Goal: Information Seeking & Learning: Learn about a topic

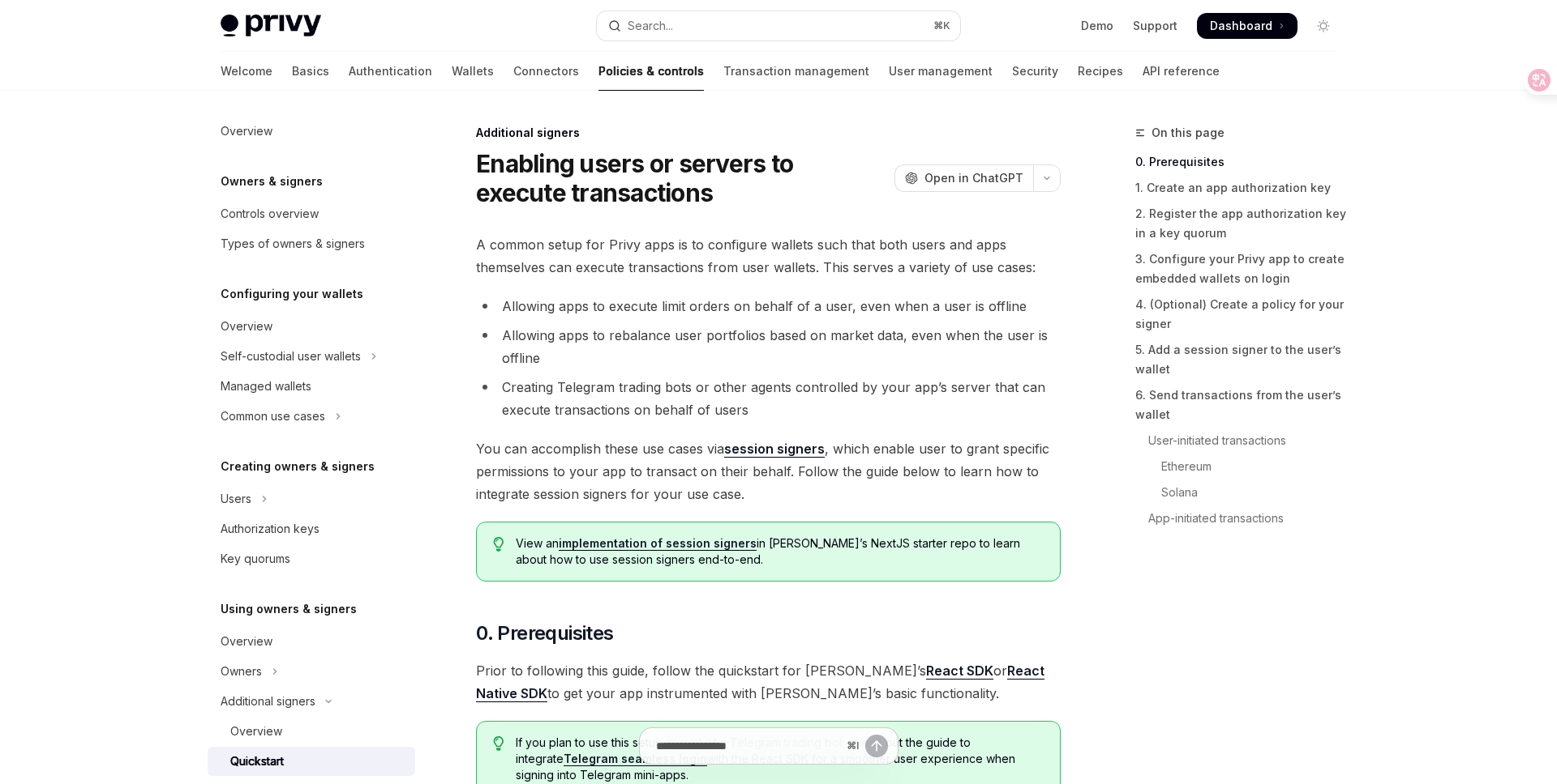
scroll to position [579, 0]
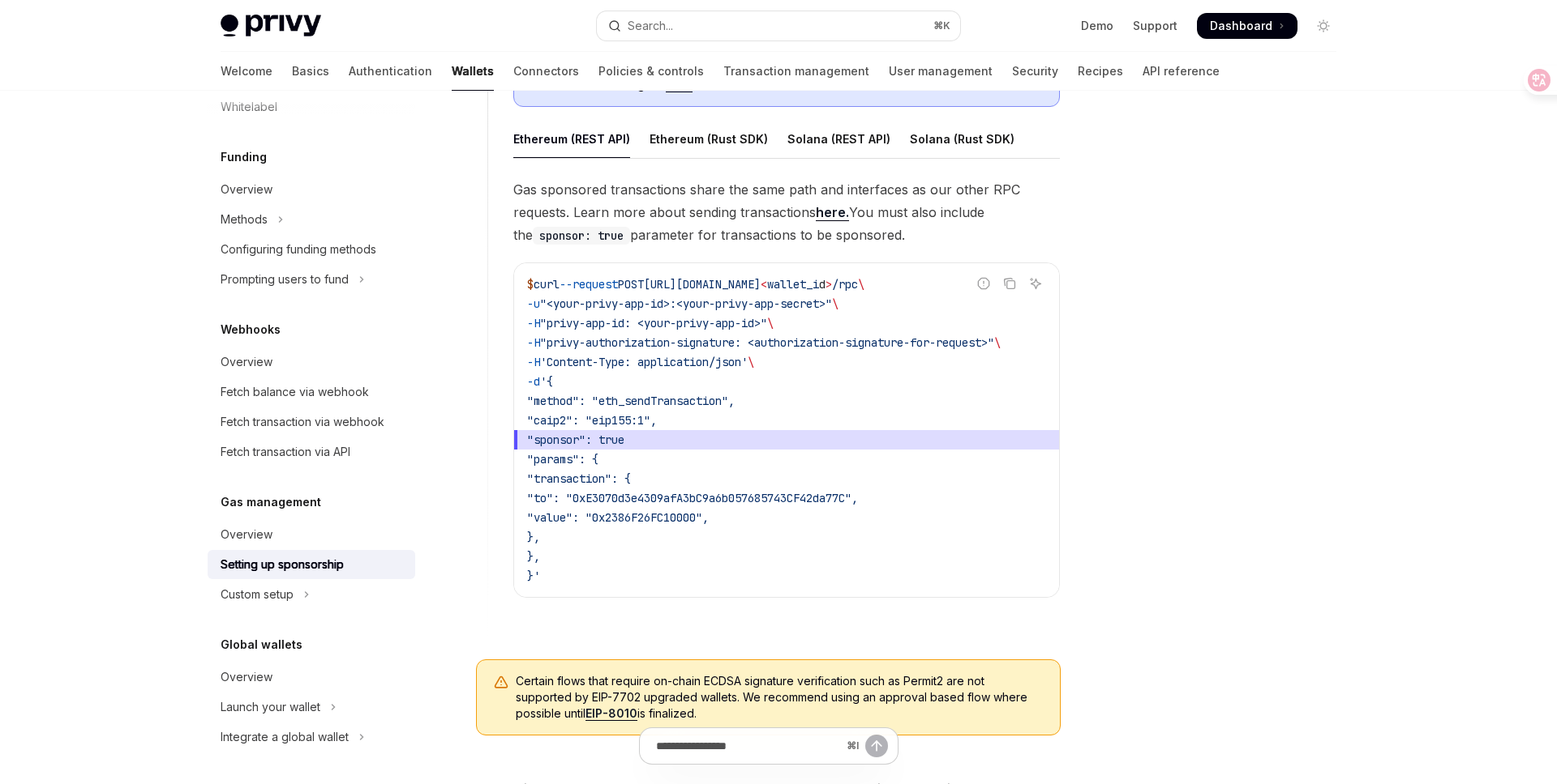
scroll to position [966, 0]
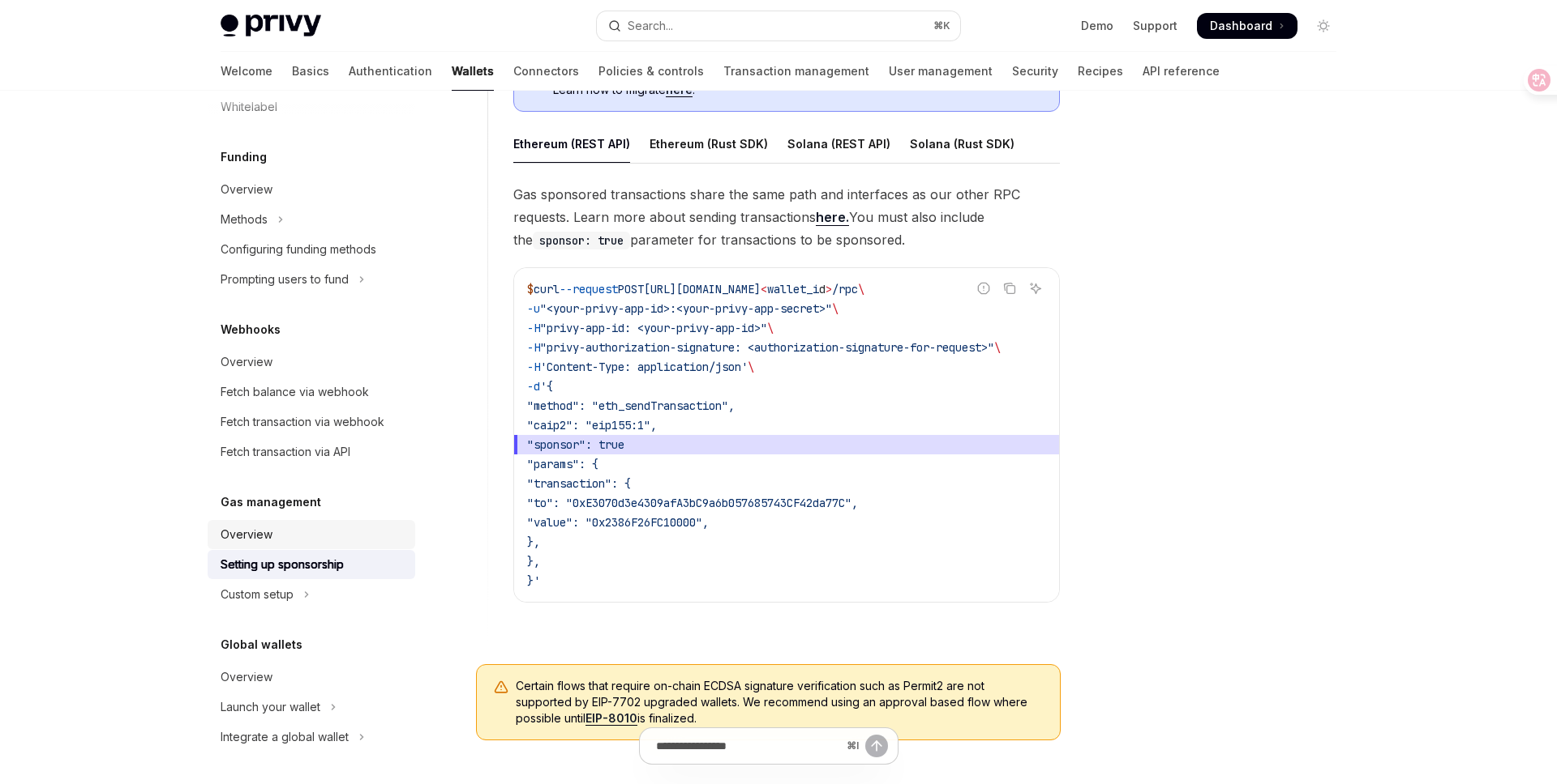
click at [297, 538] on div "Overview" at bounding box center [313, 535] width 185 height 20
type textarea "*"
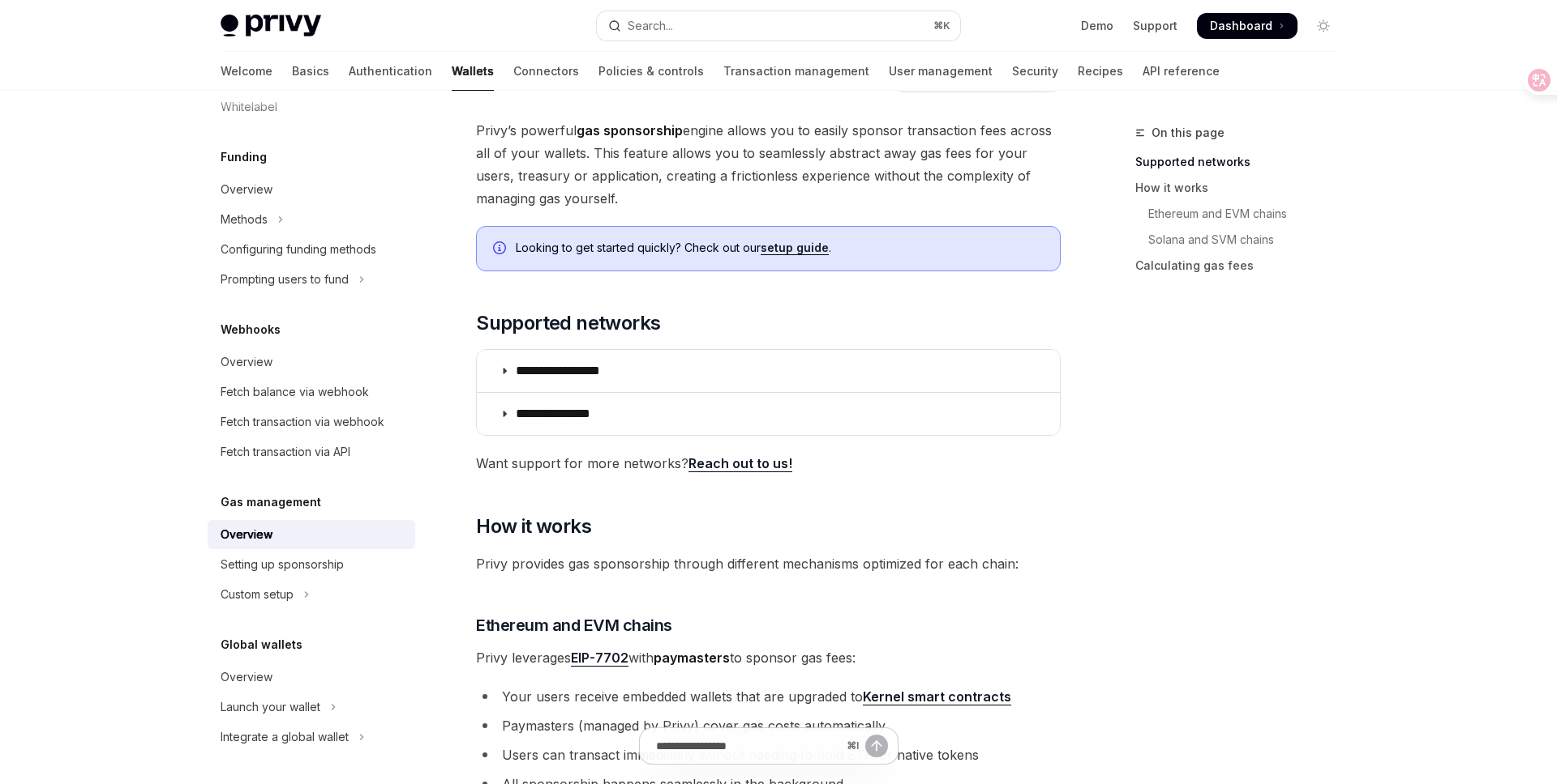
scroll to position [84, 0]
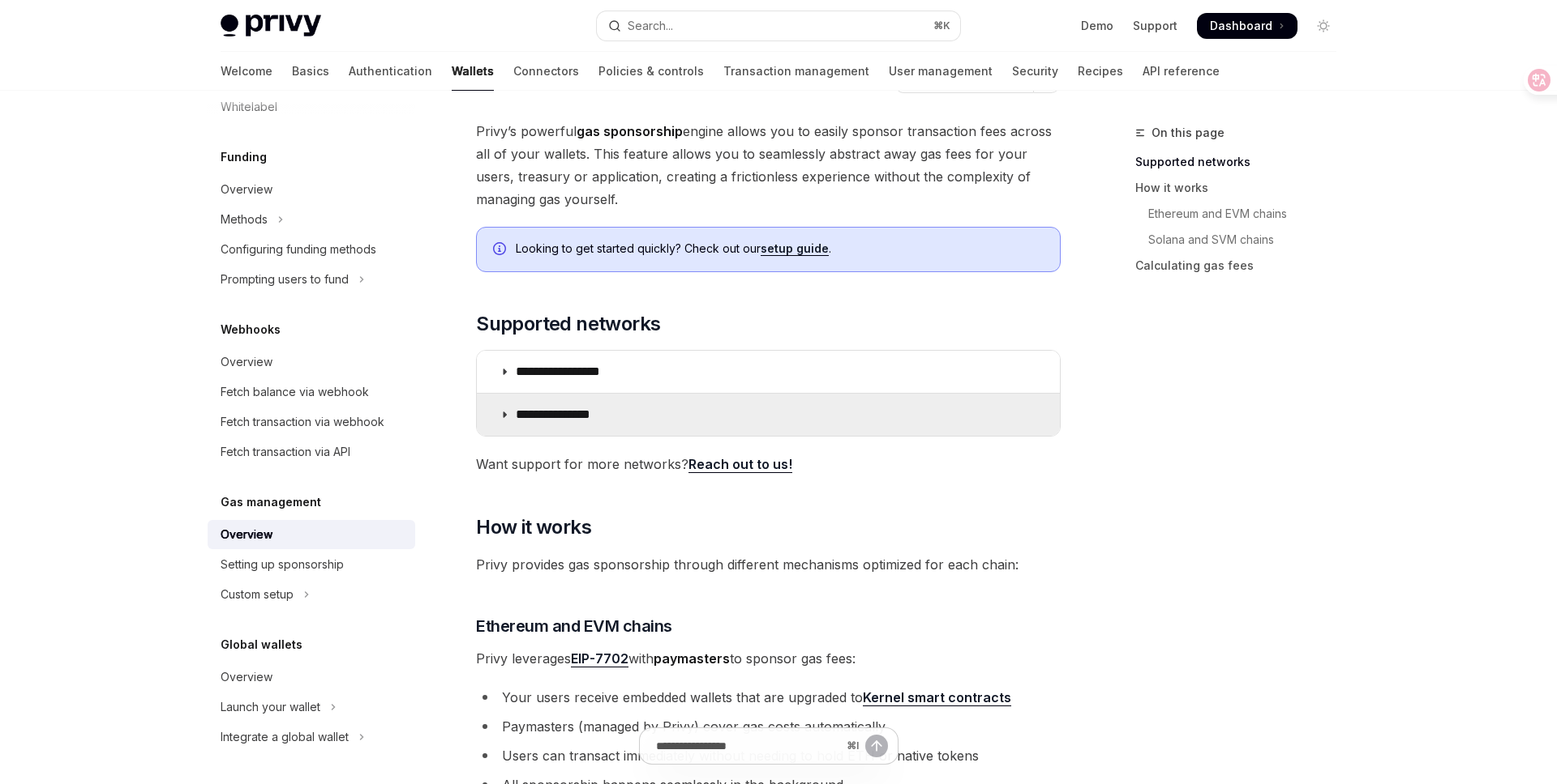
click at [587, 393] on summary "**********" at bounding box center [769, 414] width 583 height 42
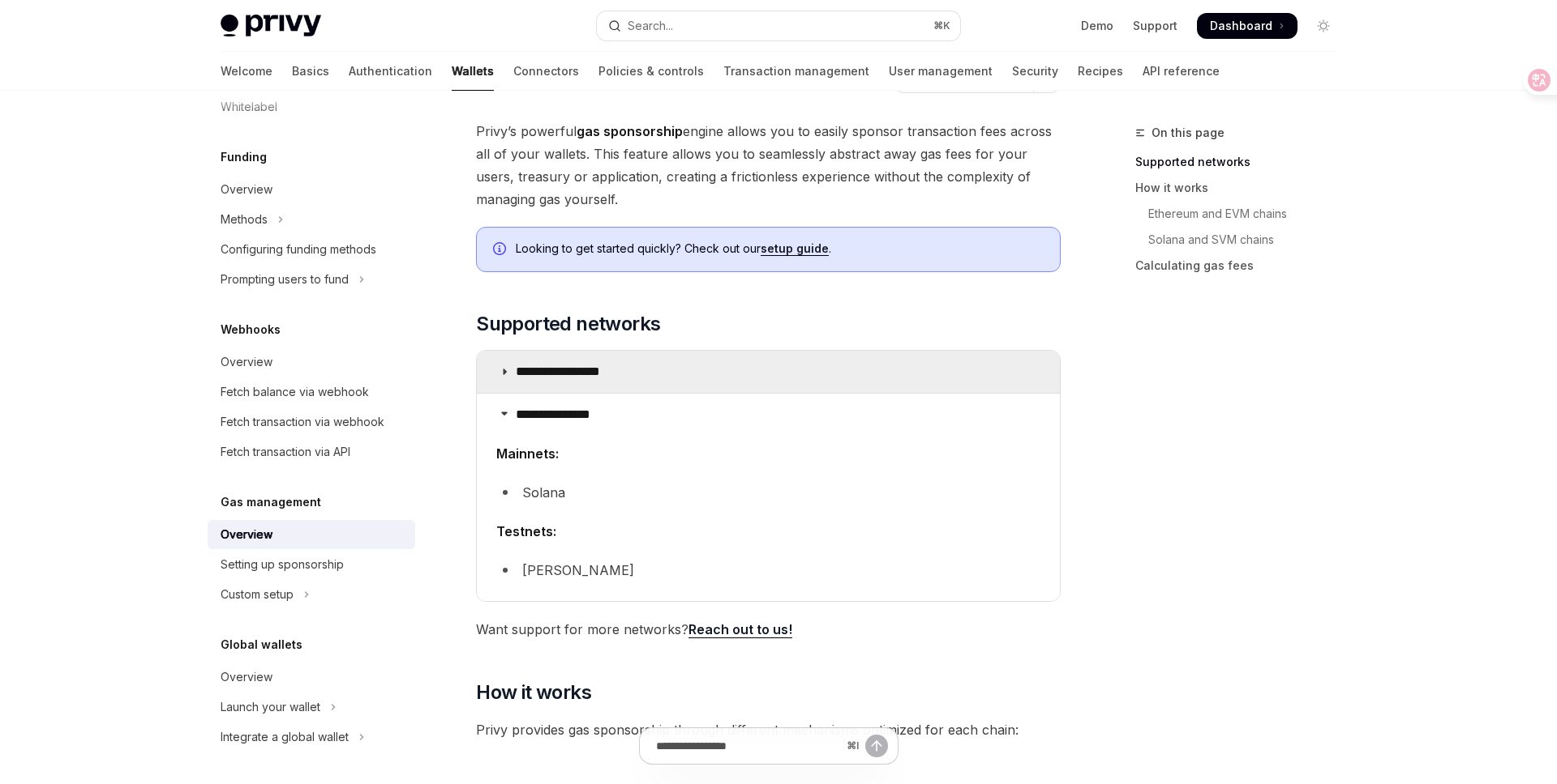
click at [598, 371] on p "**********" at bounding box center [575, 372] width 121 height 17
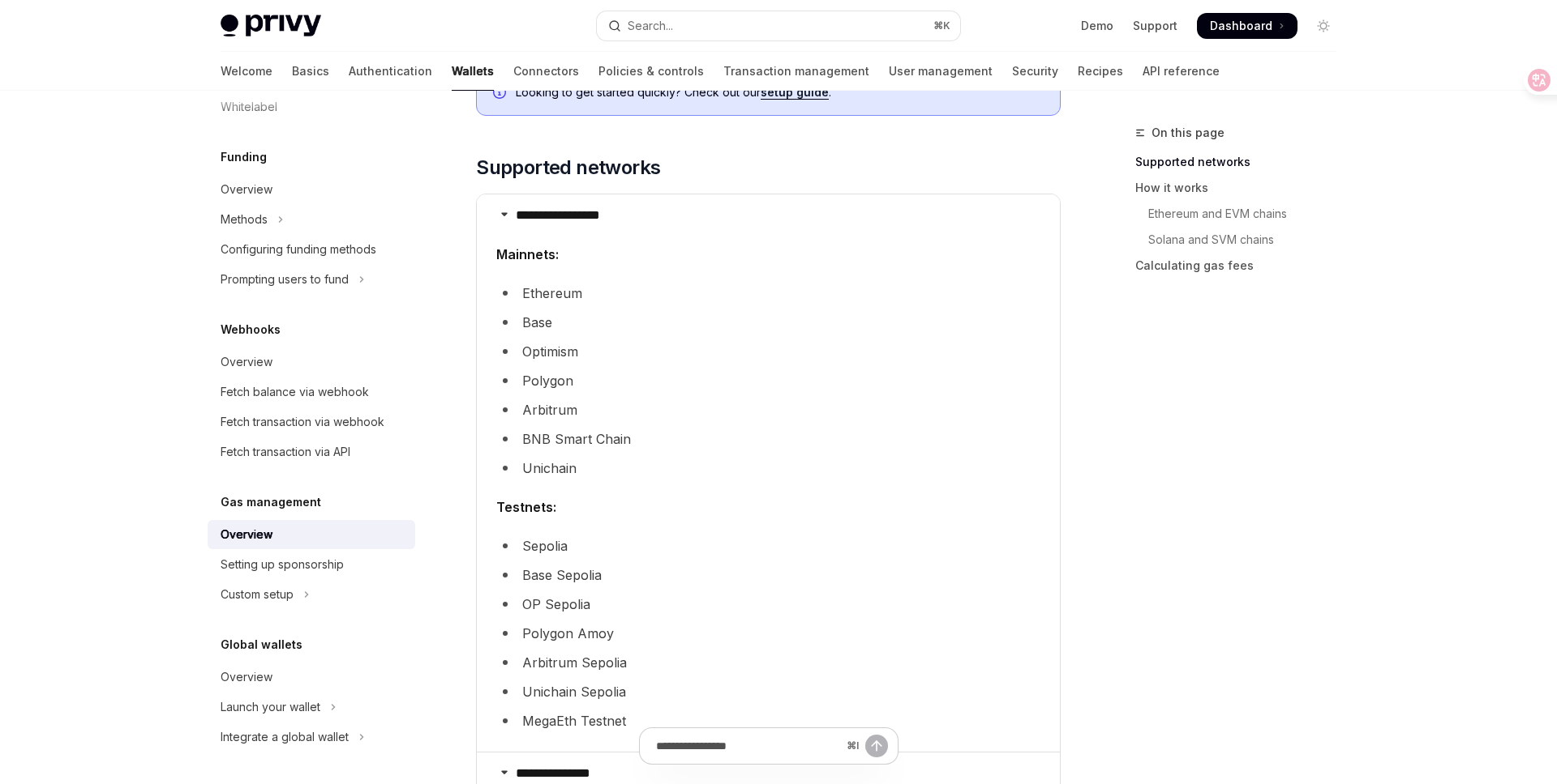
scroll to position [248, 0]
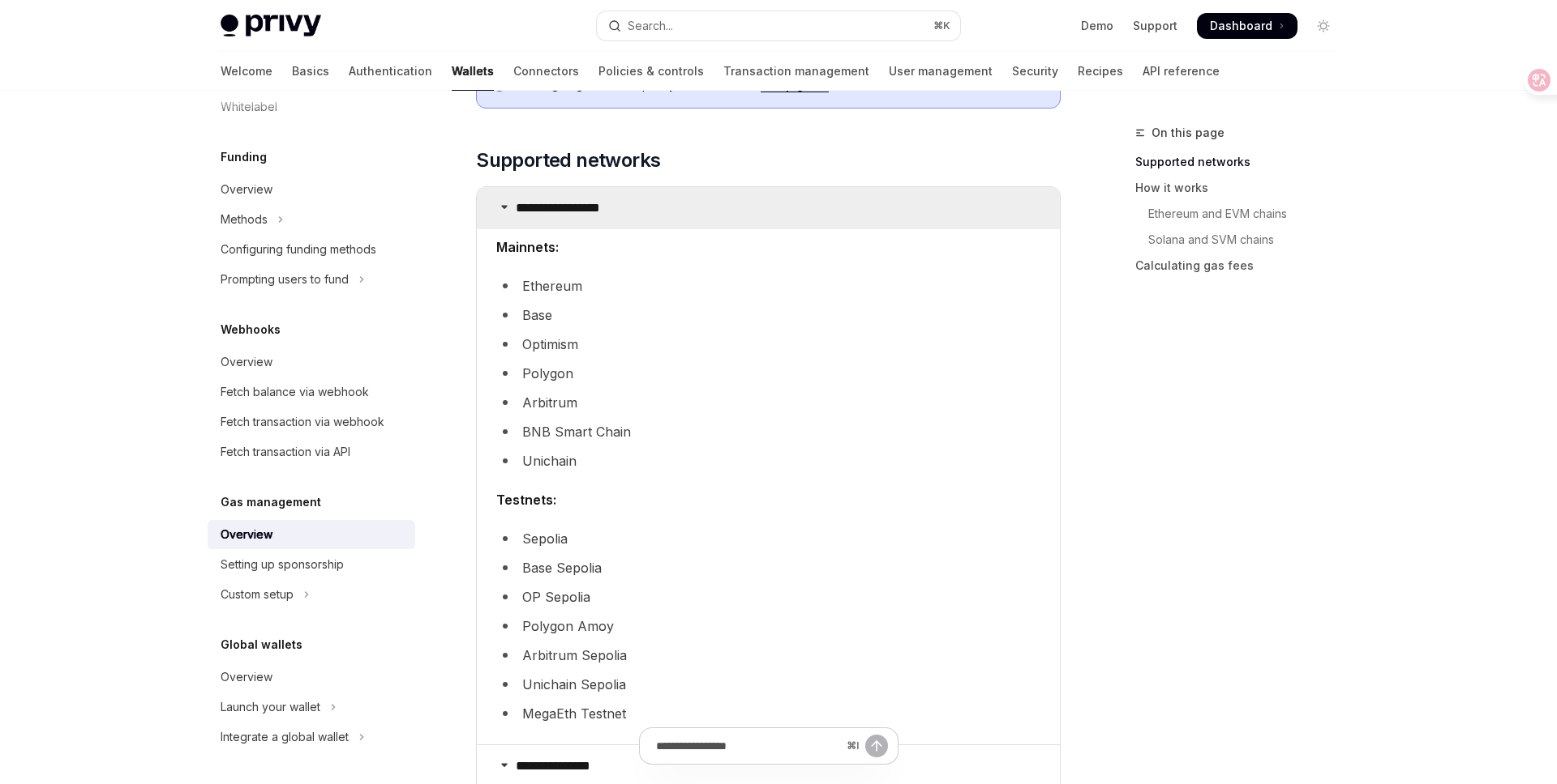
click at [617, 205] on p "**********" at bounding box center [575, 208] width 121 height 17
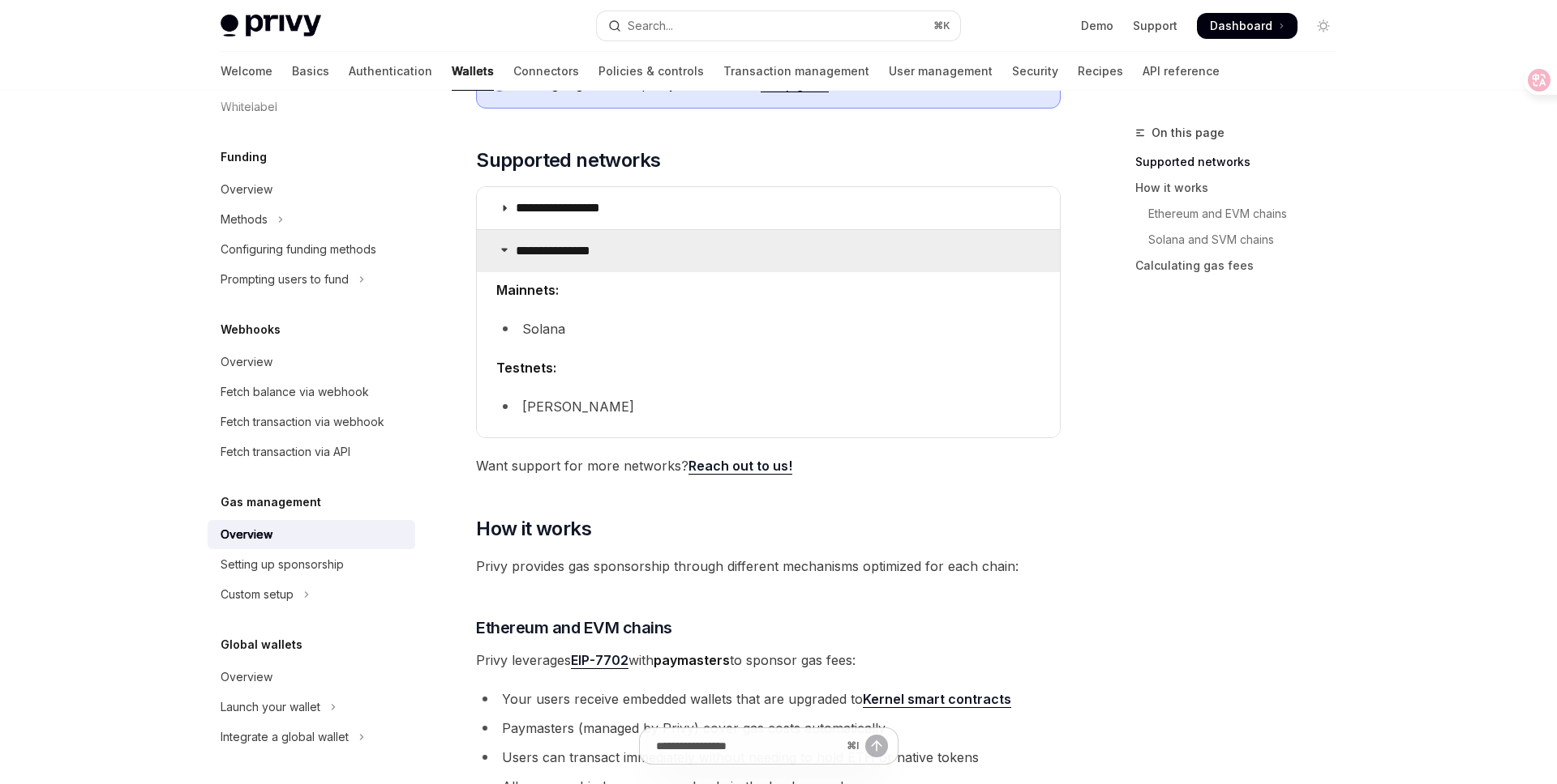
click at [627, 258] on summary "**********" at bounding box center [769, 251] width 583 height 42
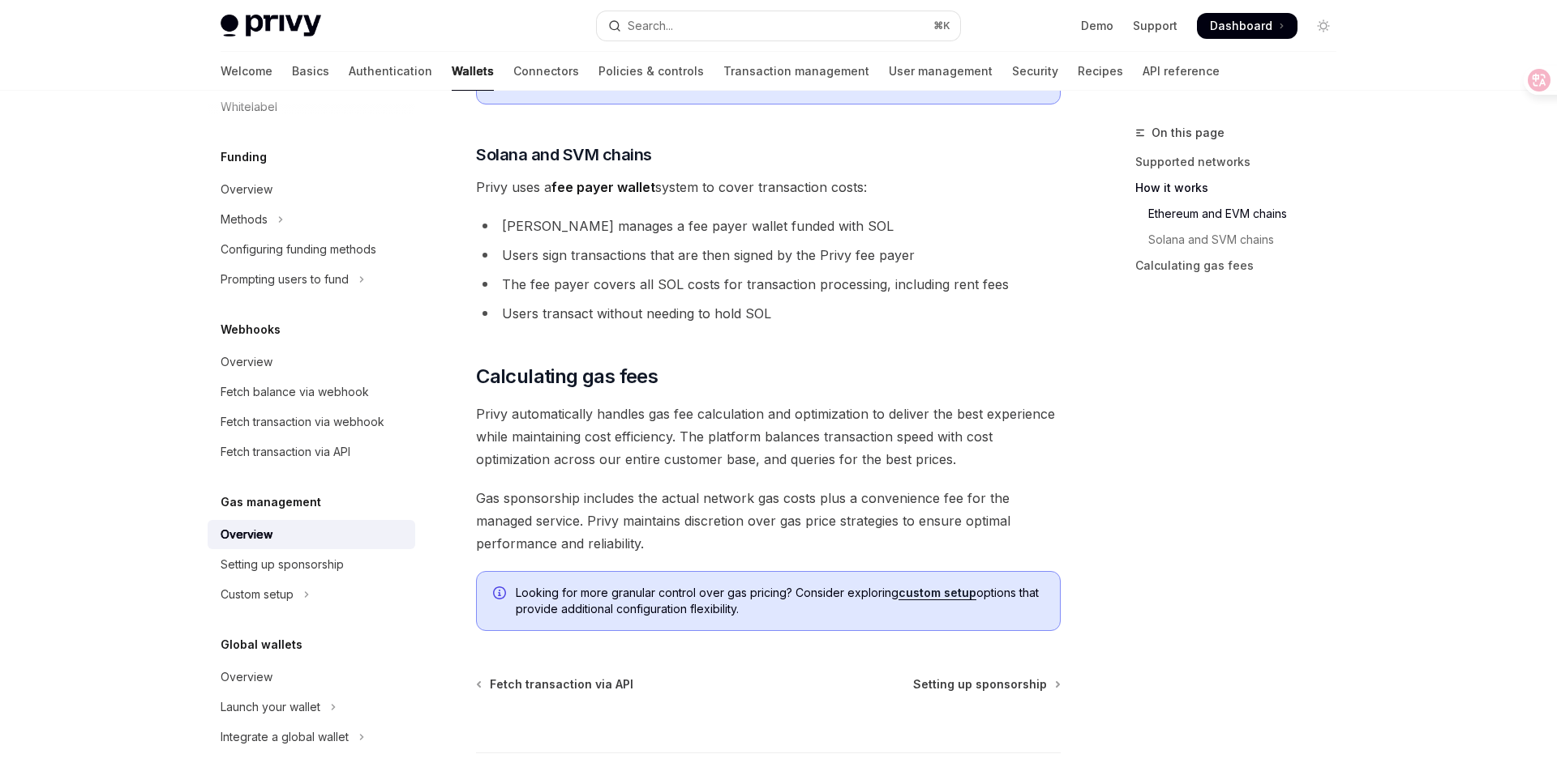
scroll to position [1030, 0]
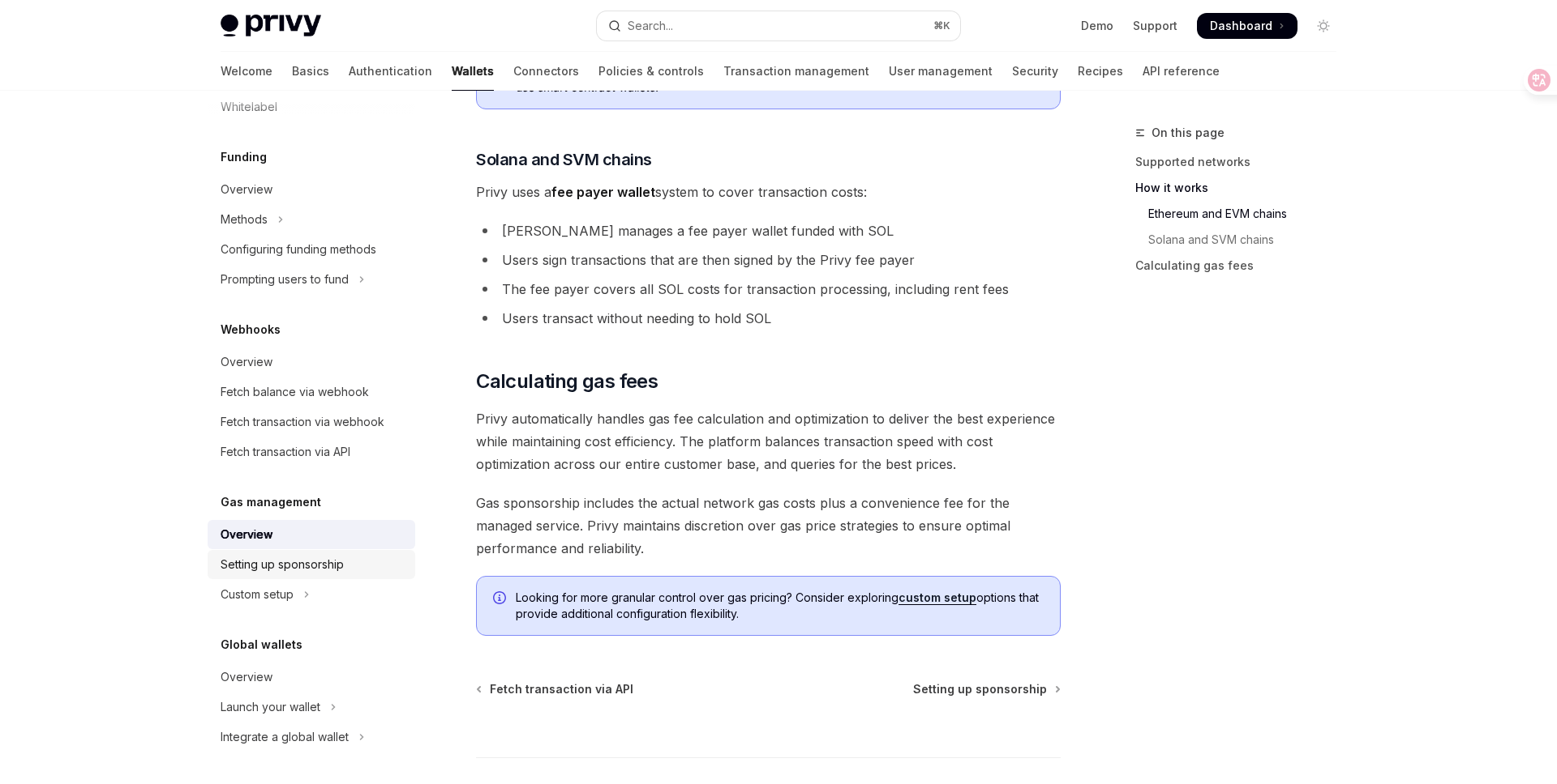
click at [314, 563] on div "Setting up sponsorship" at bounding box center [283, 565] width 124 height 20
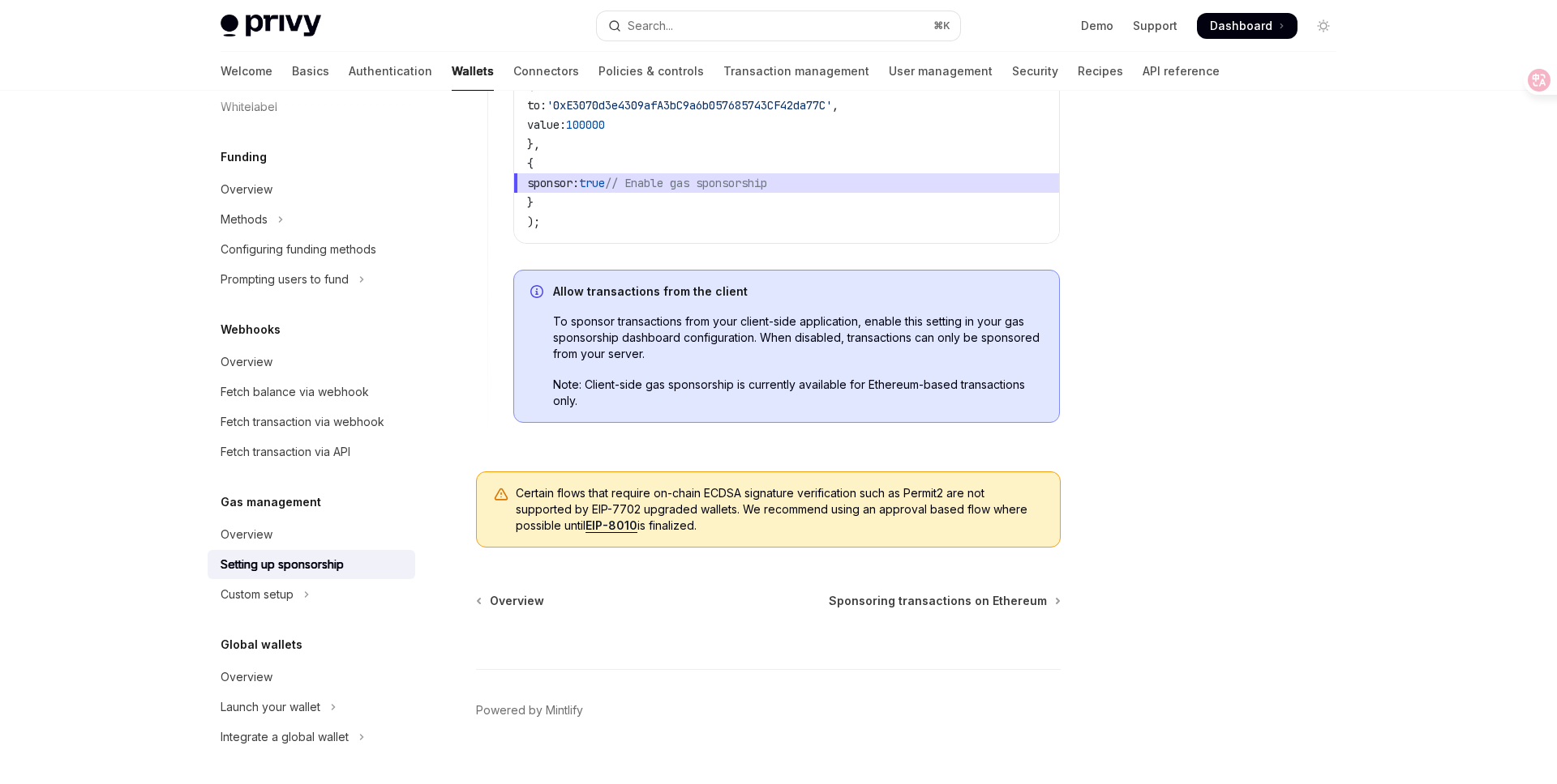
scroll to position [1188, 0]
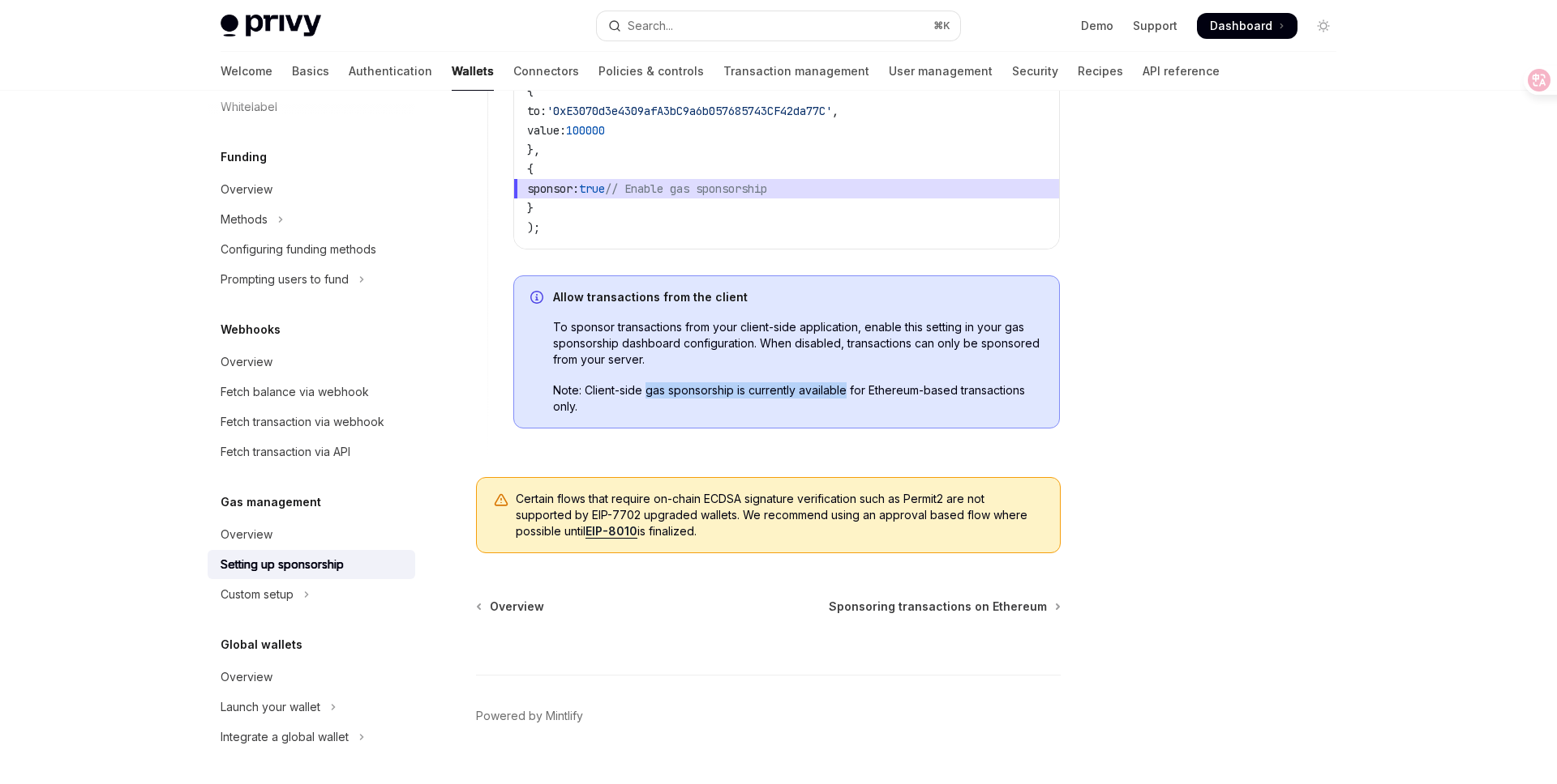
drag, startPoint x: 649, startPoint y: 392, endPoint x: 849, endPoint y: 392, distance: 200.0
click at [849, 392] on span "Note: Client-side gas sponsorship is currently available for Ethereum-based tra…" at bounding box center [797, 398] width 490 height 32
click at [831, 417] on div "Allow transactions from the client To sponsor transactions from your client-sid…" at bounding box center [786, 352] width 547 height 153
drag, startPoint x: 516, startPoint y: 497, endPoint x: 724, endPoint y: 503, distance: 208.1
click at [724, 503] on span "Certain flows that require on-chain ECDSA signature verification such as Permit…" at bounding box center [779, 515] width 528 height 49
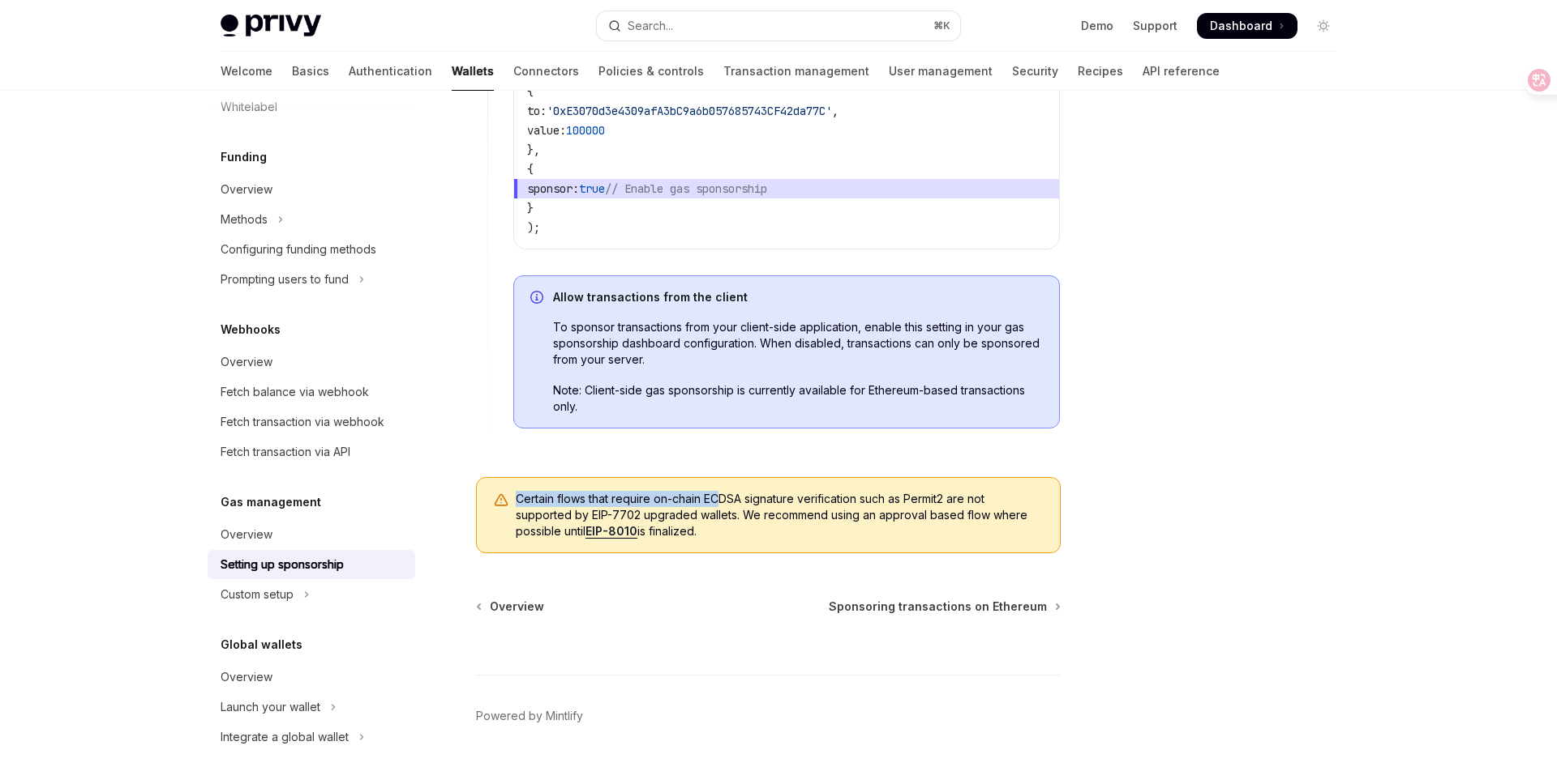
click at [720, 505] on span "Certain flows that require on-chain ECDSA signature verification such as Permit…" at bounding box center [779, 515] width 528 height 49
click at [282, 603] on div "Custom setup" at bounding box center [257, 595] width 73 height 20
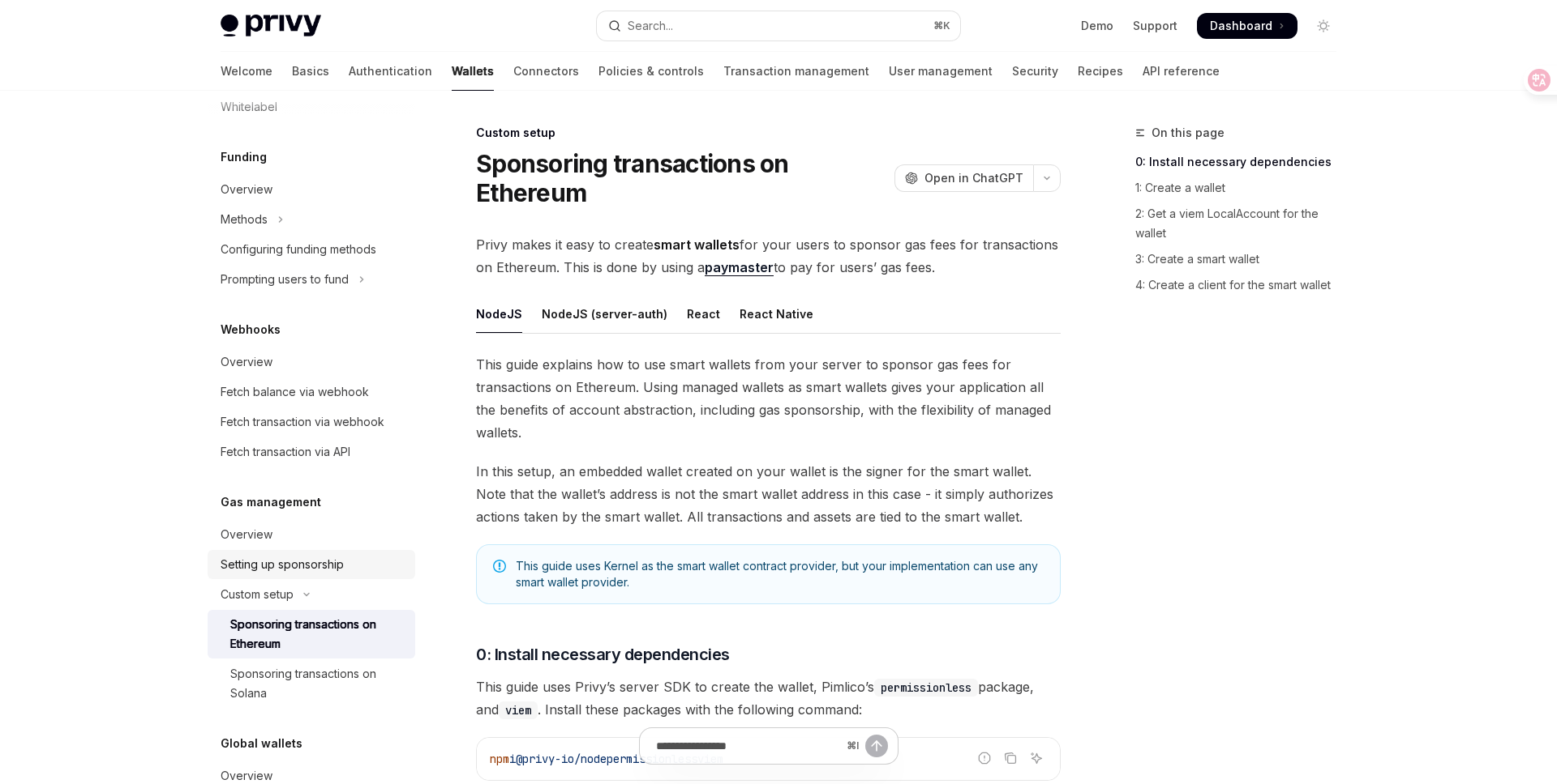
click at [323, 569] on div "Setting up sponsorship" at bounding box center [283, 565] width 124 height 20
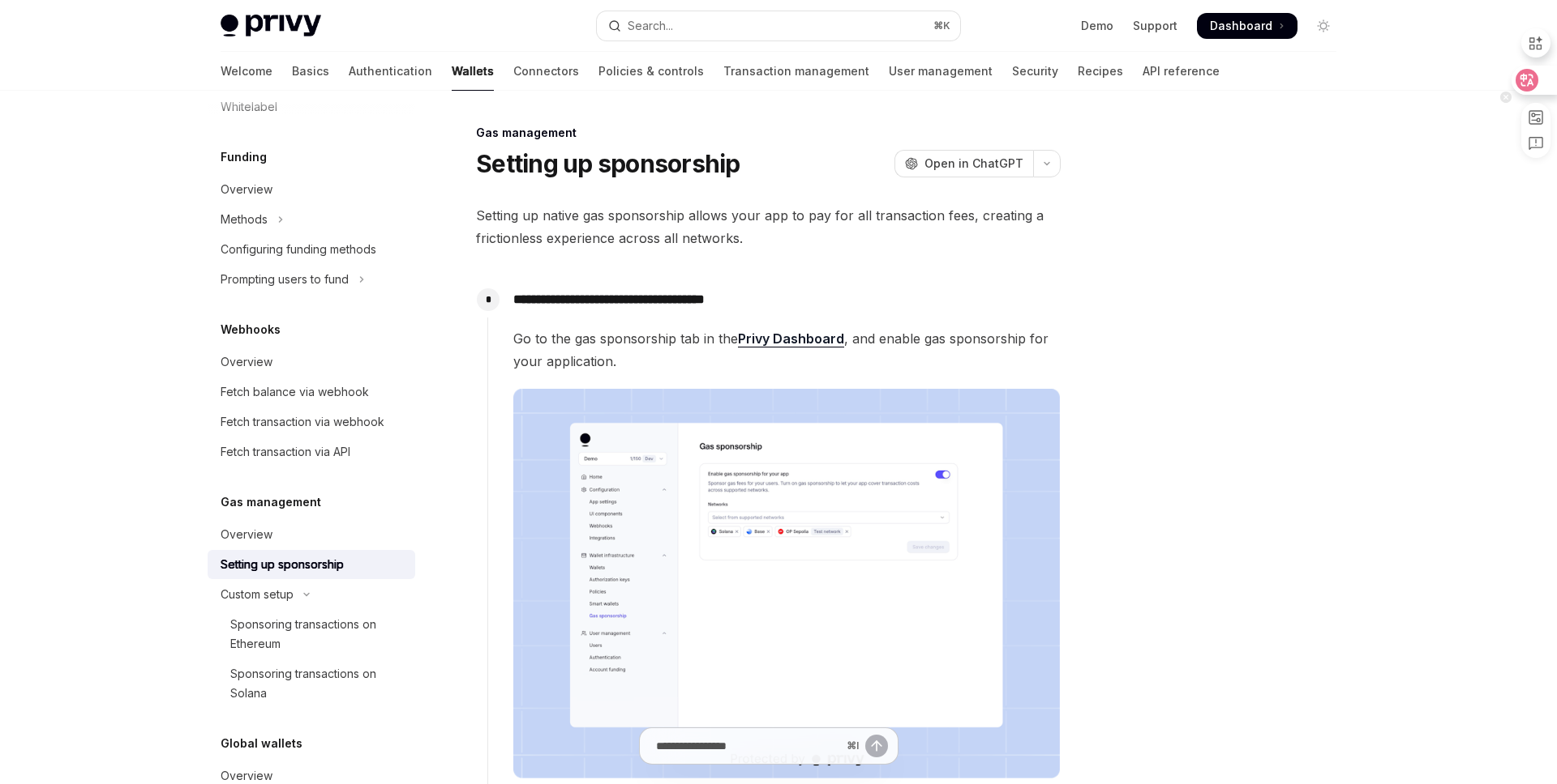
click at [1525, 84] on icon at bounding box center [1527, 79] width 17 height 17
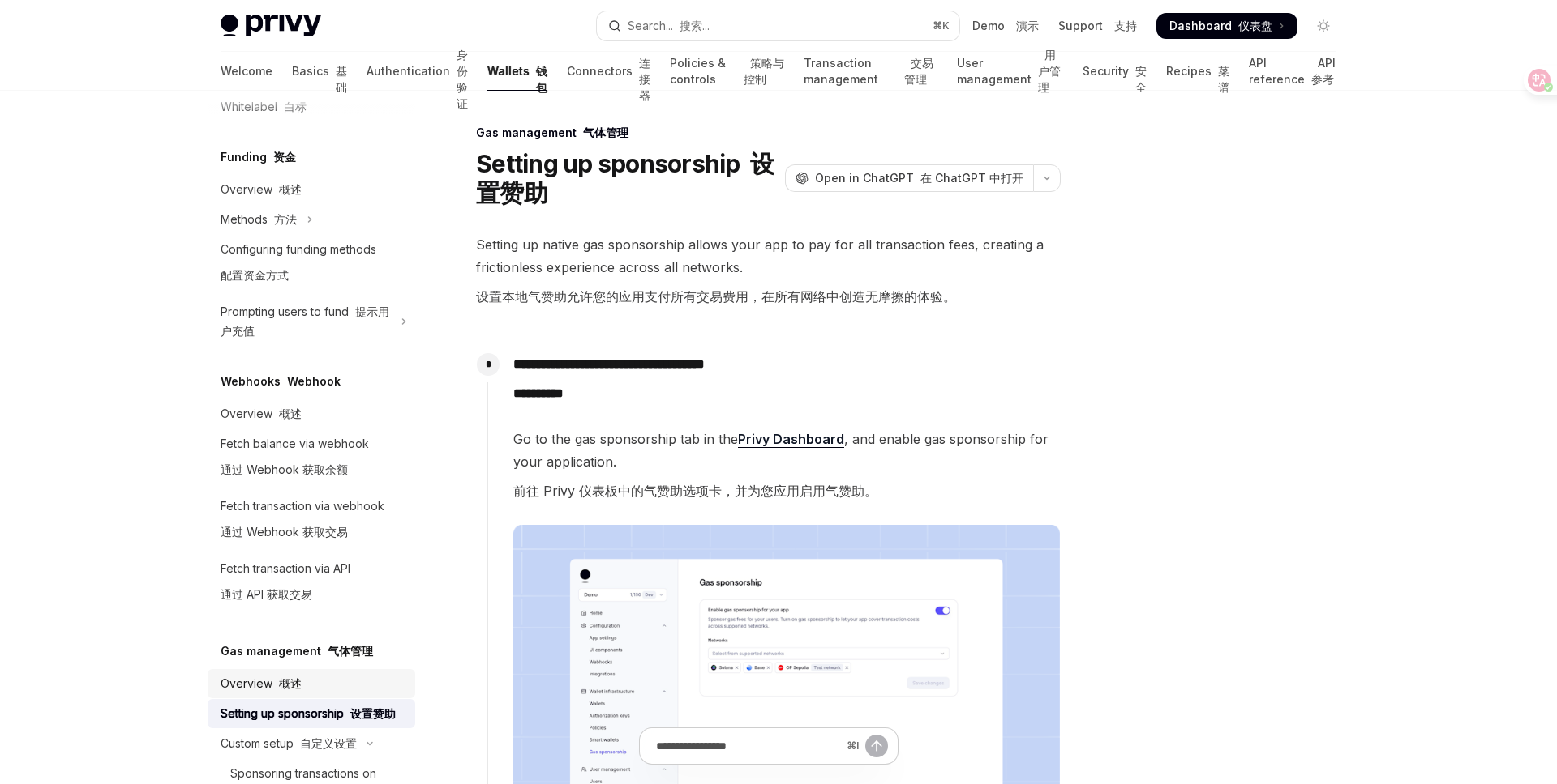
click at [303, 676] on div "Overview 概述" at bounding box center [313, 684] width 185 height 20
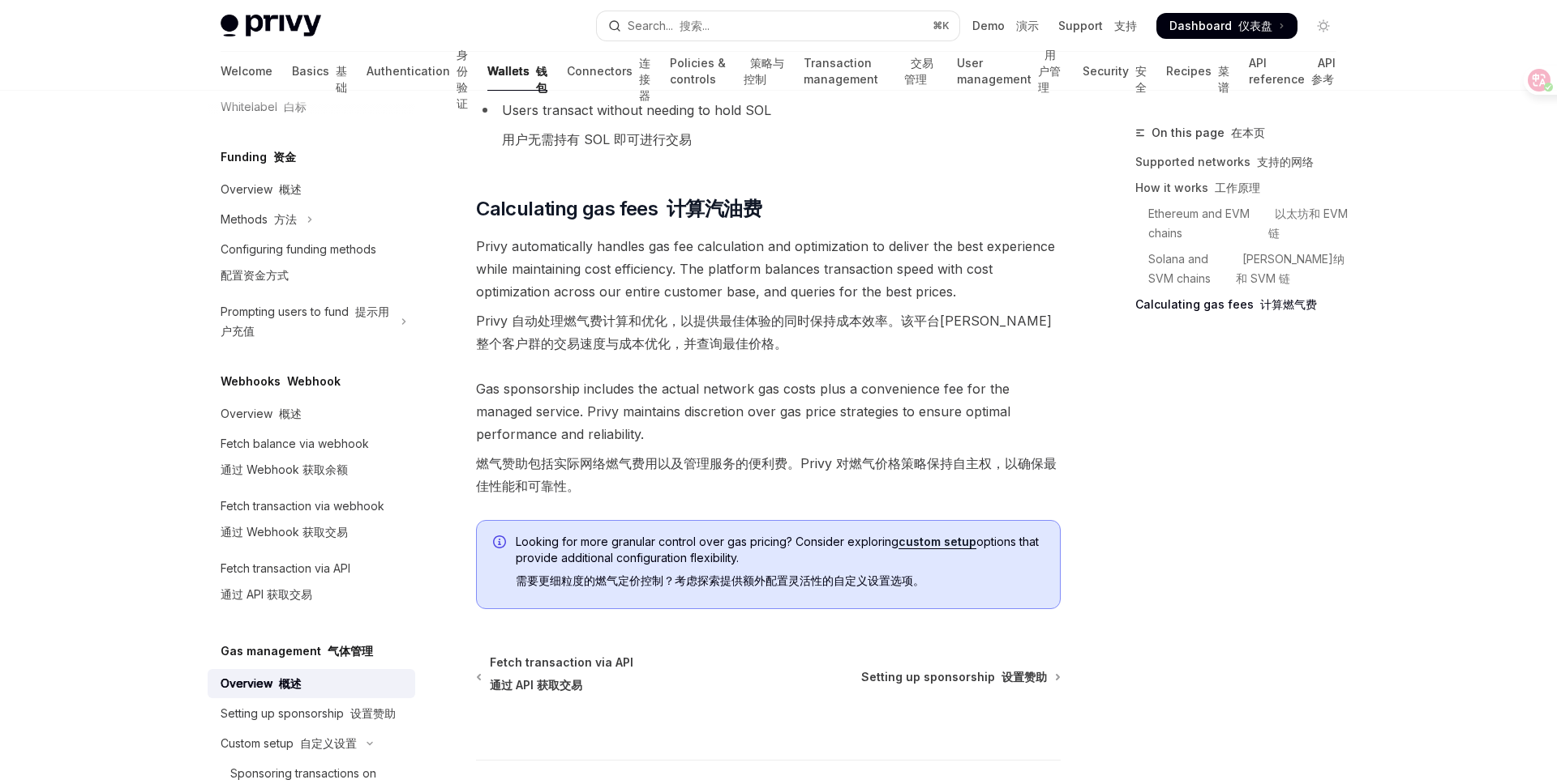
scroll to position [1923, 0]
click at [942, 539] on link "custom setup" at bounding box center [937, 540] width 78 height 15
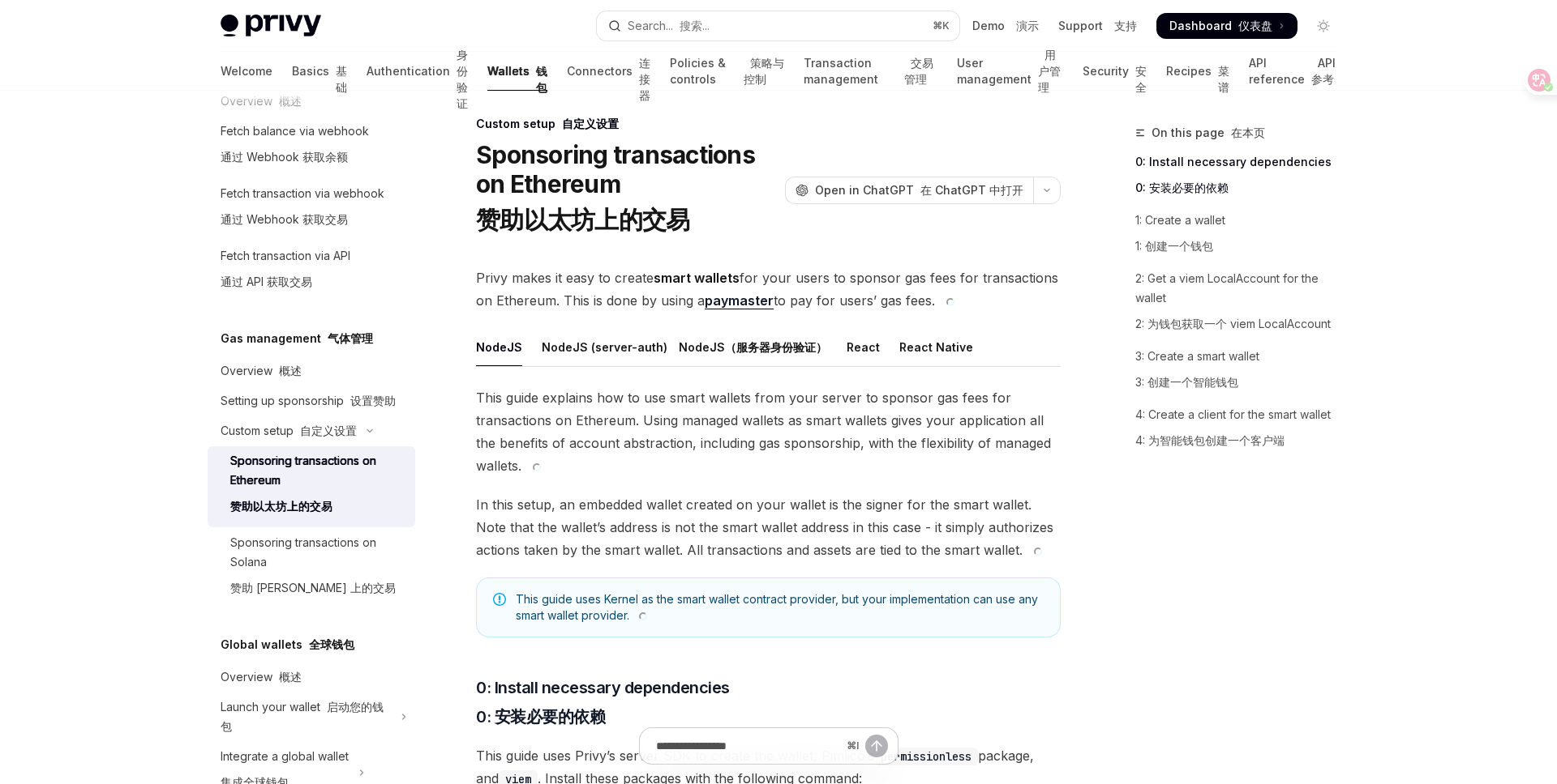
scroll to position [12, 0]
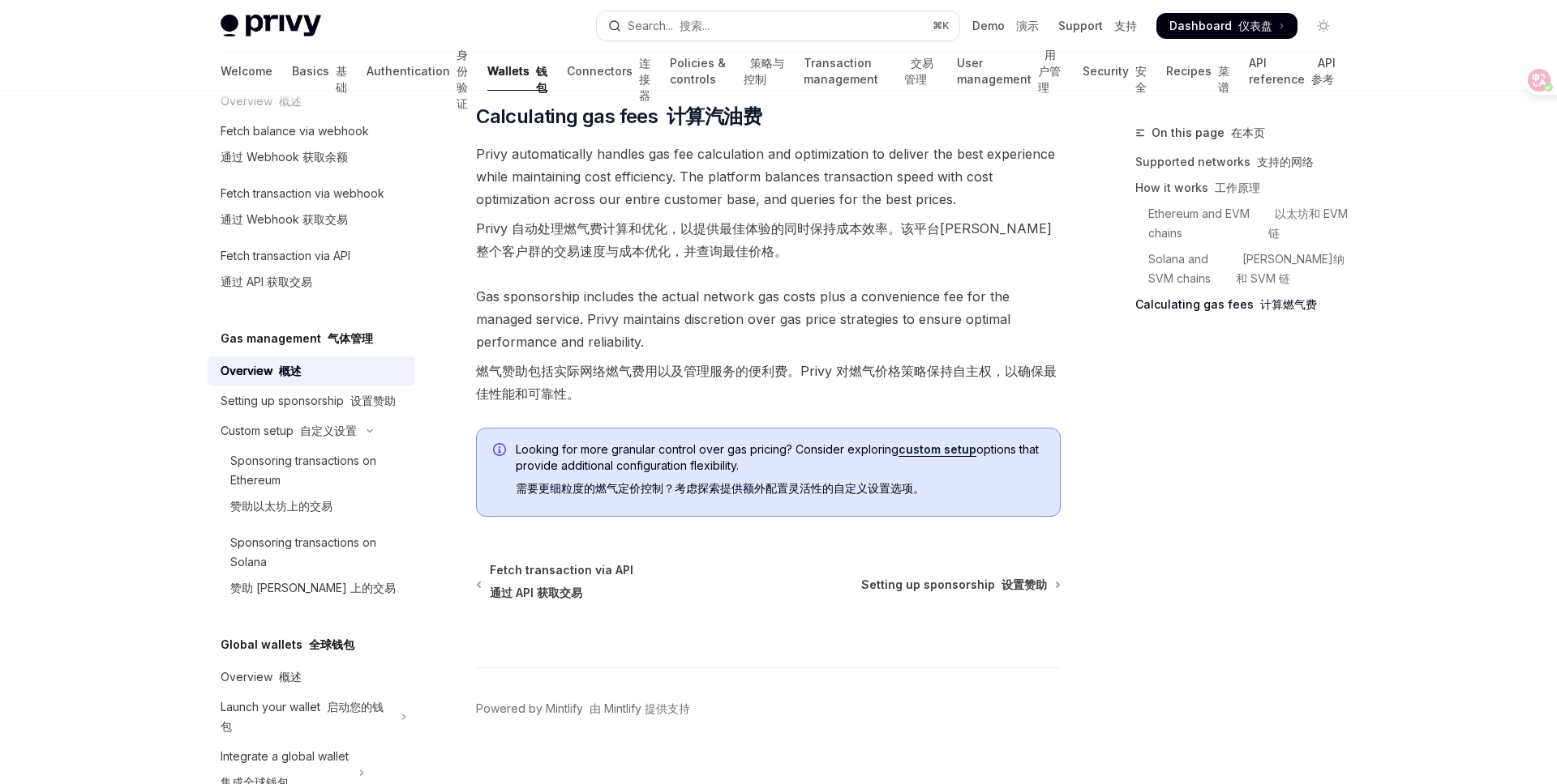
scroll to position [2008, 0]
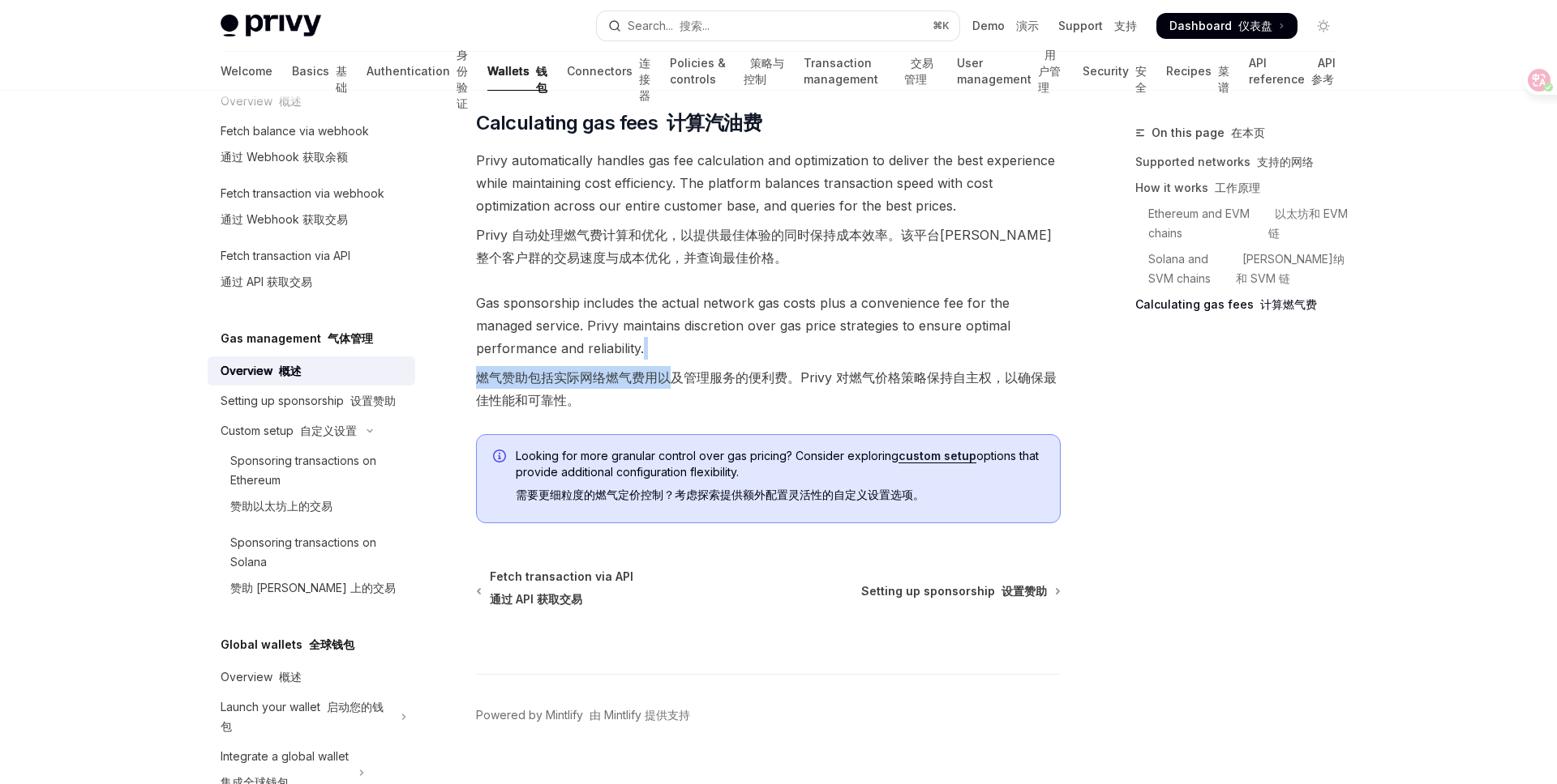
drag, startPoint x: 672, startPoint y: 375, endPoint x: 756, endPoint y: 359, distance: 85.5
click at [756, 359] on span "Gas sponsorship includes the actual network gas costs plus a convenience fee fo…" at bounding box center [768, 354] width 584 height 127
click at [779, 381] on font "燃气赞助包括实际网络燃气费用以及管理服务的便利费。Privy 对燃气价格策略保持自主权，以确保最佳性能和可靠性。" at bounding box center [766, 390] width 580 height 39
drag, startPoint x: 782, startPoint y: 379, endPoint x: 688, endPoint y: 379, distance: 94.0
click at [689, 379] on font "燃气赞助包括实际网络燃气费用以及管理服务的便利费。Privy 对燃气价格策略保持自主权，以确保最佳性能和可靠性。" at bounding box center [766, 390] width 580 height 39
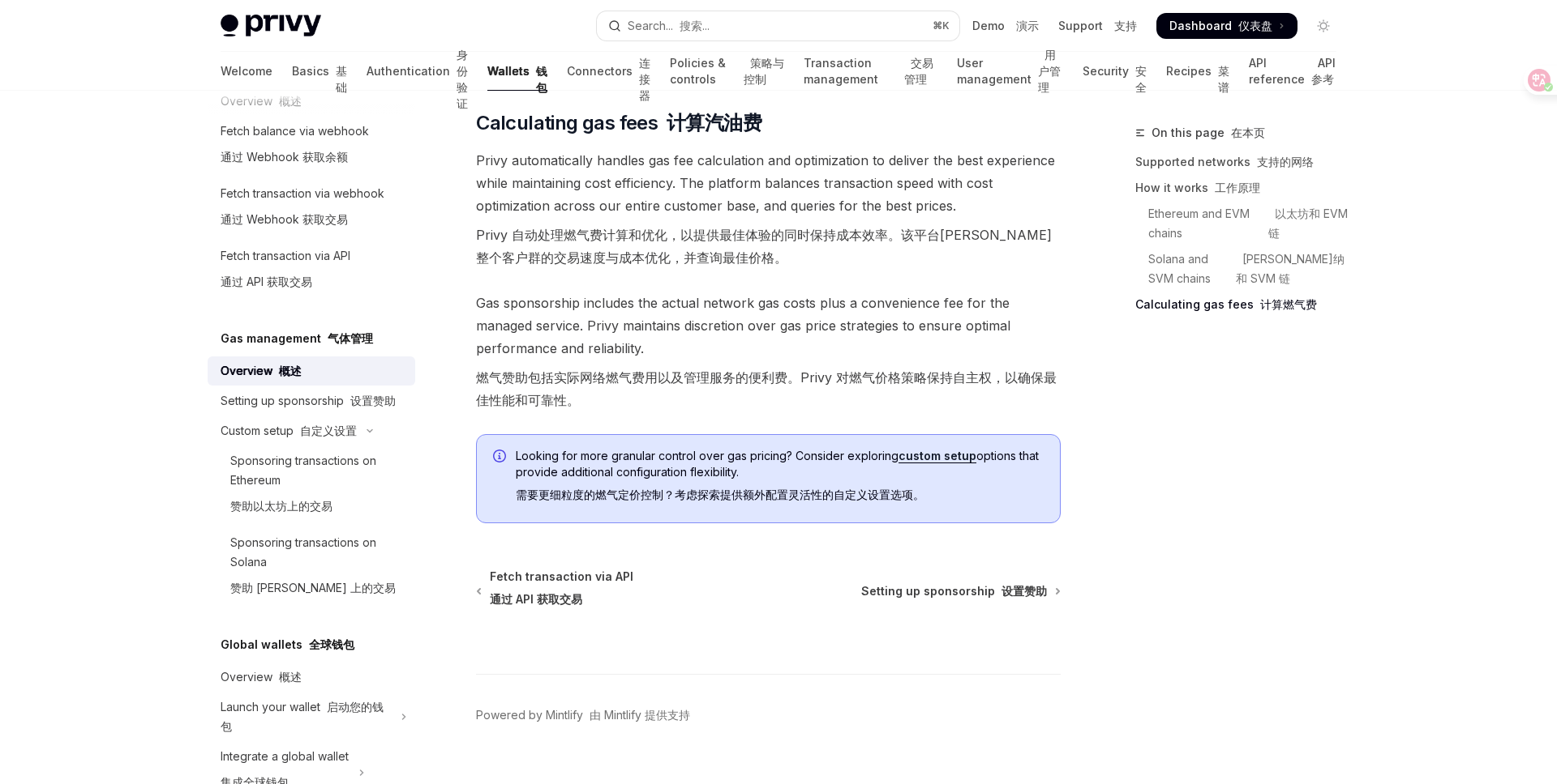
click at [741, 395] on font "燃气赞助包括实际网络燃气费用以及管理服务的便利费。Privy 对燃气价格策略保持自主权，以确保最佳性能和可靠性。" at bounding box center [768, 389] width 584 height 45
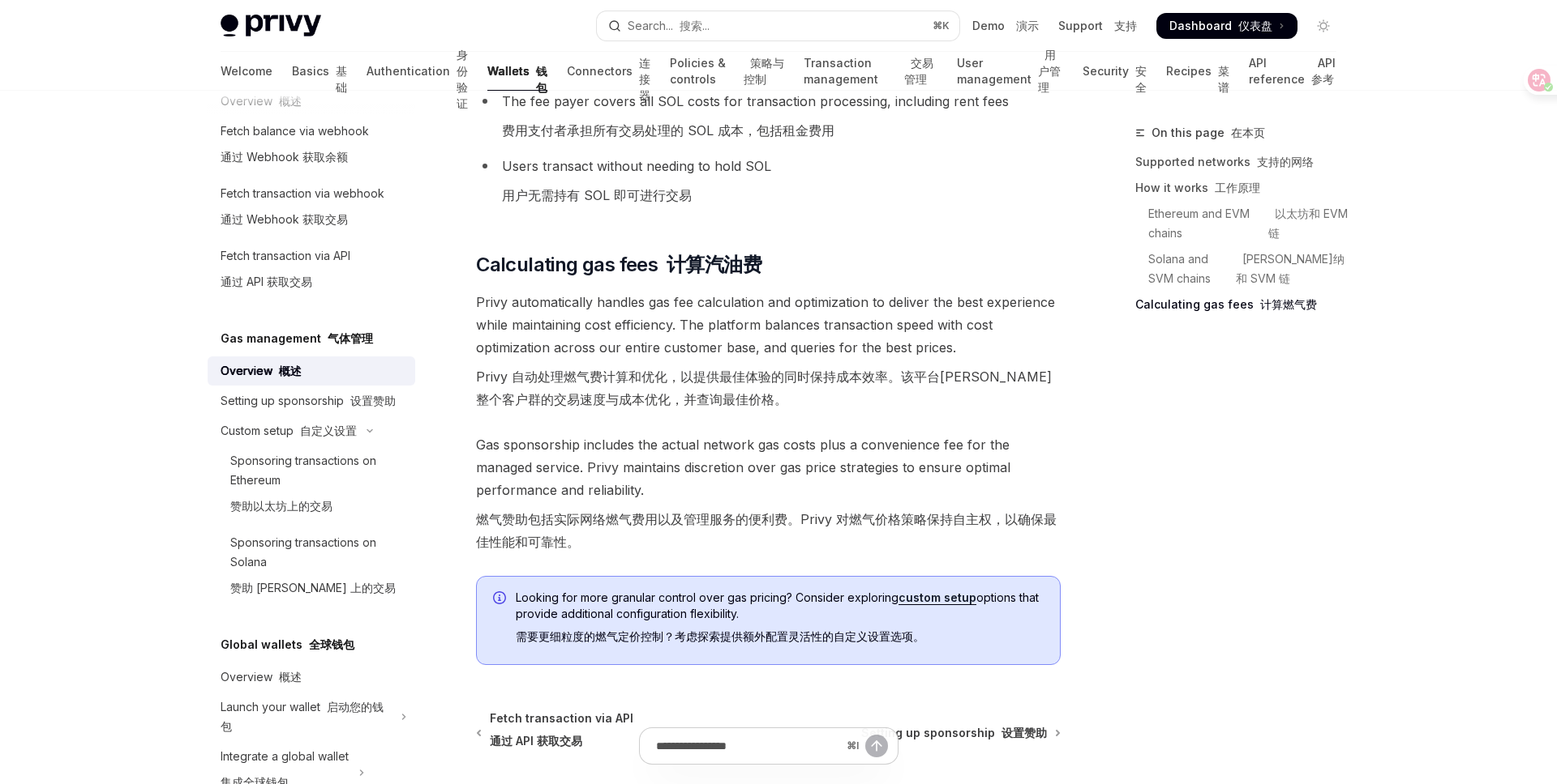
scroll to position [1863, 0]
drag, startPoint x: 755, startPoint y: 518, endPoint x: 796, endPoint y: 521, distance: 41.1
click at [796, 521] on font "燃气赞助包括实际网络燃气费用以及管理服务的便利费。Privy 对燃气价格策略保持自主权，以确保最佳性能和可靠性。" at bounding box center [766, 534] width 580 height 39
drag, startPoint x: 785, startPoint y: 519, endPoint x: 716, endPoint y: 519, distance: 69.0
click at [716, 519] on font "燃气赞助包括实际网络燃气费用以及管理服务的便利费。Privy 对燃气价格策略保持自主权，以确保最佳性能和可靠性。" at bounding box center [766, 534] width 580 height 39
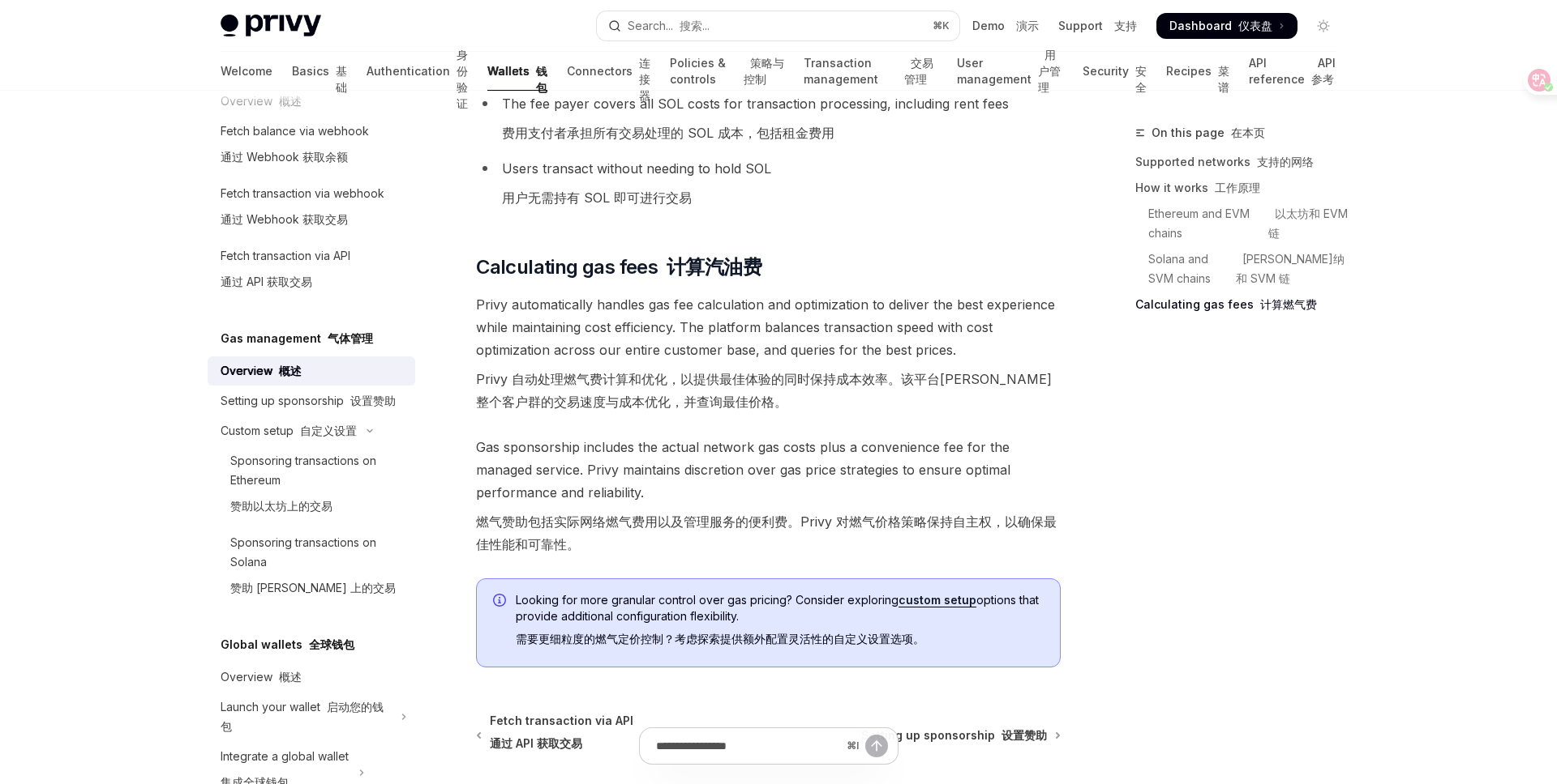
click at [766, 541] on font "燃气赞助包括实际网络燃气费用以及管理服务的便利费。Privy 对燃气价格策略保持自主权，以确保最佳性能和可靠性。" at bounding box center [768, 533] width 584 height 45
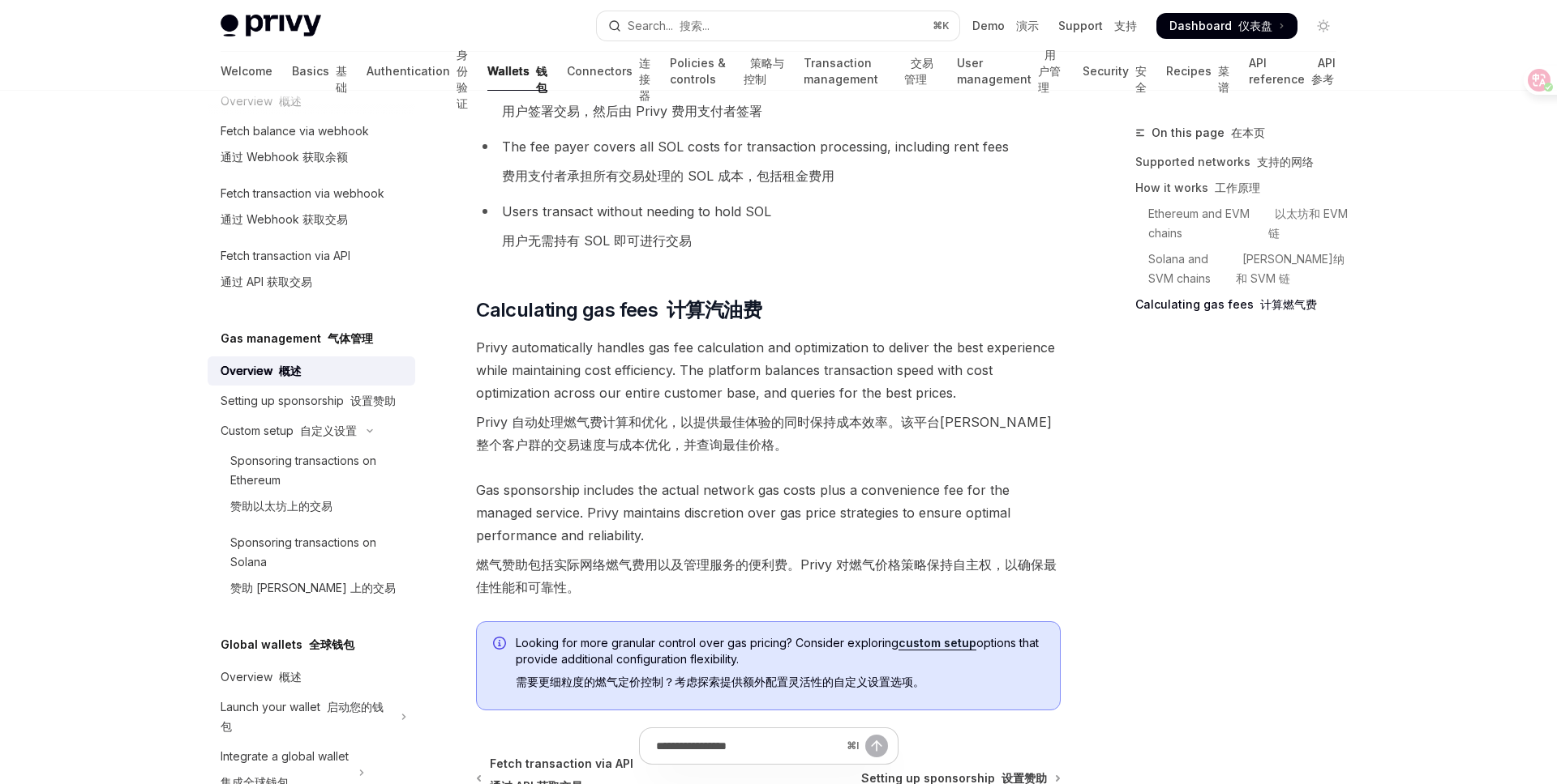
scroll to position [1817, 0]
drag, startPoint x: 784, startPoint y: 563, endPoint x: 687, endPoint y: 566, distance: 97.0
click at [687, 566] on font "燃气赞助包括实际网络燃气费用以及管理服务的便利费。Privy 对燃气价格策略保持自主权，以确保最佳性能和可靠性。" at bounding box center [766, 579] width 580 height 39
click at [630, 551] on span "Gas sponsorship includes the actual network gas costs plus a convenience fee fo…" at bounding box center [768, 545] width 584 height 127
drag, startPoint x: 665, startPoint y: 562, endPoint x: 568, endPoint y: 550, distance: 97.7
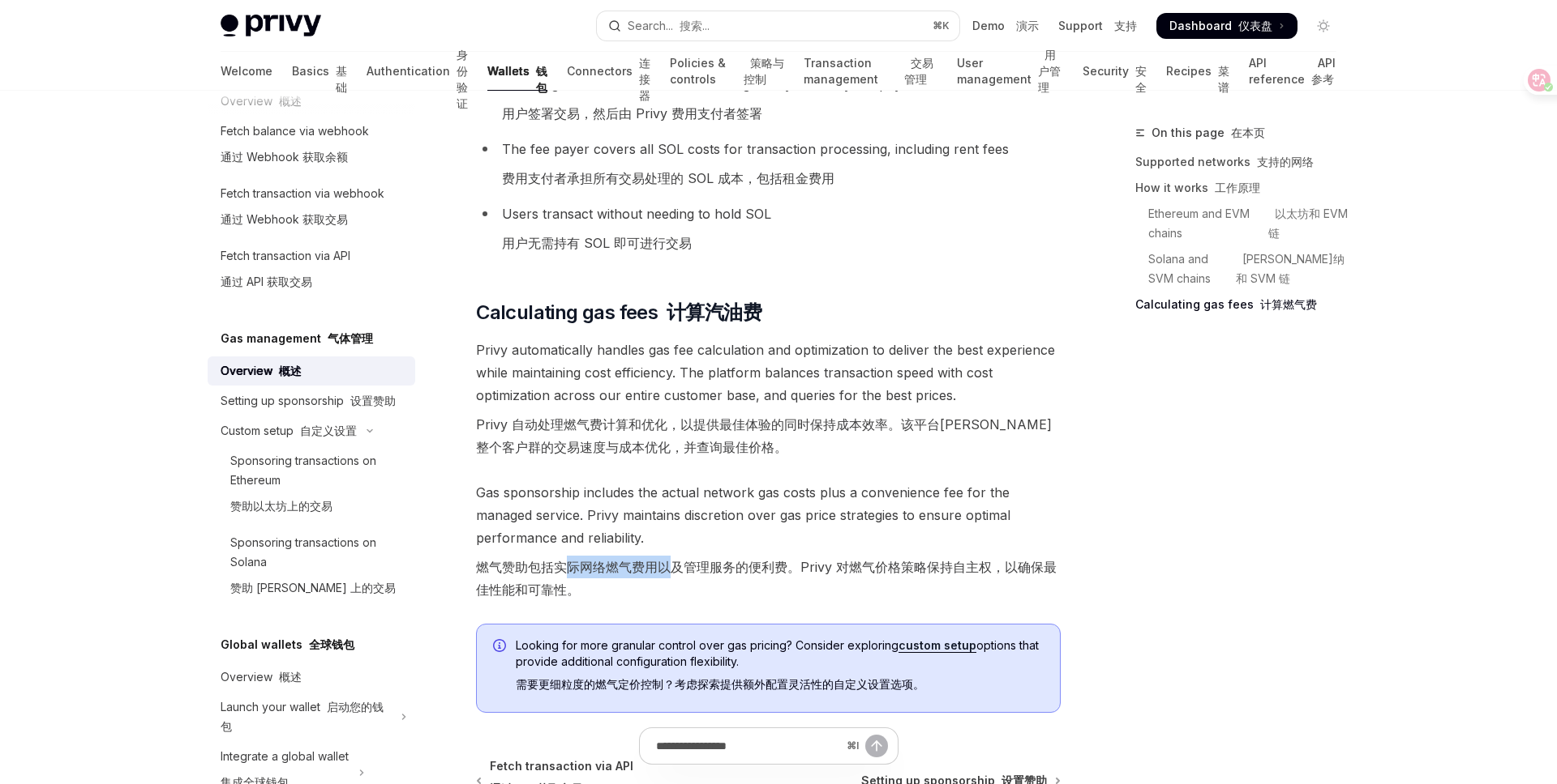
click at [568, 551] on span "Gas sponsorship includes the actual network gas costs plus a convenience fee fo…" at bounding box center [768, 545] width 584 height 127
click at [672, 574] on font "燃气赞助包括实际网络燃气费用以及管理服务的便利费。Privy 对燃气价格策略保持自主权，以确保最佳性能和可靠性。" at bounding box center [768, 579] width 584 height 45
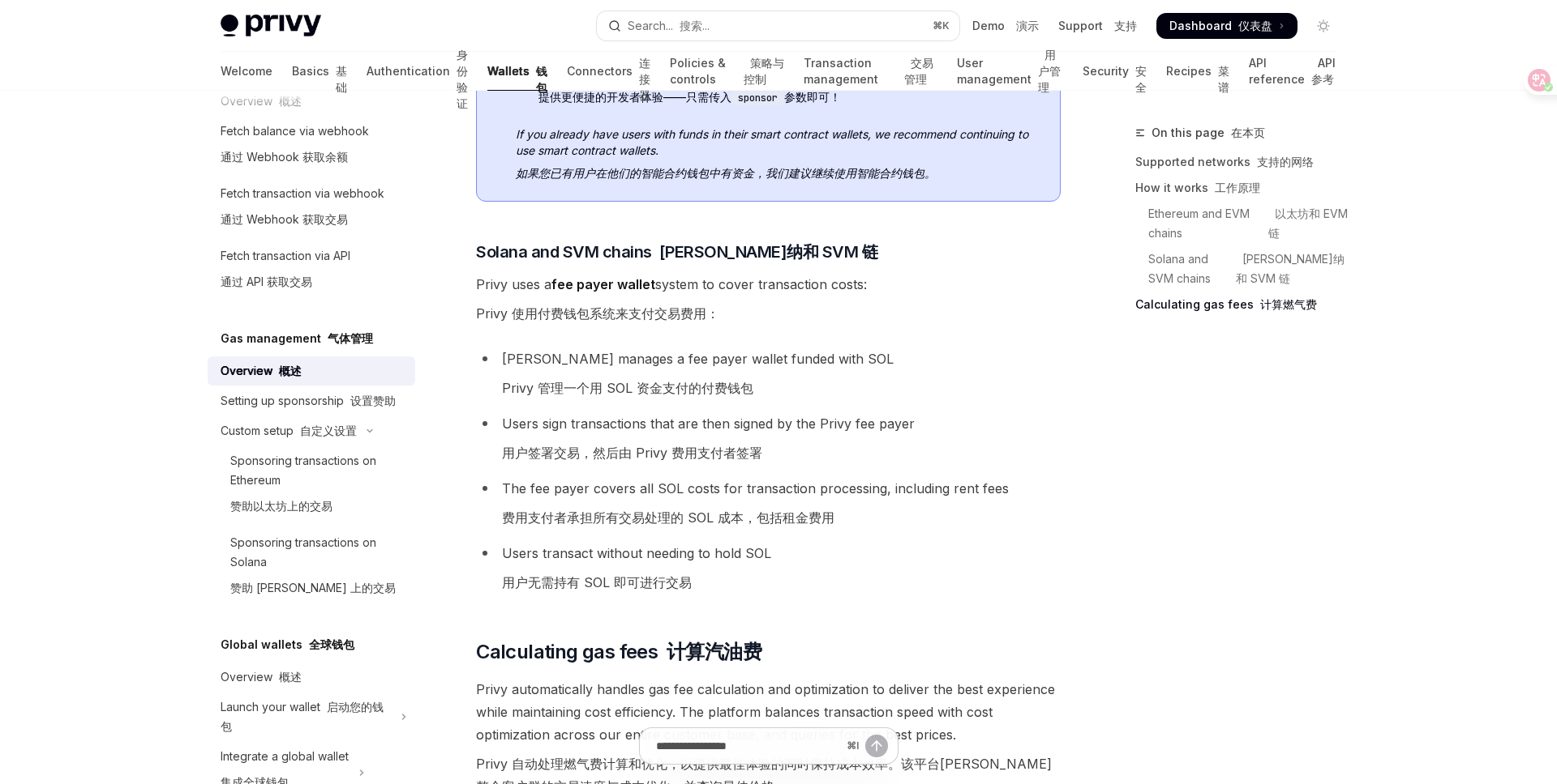
scroll to position [1473, 0]
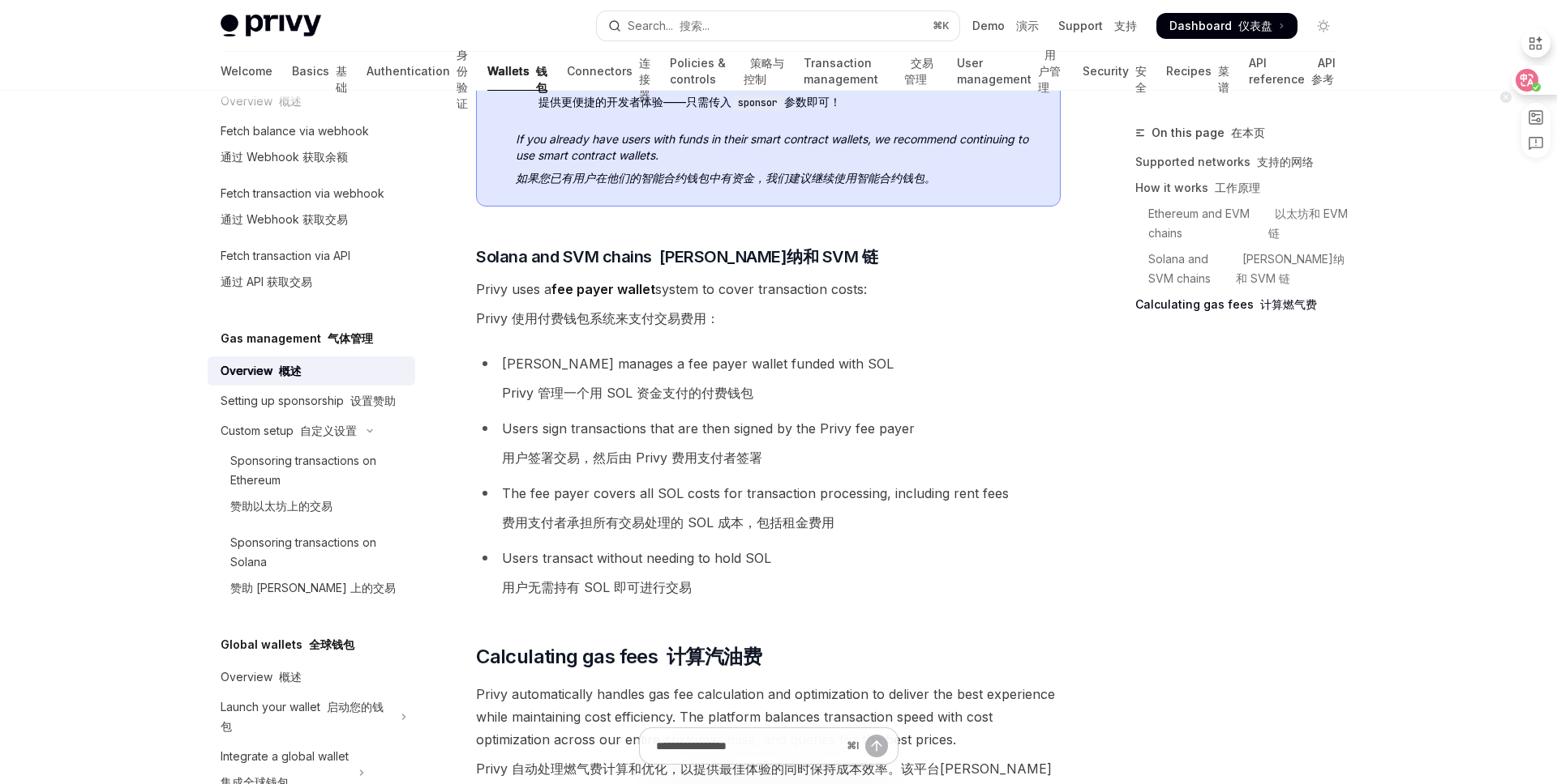
click at [1533, 84] on circle at bounding box center [1535, 86] width 9 height 9
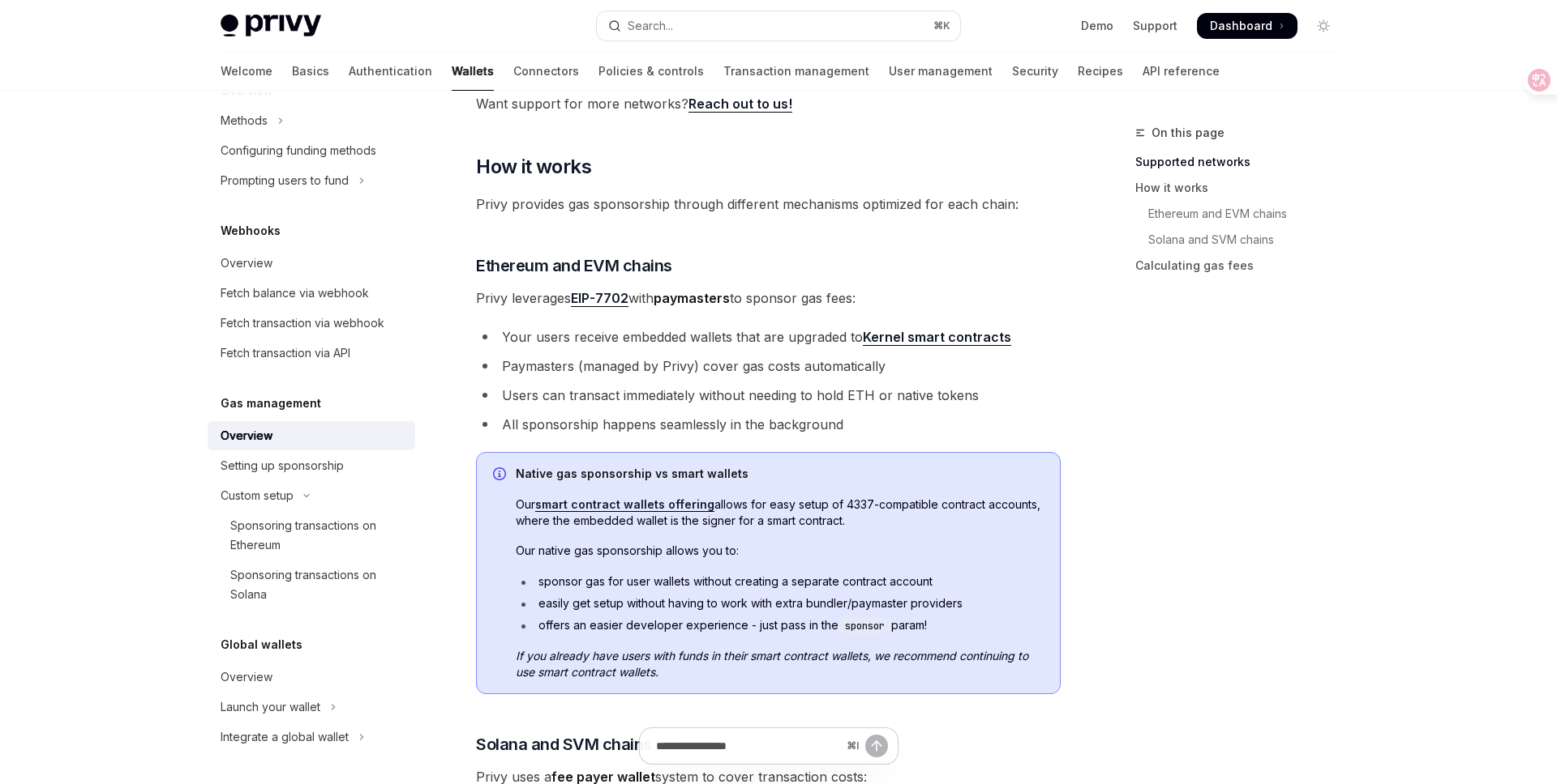
scroll to position [445, 0]
click at [608, 297] on link "EIP-7702" at bounding box center [599, 297] width 58 height 17
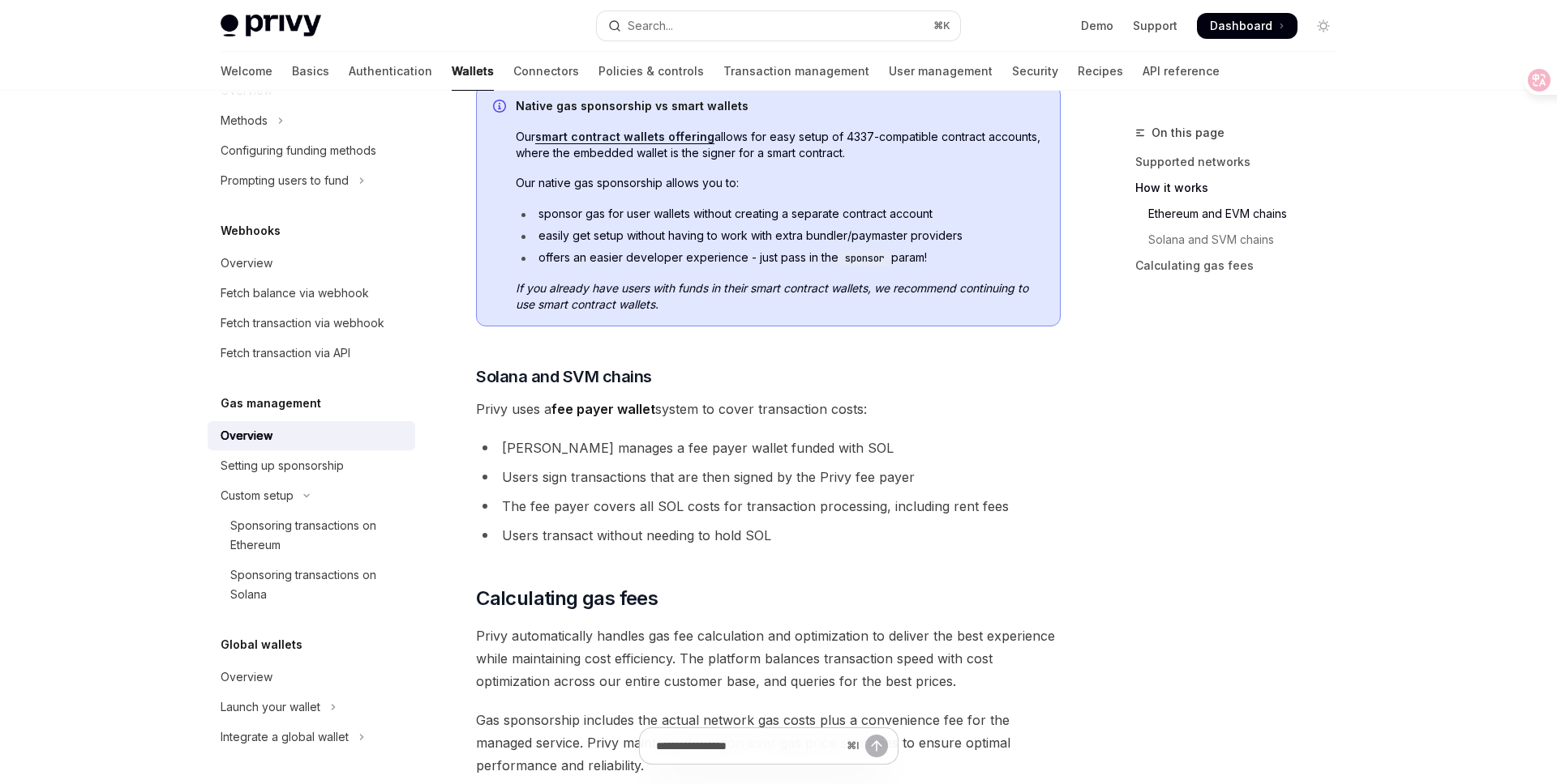
scroll to position [983, 0]
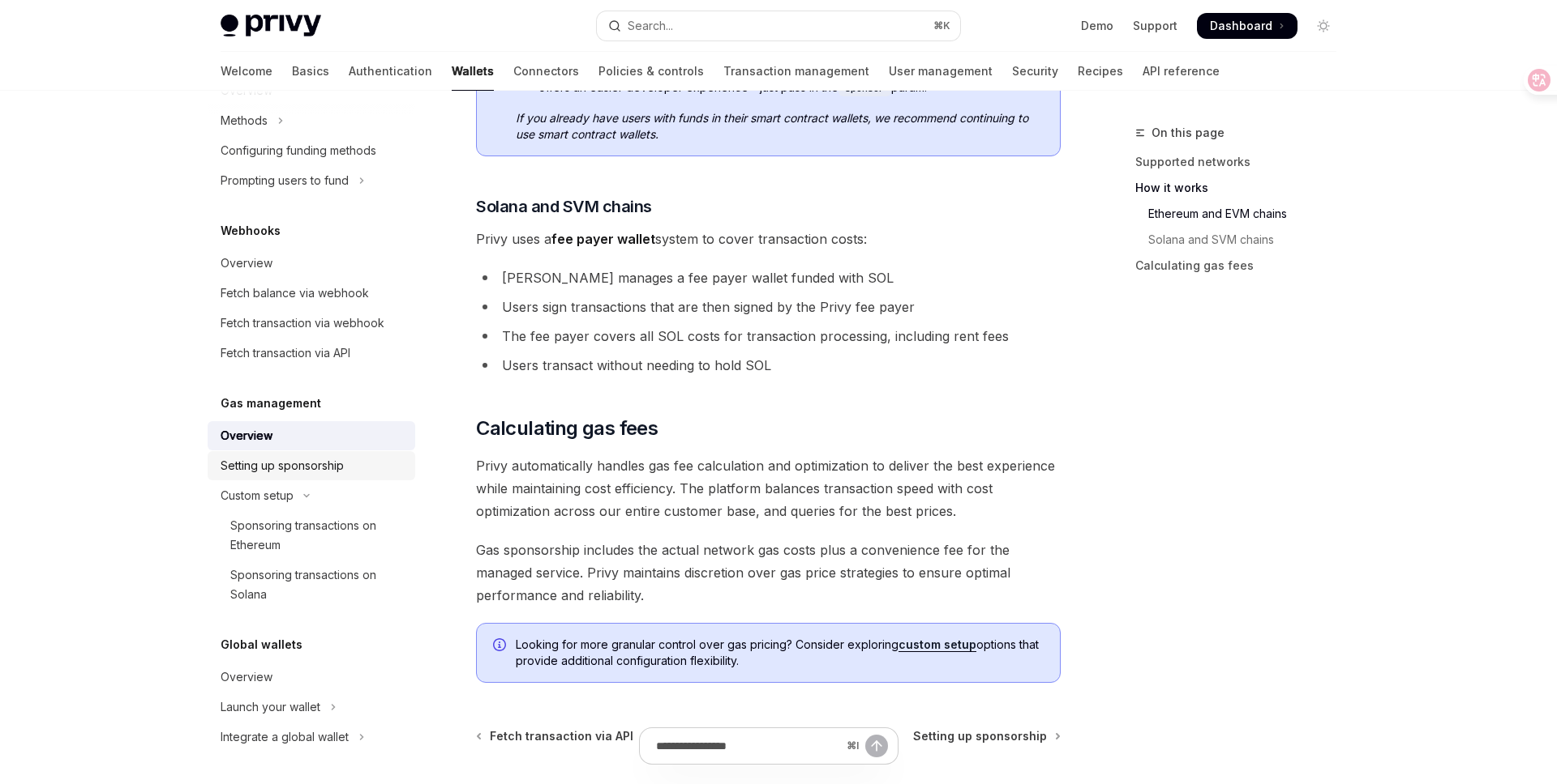
click at [283, 473] on div "Setting up sponsorship" at bounding box center [283, 466] width 124 height 20
type textarea "*"
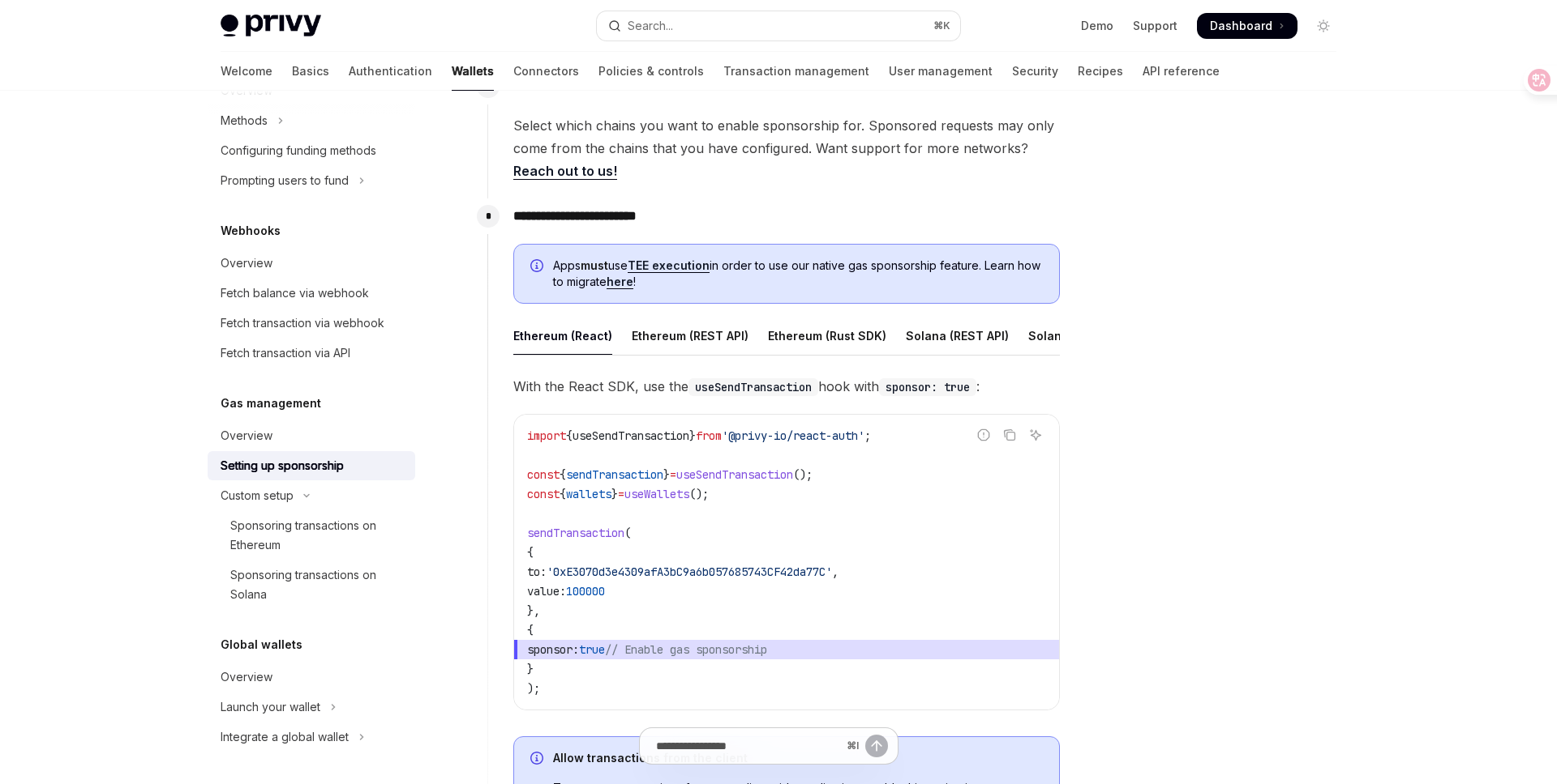
scroll to position [729, 0]
click at [633, 277] on link "here" at bounding box center [619, 279] width 27 height 15
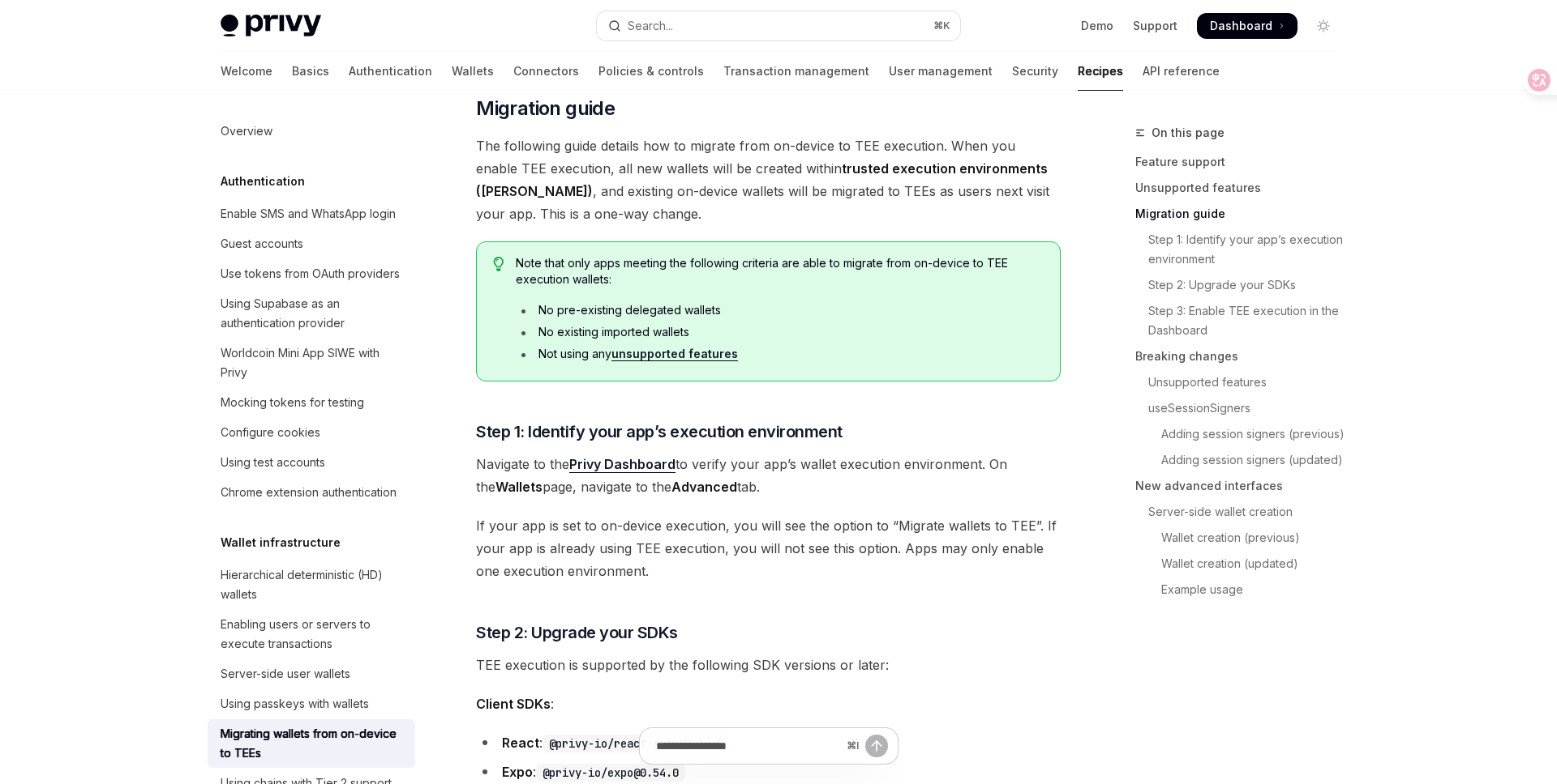
scroll to position [800, 0]
click at [652, 301] on li "No pre-existing delegated wallets" at bounding box center [779, 309] width 528 height 17
click at [655, 307] on li "No pre-existing delegated wallets" at bounding box center [779, 309] width 528 height 17
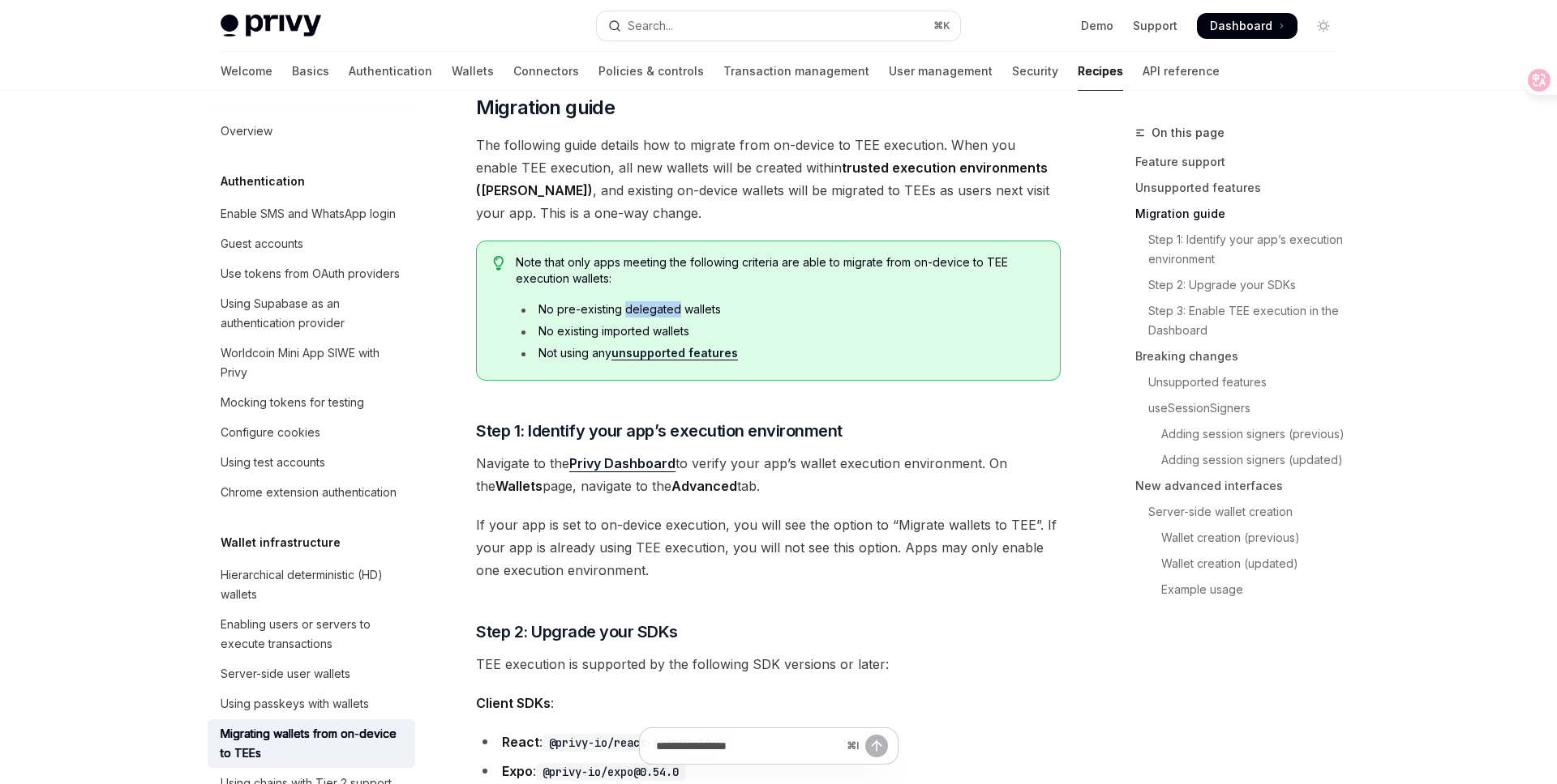
copy li "delegated"
click at [812, 22] on button "Search... ⌘ K" at bounding box center [778, 26] width 363 height 29
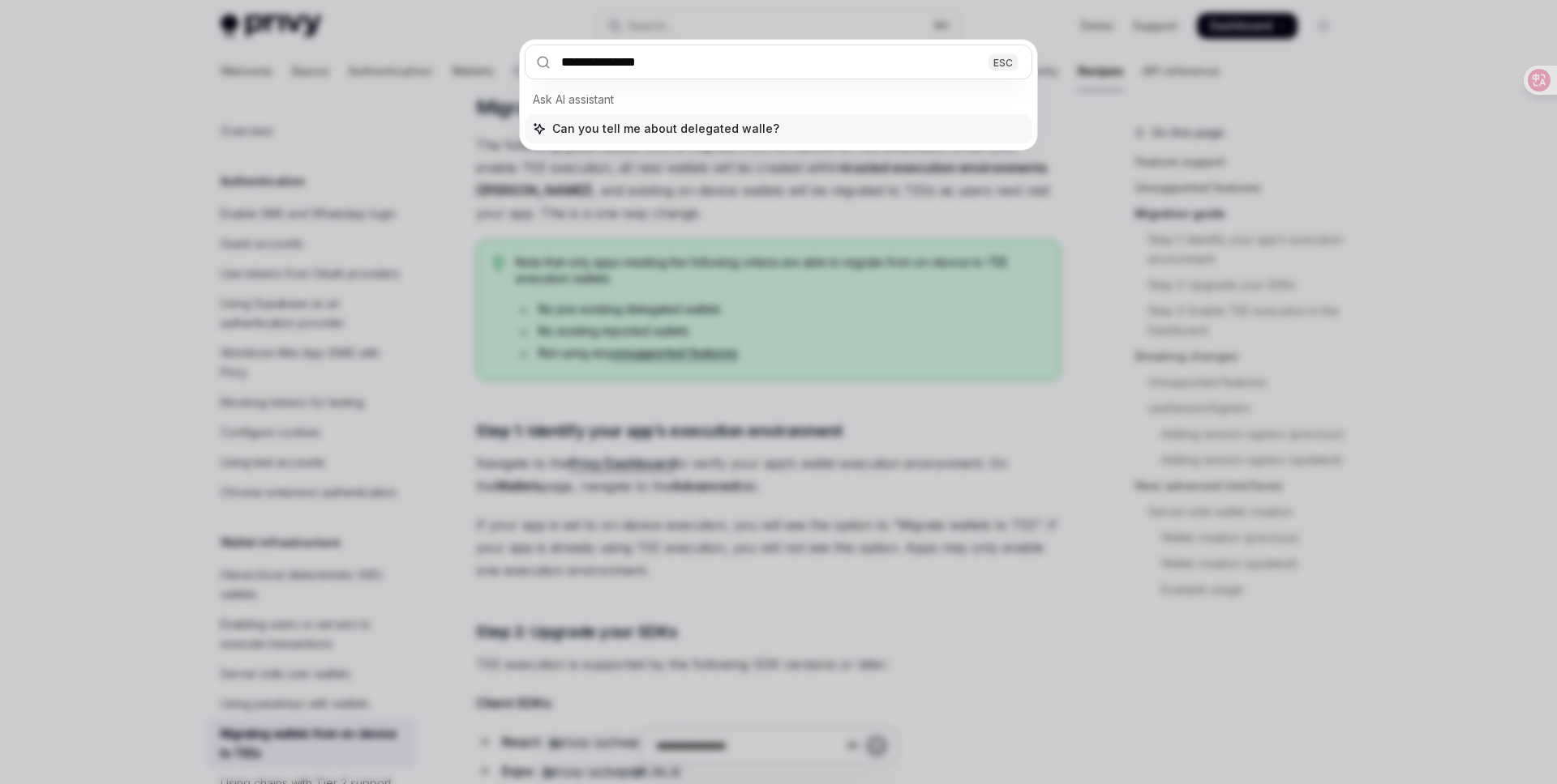
type input "**********"
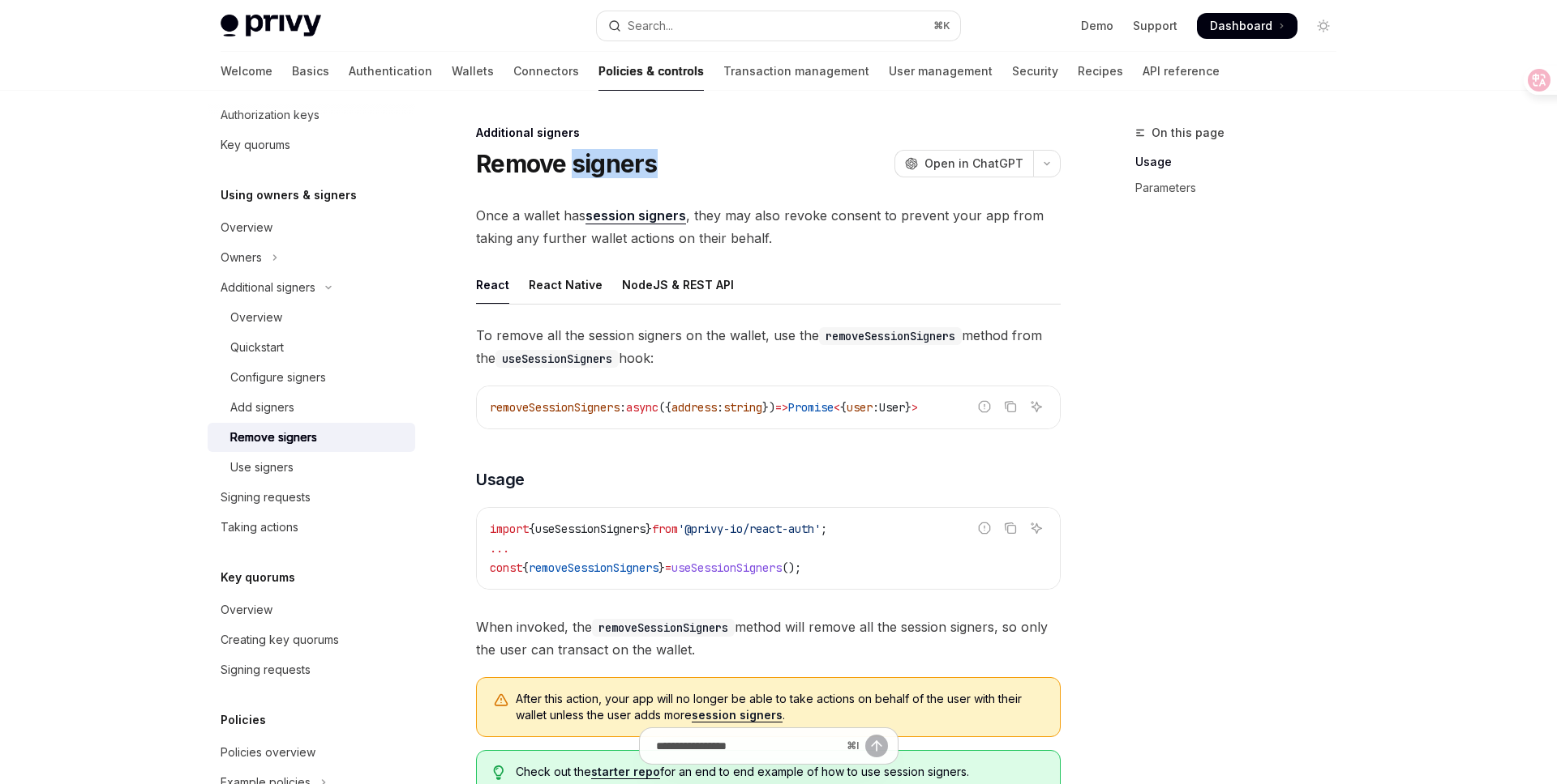
drag, startPoint x: 573, startPoint y: 165, endPoint x: 666, endPoint y: 165, distance: 93.0
click at [666, 165] on div "Remove signers OpenAI Open in ChatGPT" at bounding box center [768, 164] width 584 height 29
click at [667, 172] on div "Remove signers OpenAI Open in ChatGPT" at bounding box center [768, 164] width 584 height 29
drag, startPoint x: 477, startPoint y: 162, endPoint x: 570, endPoint y: 164, distance: 93.0
click at [570, 164] on h1 "Remove signers" at bounding box center [566, 164] width 182 height 29
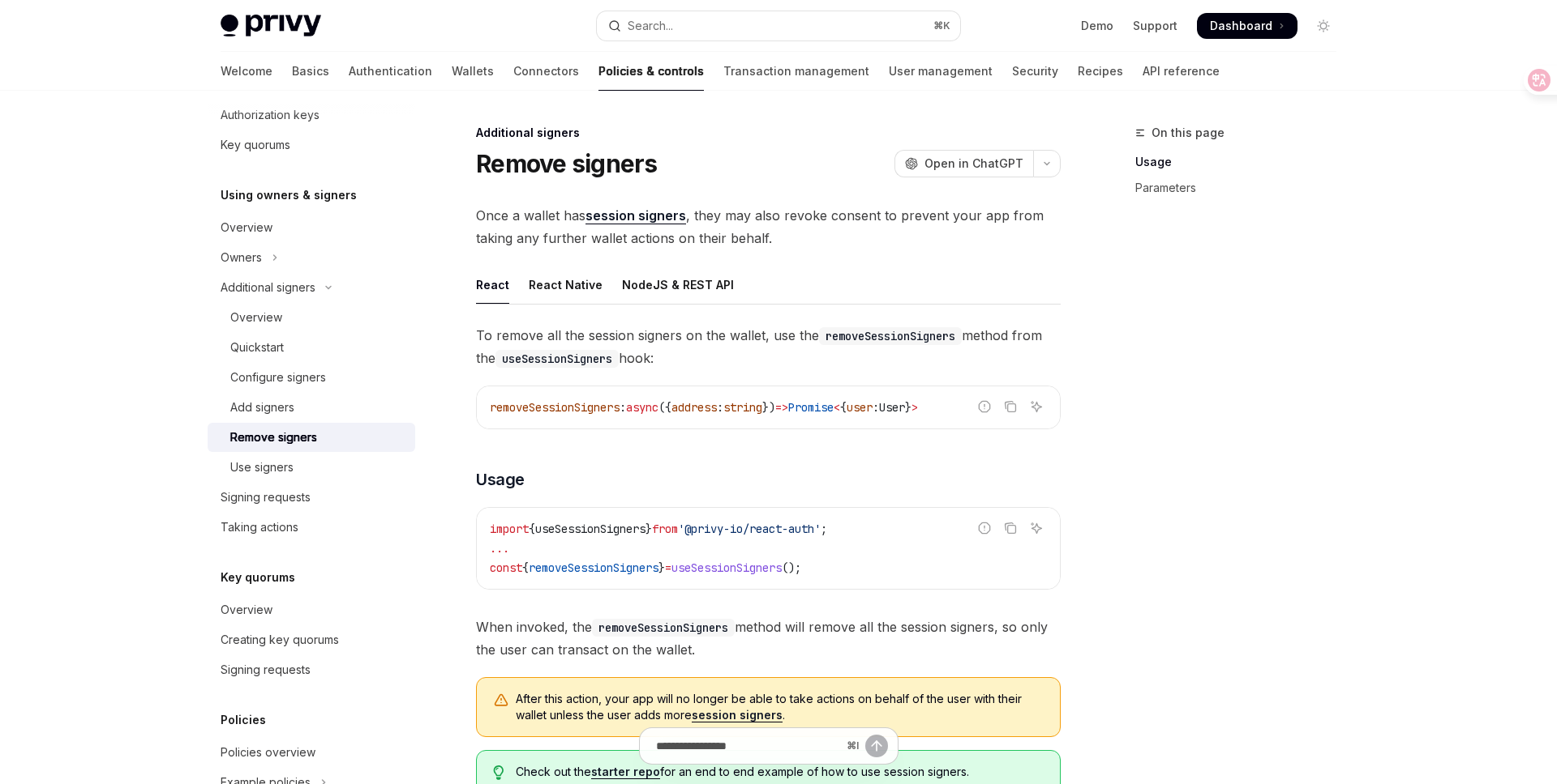
click at [552, 215] on span "Once a wallet has session signers , they may also revoke consent to prevent you…" at bounding box center [768, 227] width 584 height 45
click at [1531, 81] on icon at bounding box center [1527, 79] width 14 height 13
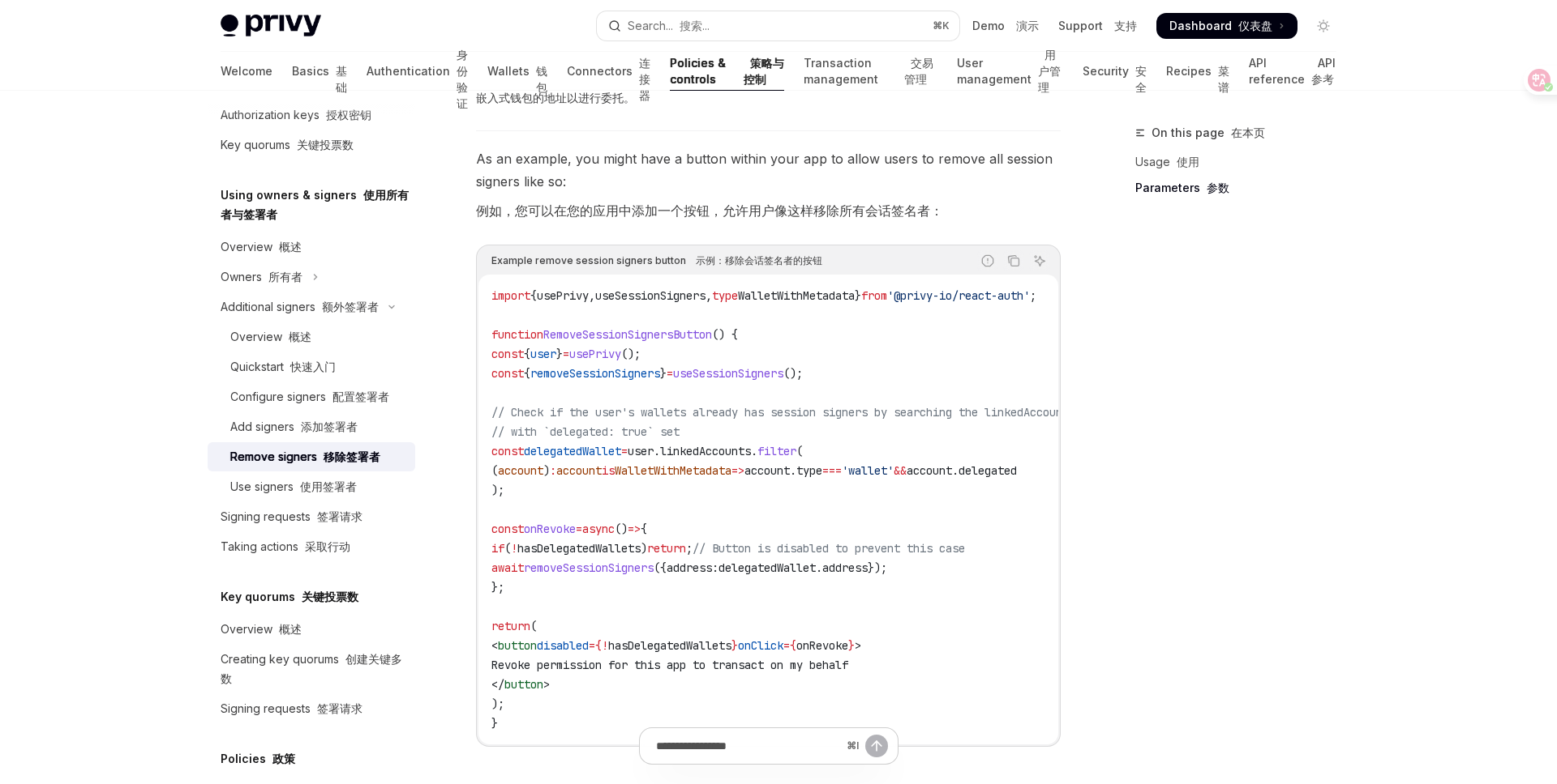
type textarea "*"
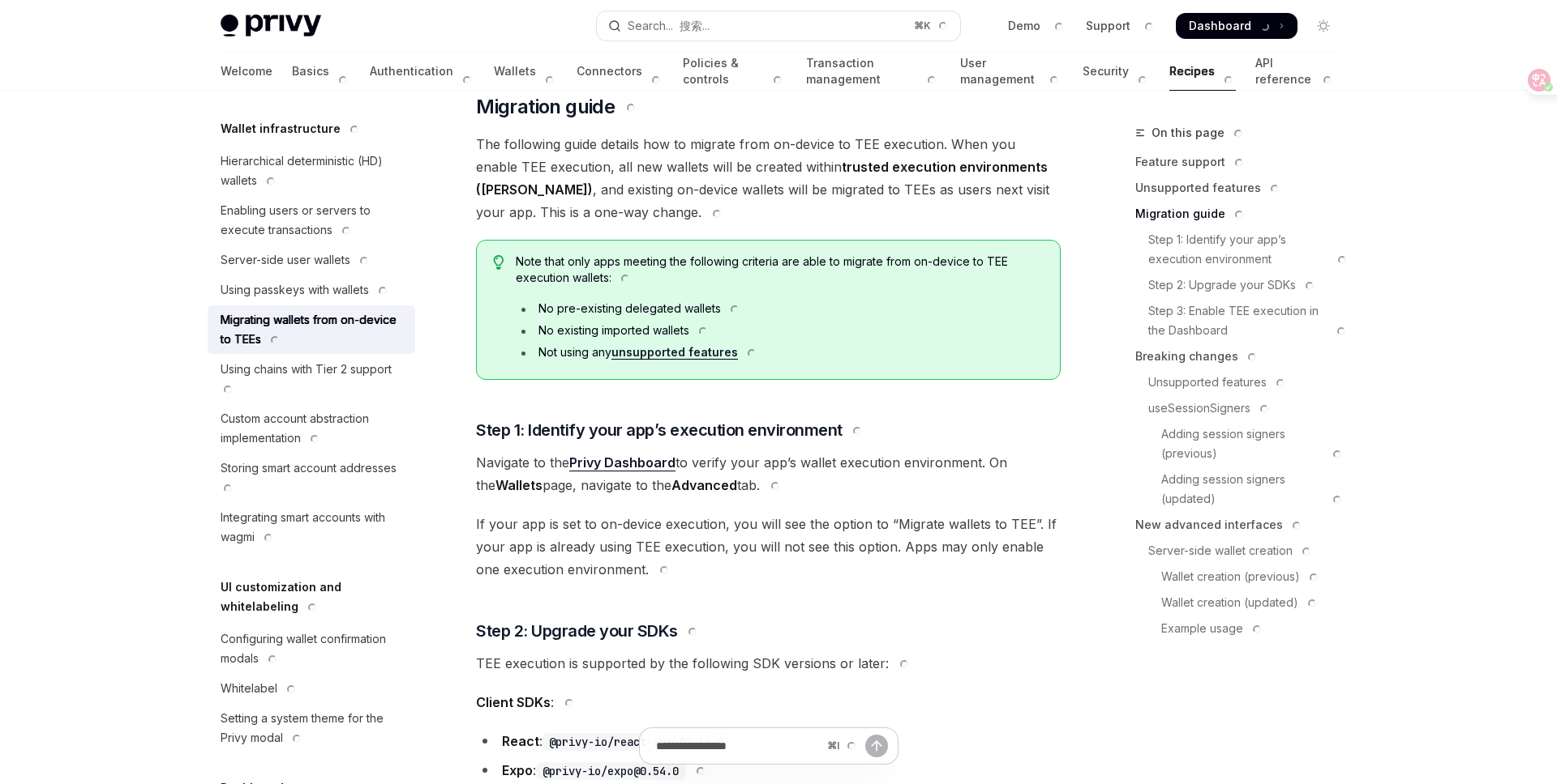
scroll to position [800, 0]
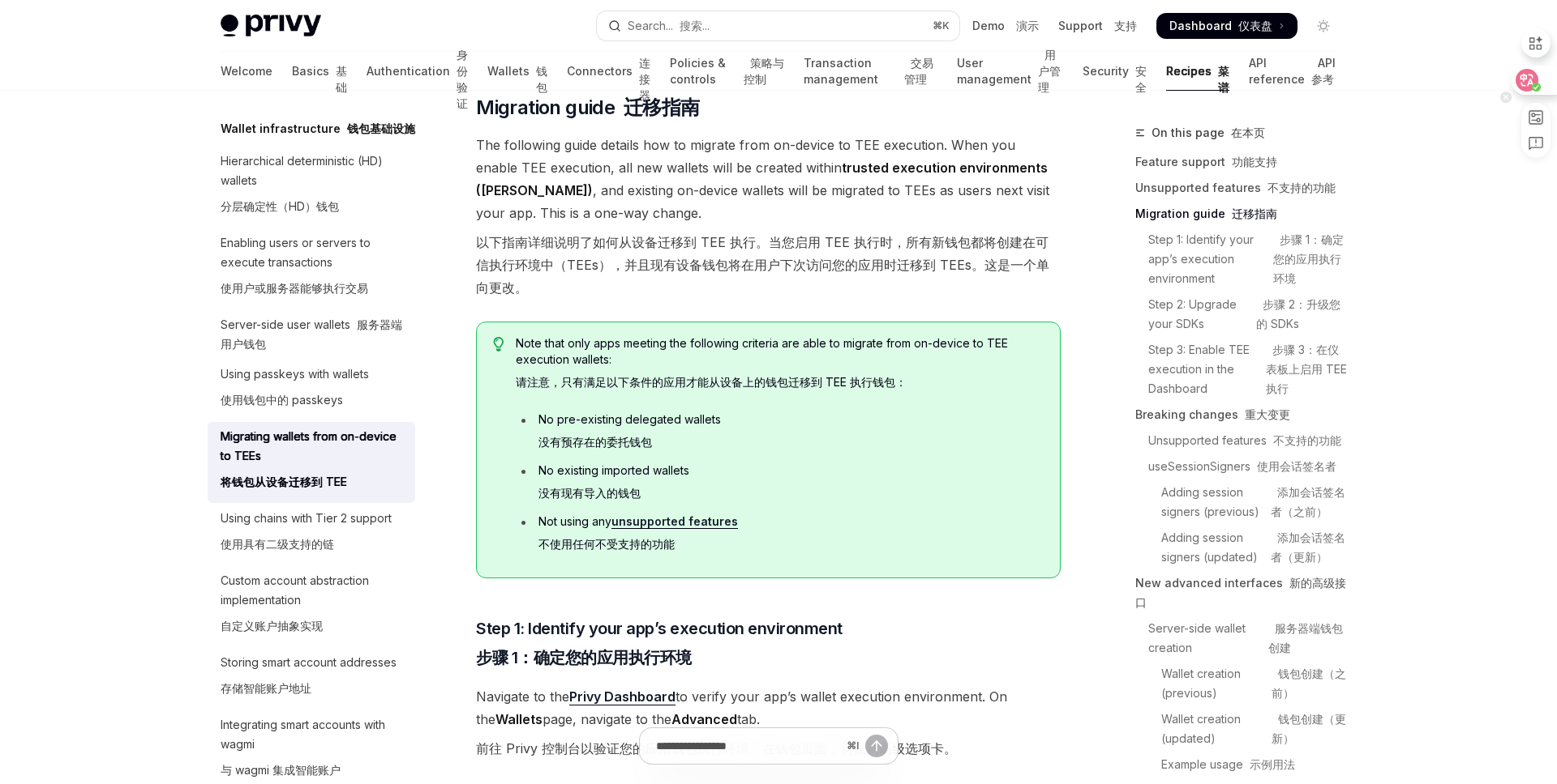
click at [1531, 78] on icon at bounding box center [1527, 79] width 17 height 17
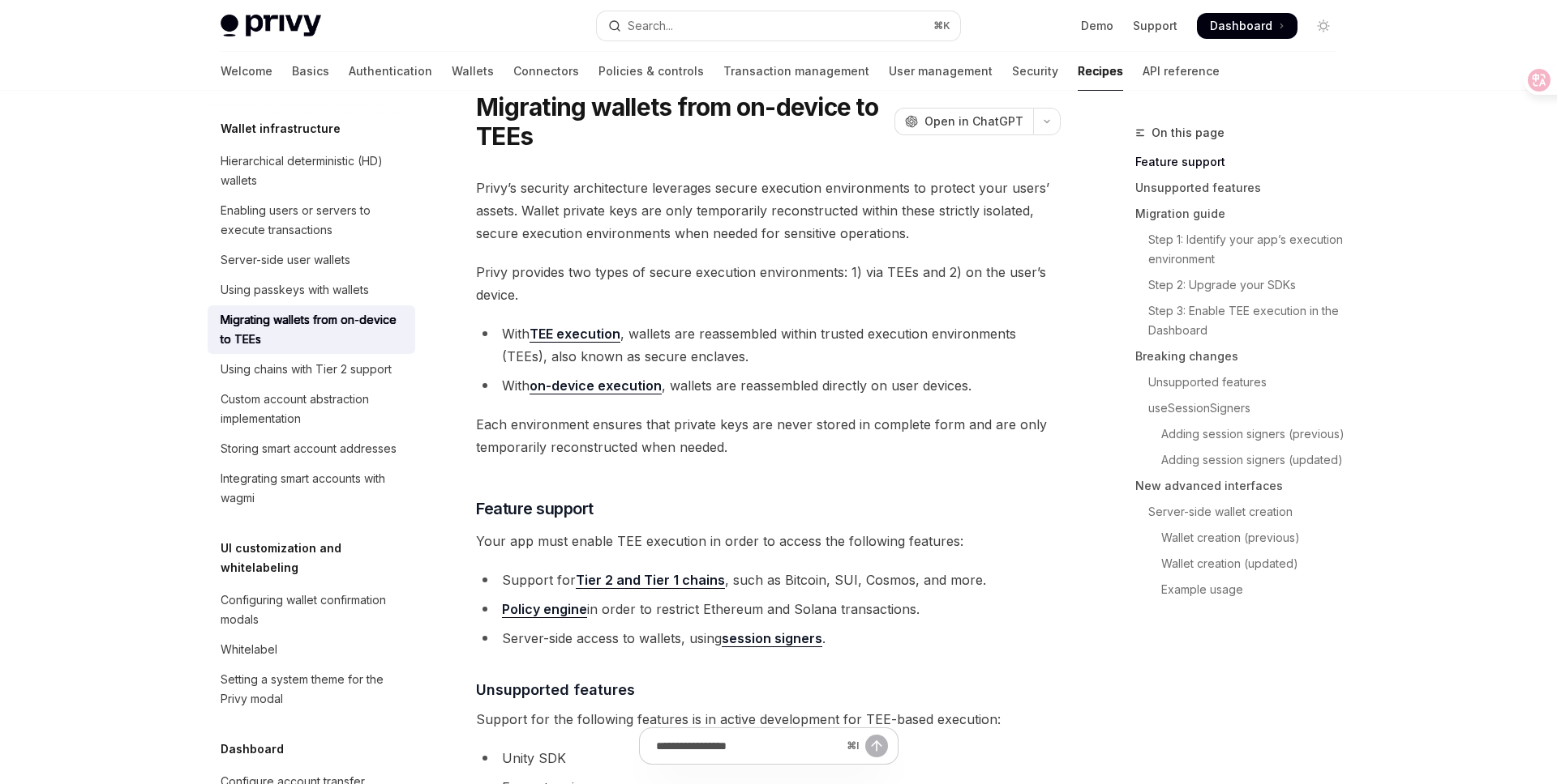
scroll to position [58, 0]
drag, startPoint x: 570, startPoint y: 271, endPoint x: 645, endPoint y: 270, distance: 75.0
click at [648, 272] on span "Privy provides two types of secure execution environments: 1) via TEEs and 2) o…" at bounding box center [768, 282] width 584 height 45
click at [673, 272] on span "Privy provides two types of secure execution environments: 1) via TEEs and 2) o…" at bounding box center [768, 282] width 584 height 45
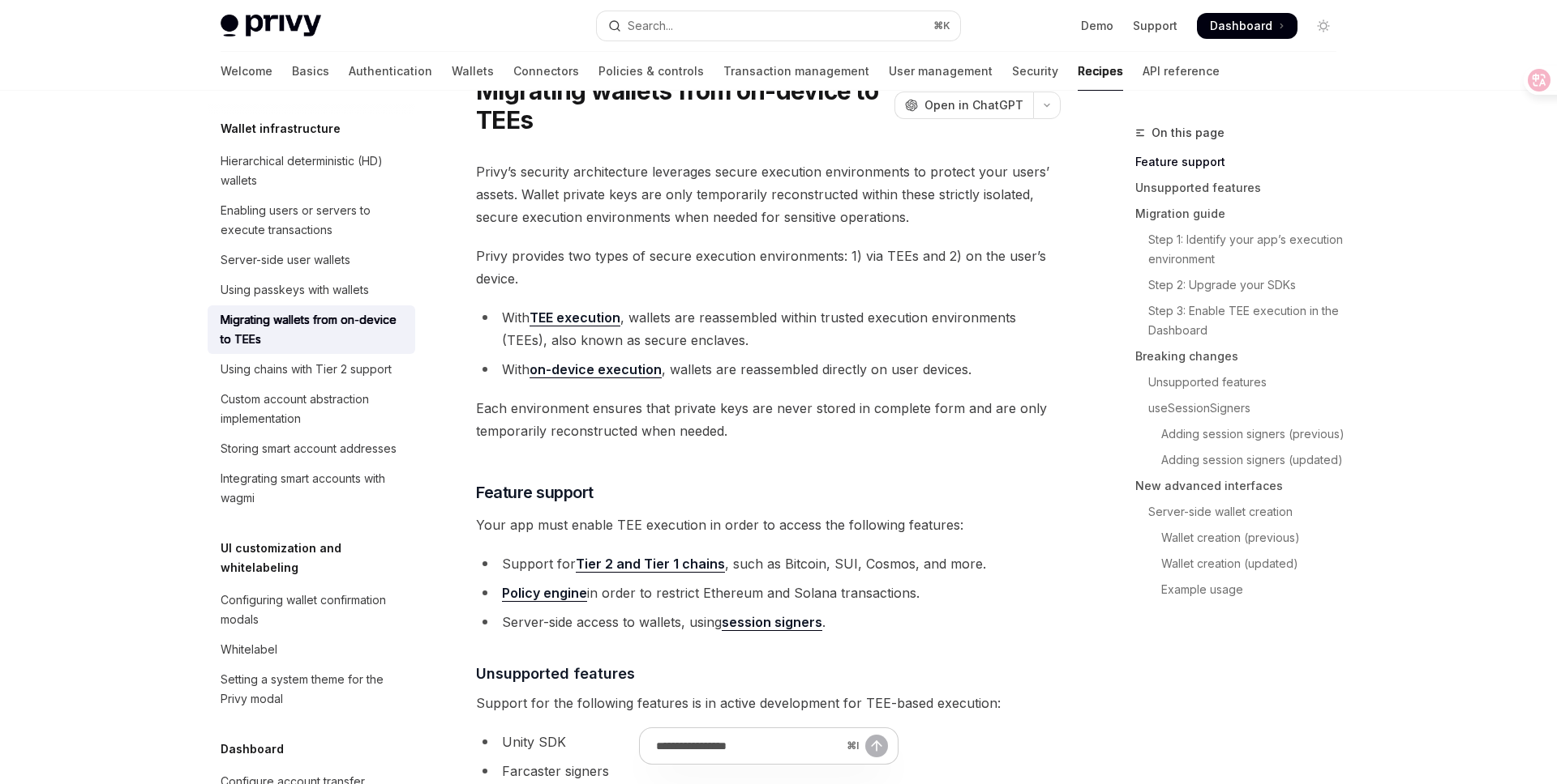
scroll to position [77, 0]
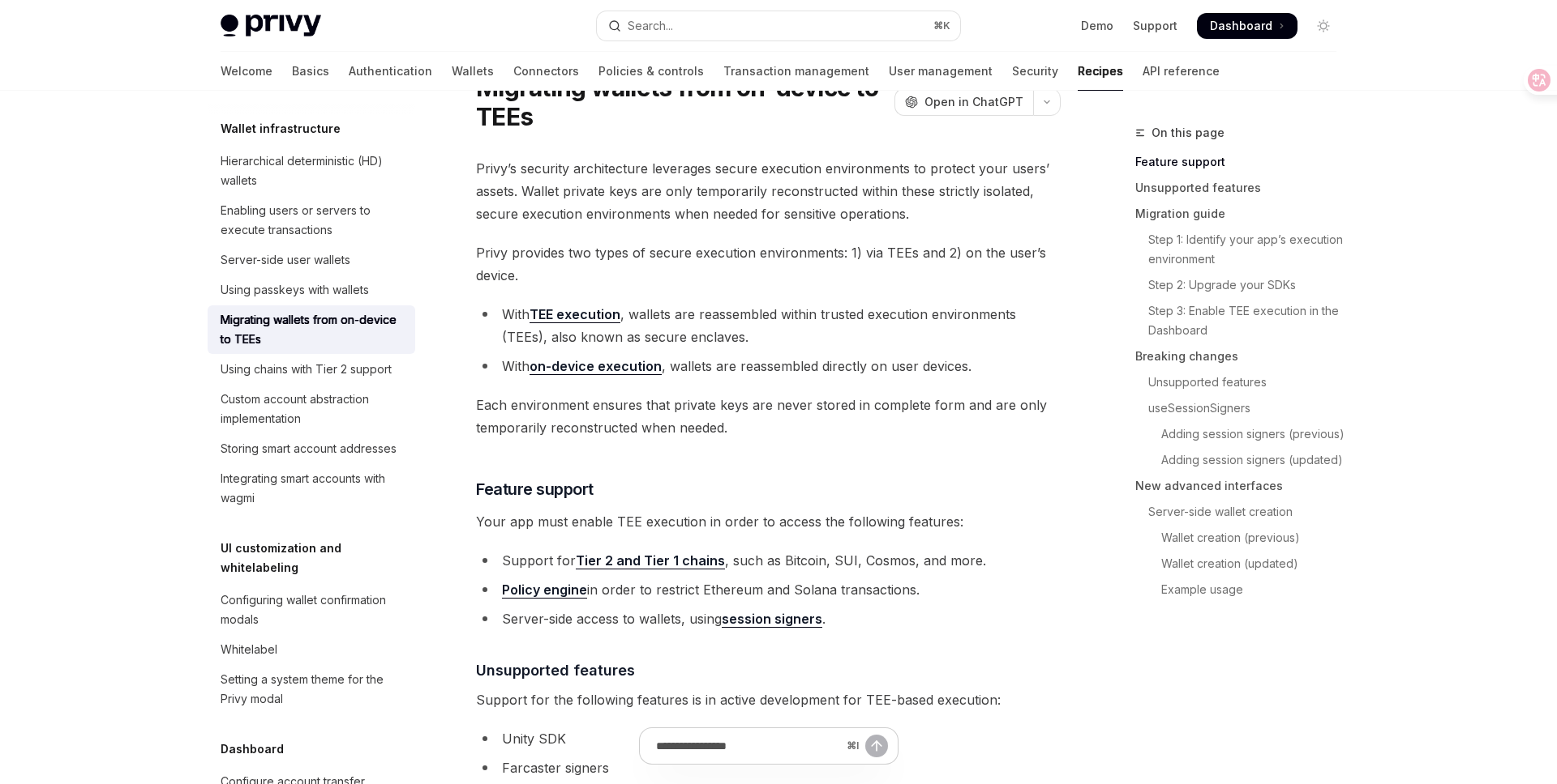
click at [727, 315] on li "With TEE execution , wallets are reassembled within trusted execution environme…" at bounding box center [768, 326] width 584 height 45
click at [827, 329] on li "With TEE execution , wallets are reassembled within trusted execution environme…" at bounding box center [768, 326] width 584 height 45
click at [1519, 84] on icon at bounding box center [1527, 79] width 17 height 17
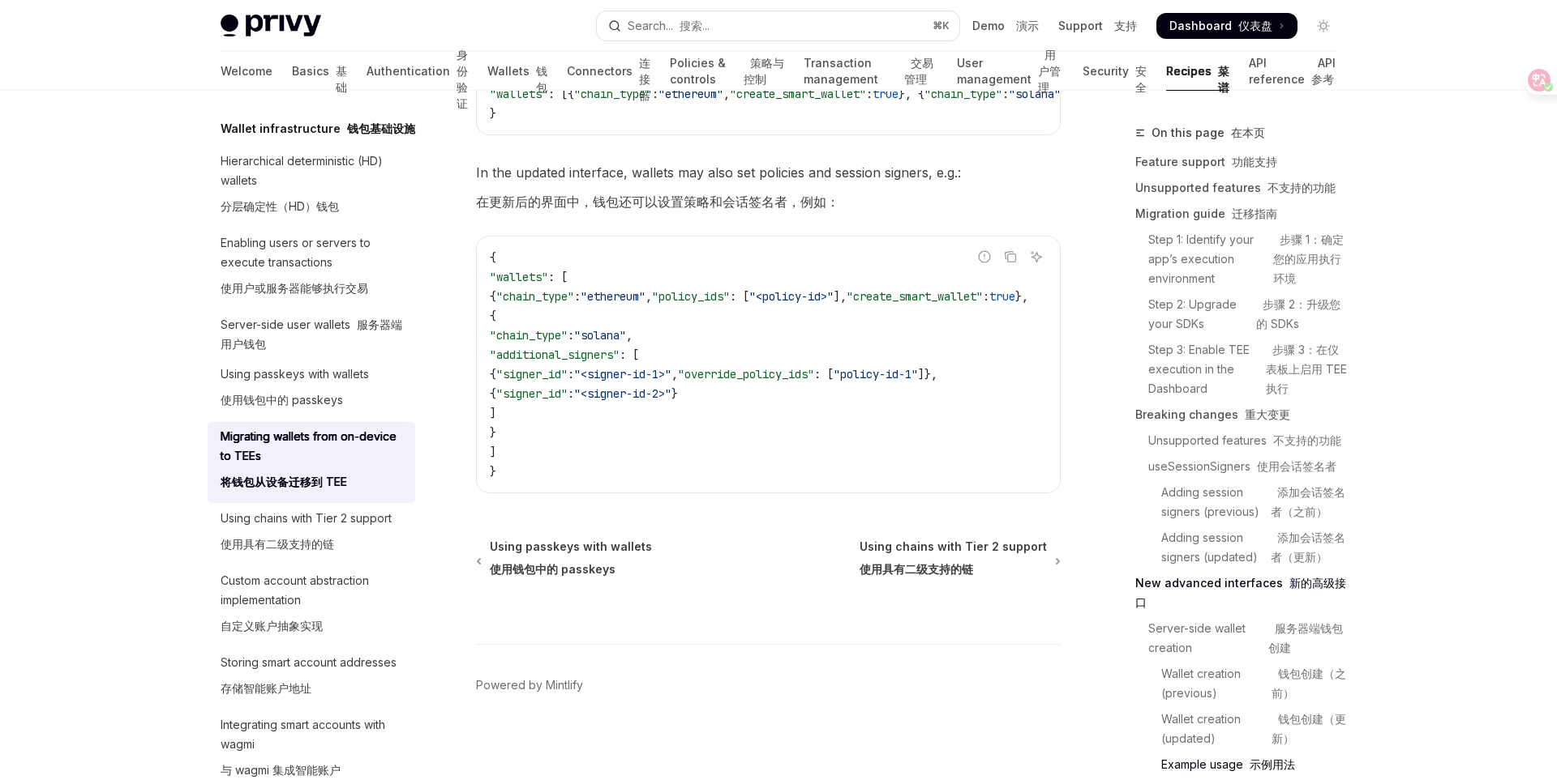
scroll to position [7917, 0]
click at [796, 20] on button "Search... 搜索... ⌘ K" at bounding box center [778, 26] width 363 height 29
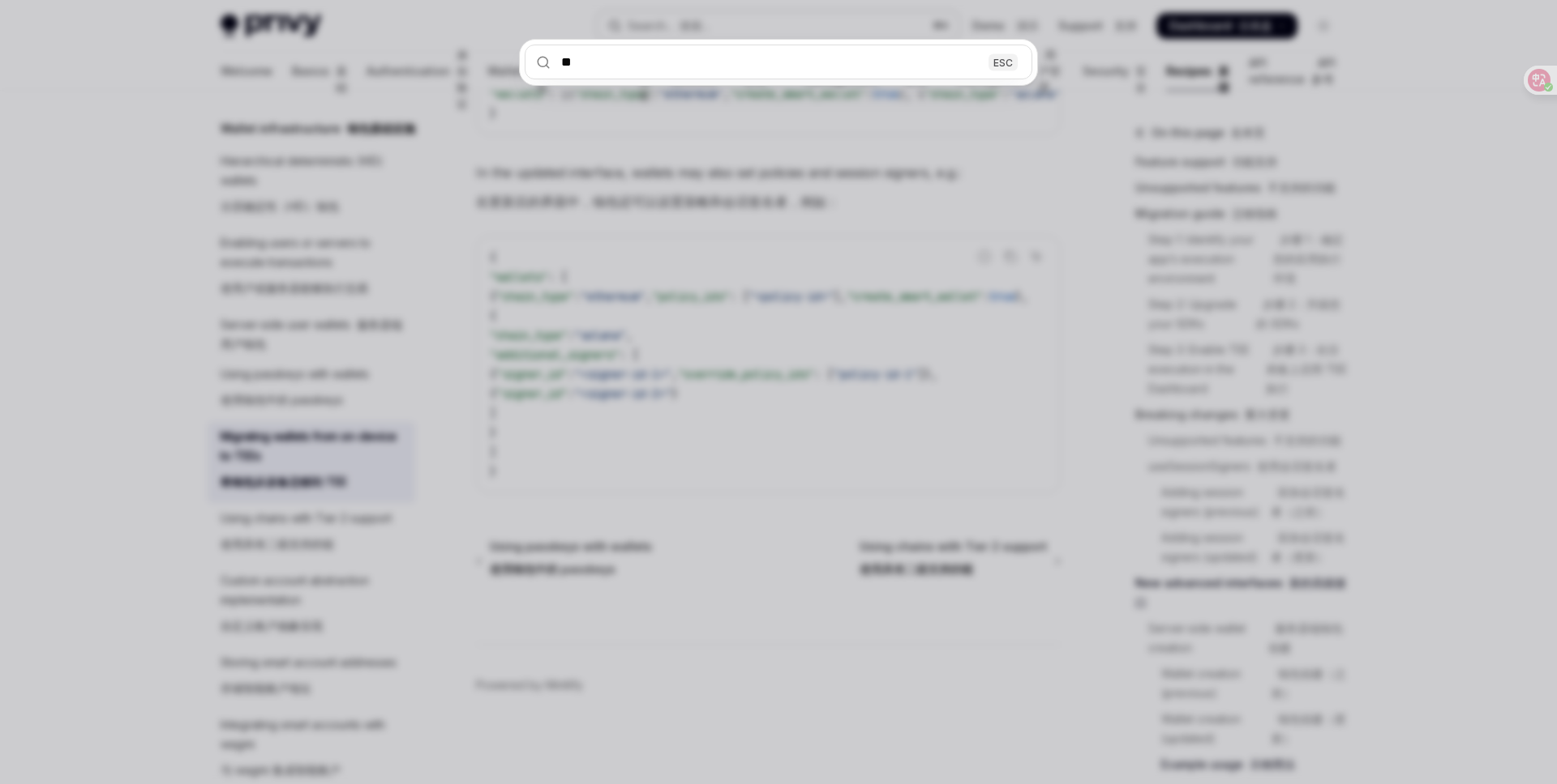
type input "***"
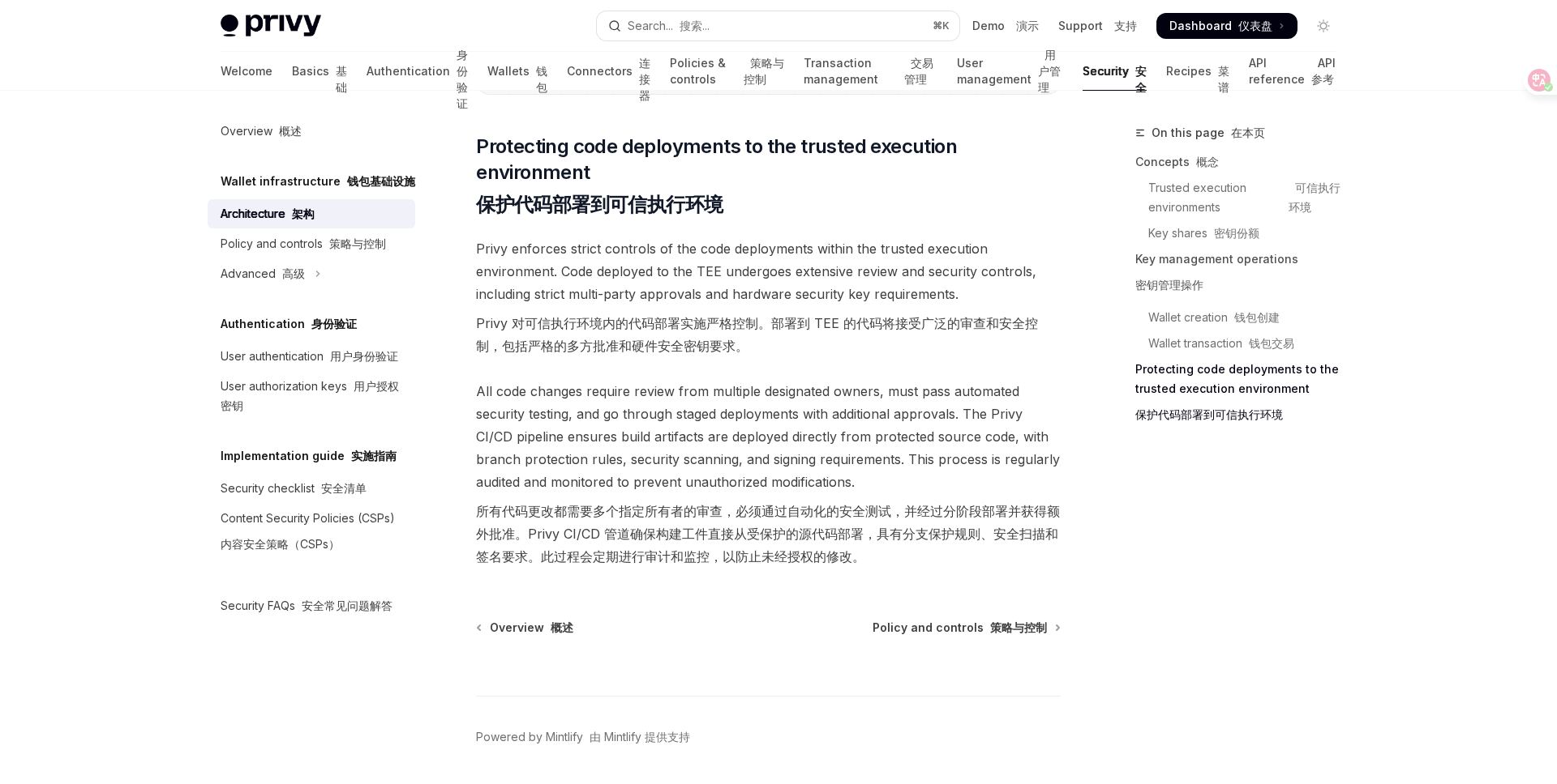
scroll to position [4999, 0]
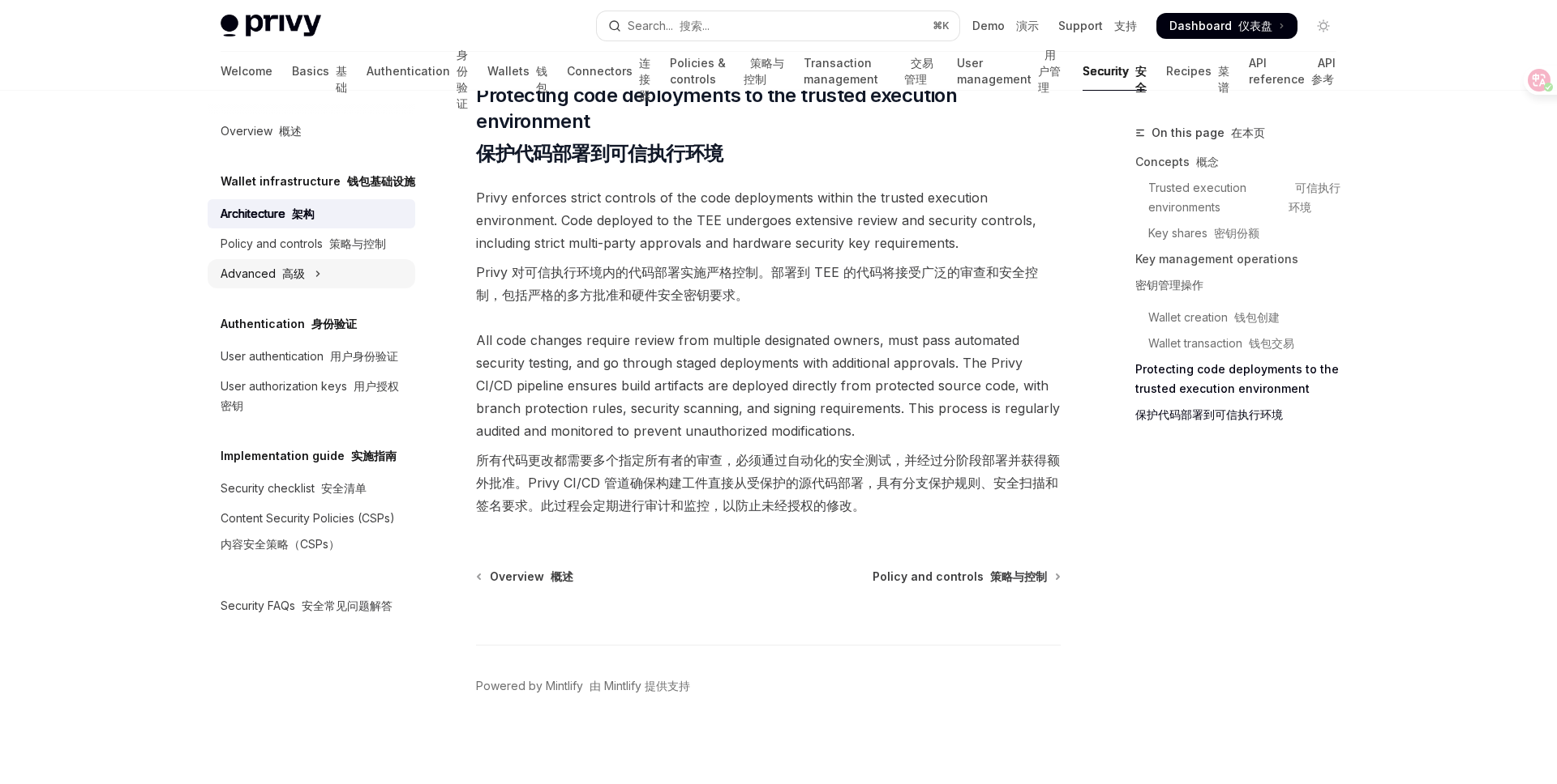
click at [315, 272] on icon "Toggle Advanced section" at bounding box center [317, 274] width 7 height 20
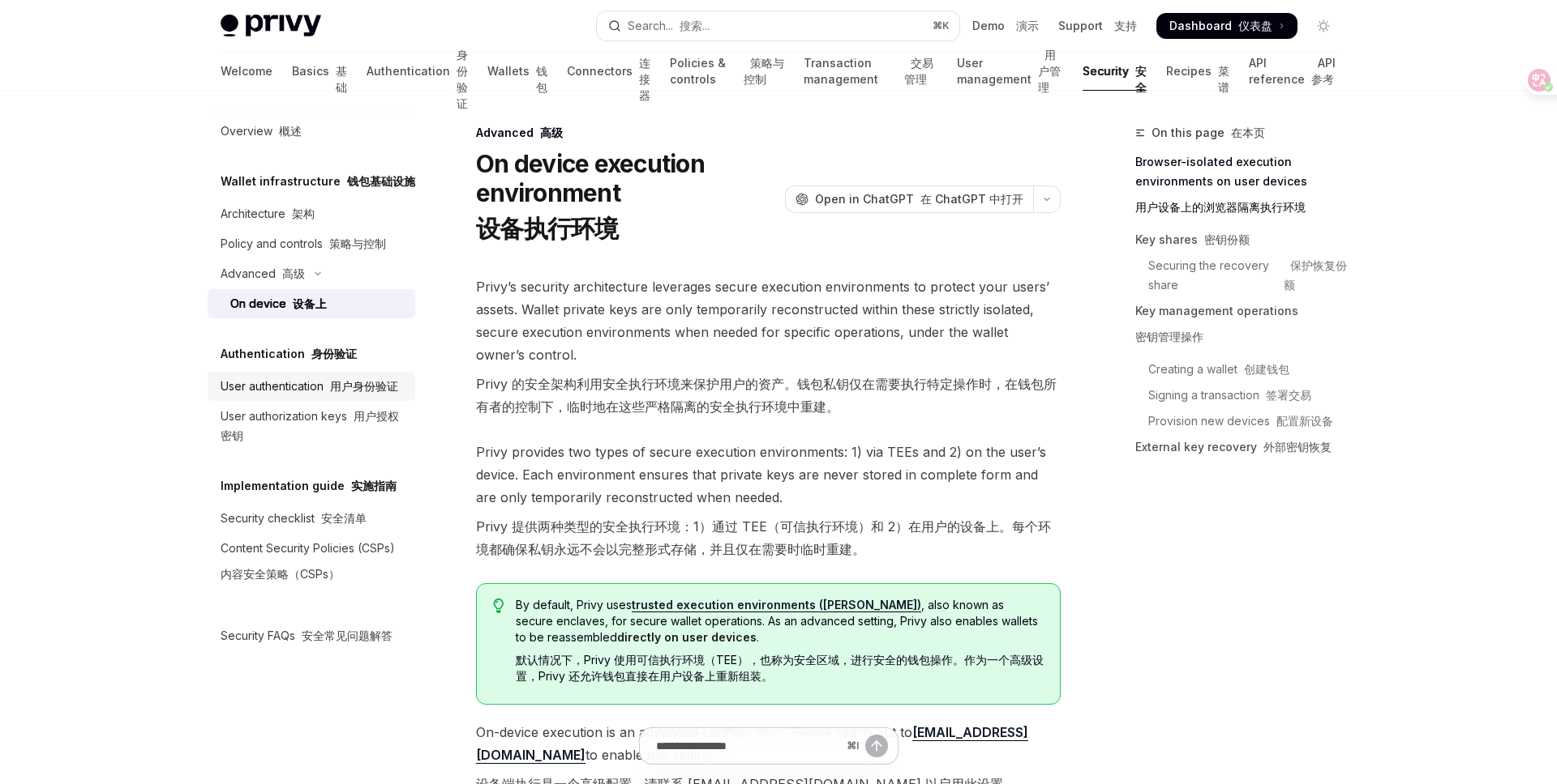
click at [360, 385] on font "用户身份验证" at bounding box center [363, 386] width 68 height 14
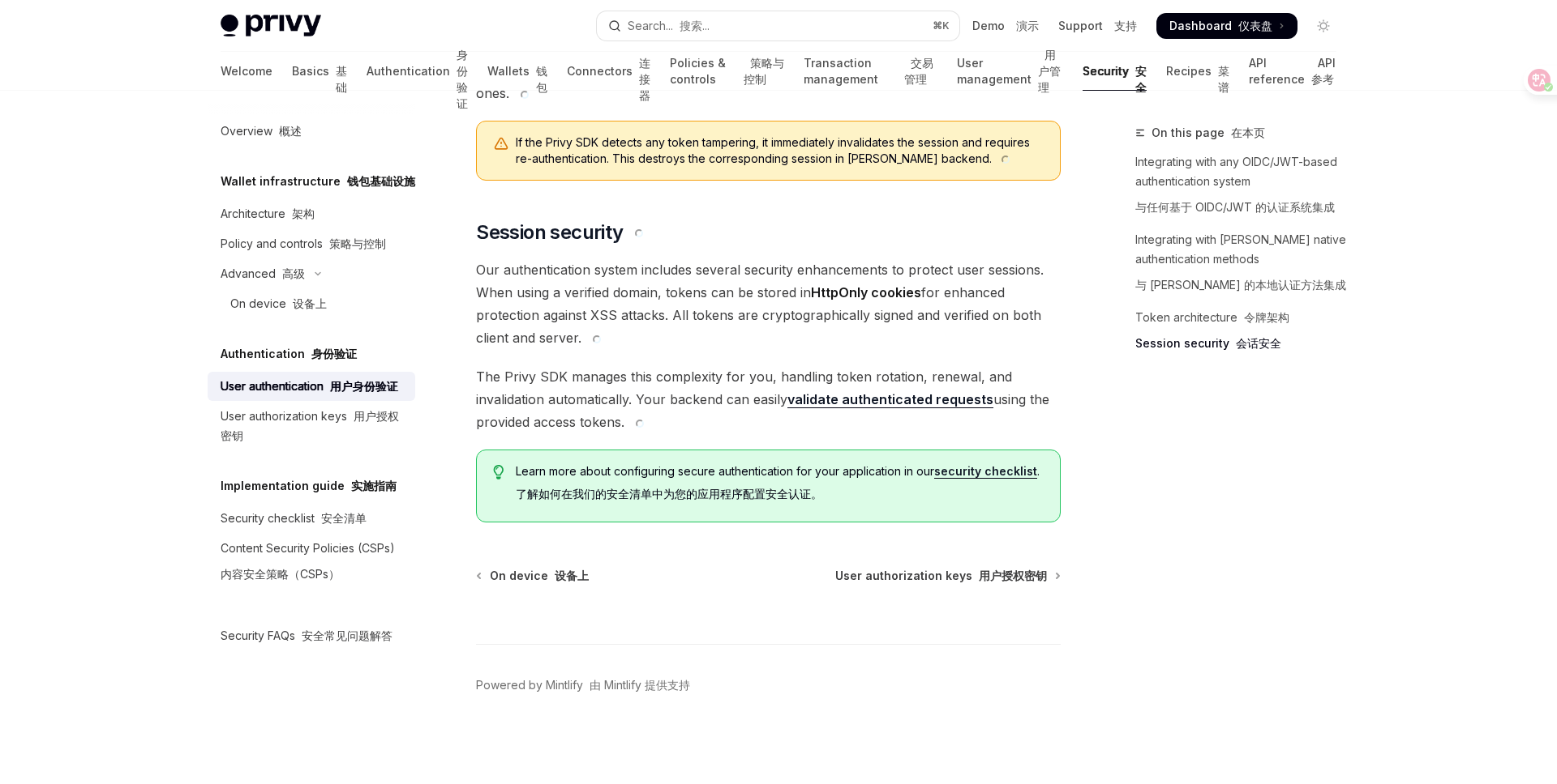
scroll to position [2011, 0]
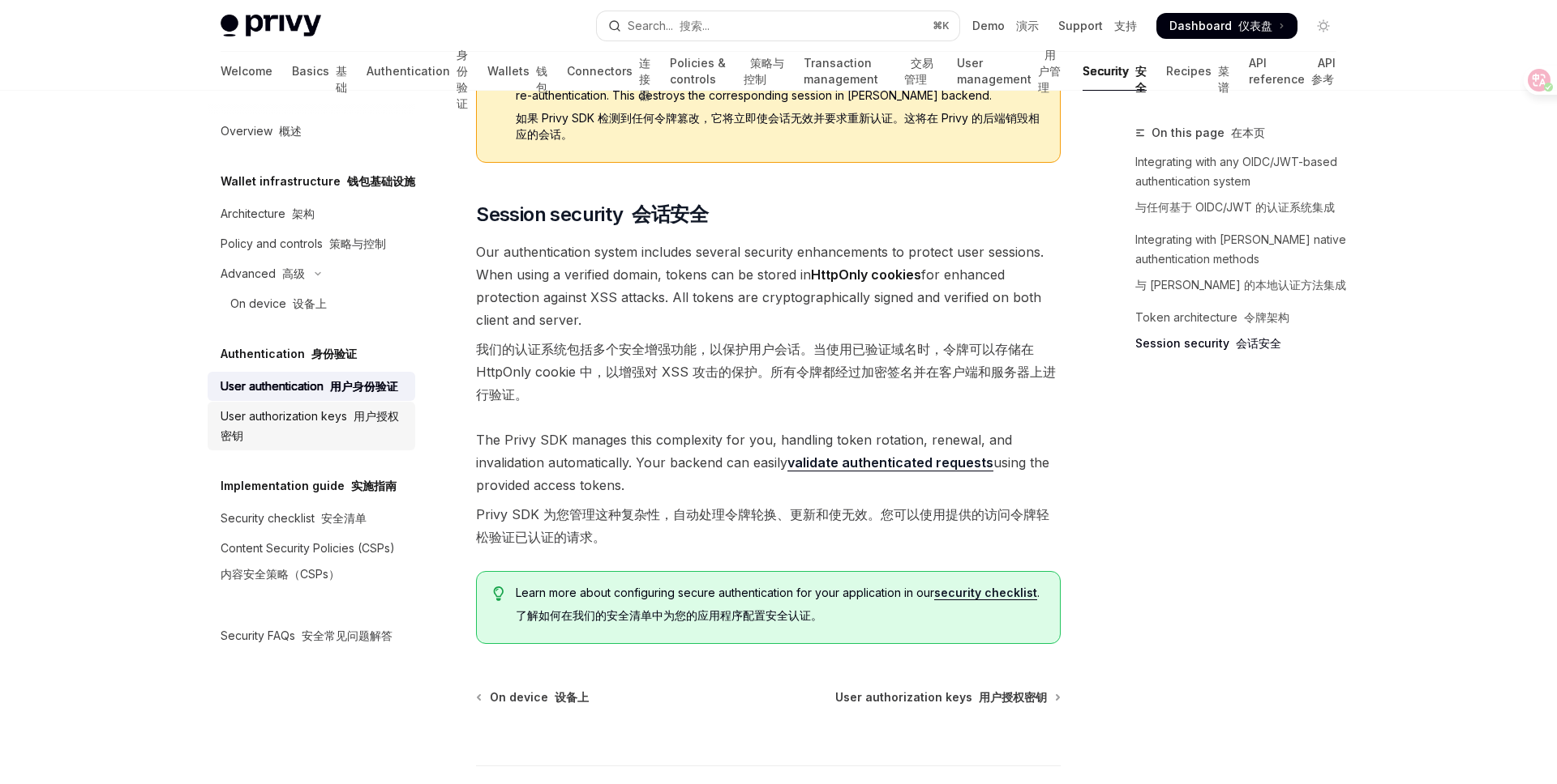
click at [316, 427] on div "User authorization keys 用户授权密钥" at bounding box center [313, 427] width 185 height 39
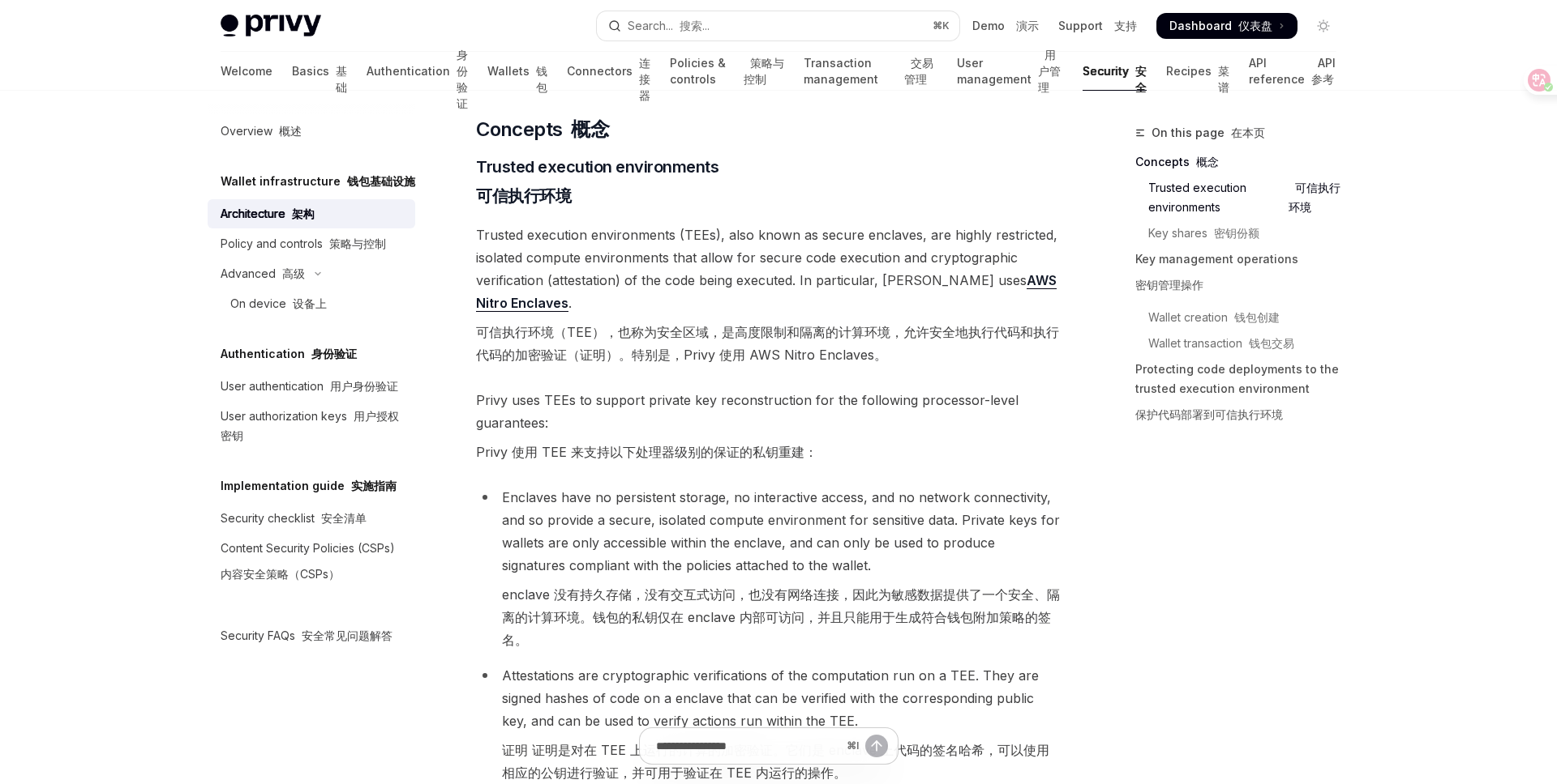
scroll to position [318, 0]
type textarea "*"
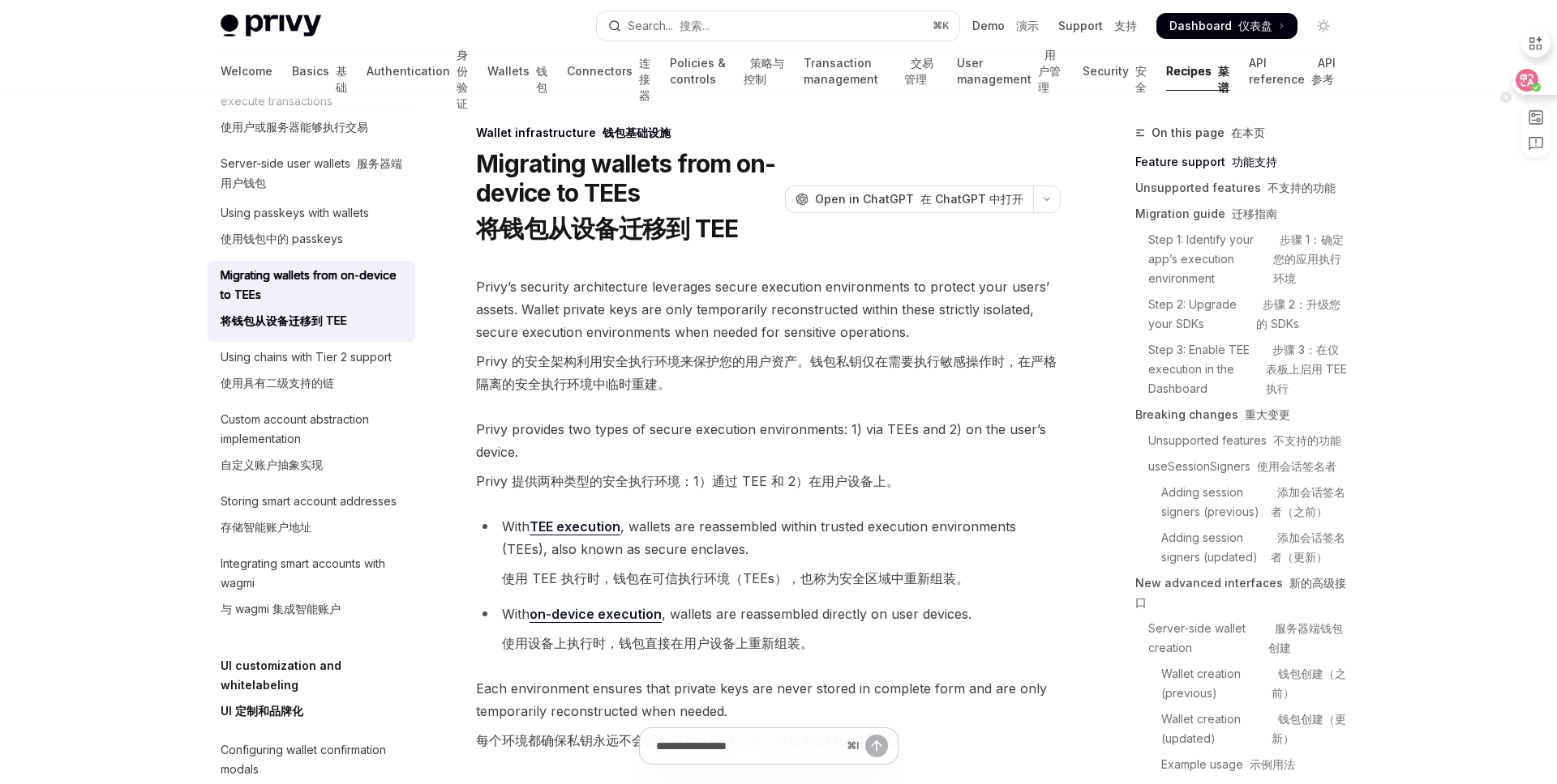
click at [1521, 81] on icon at bounding box center [1527, 79] width 14 height 13
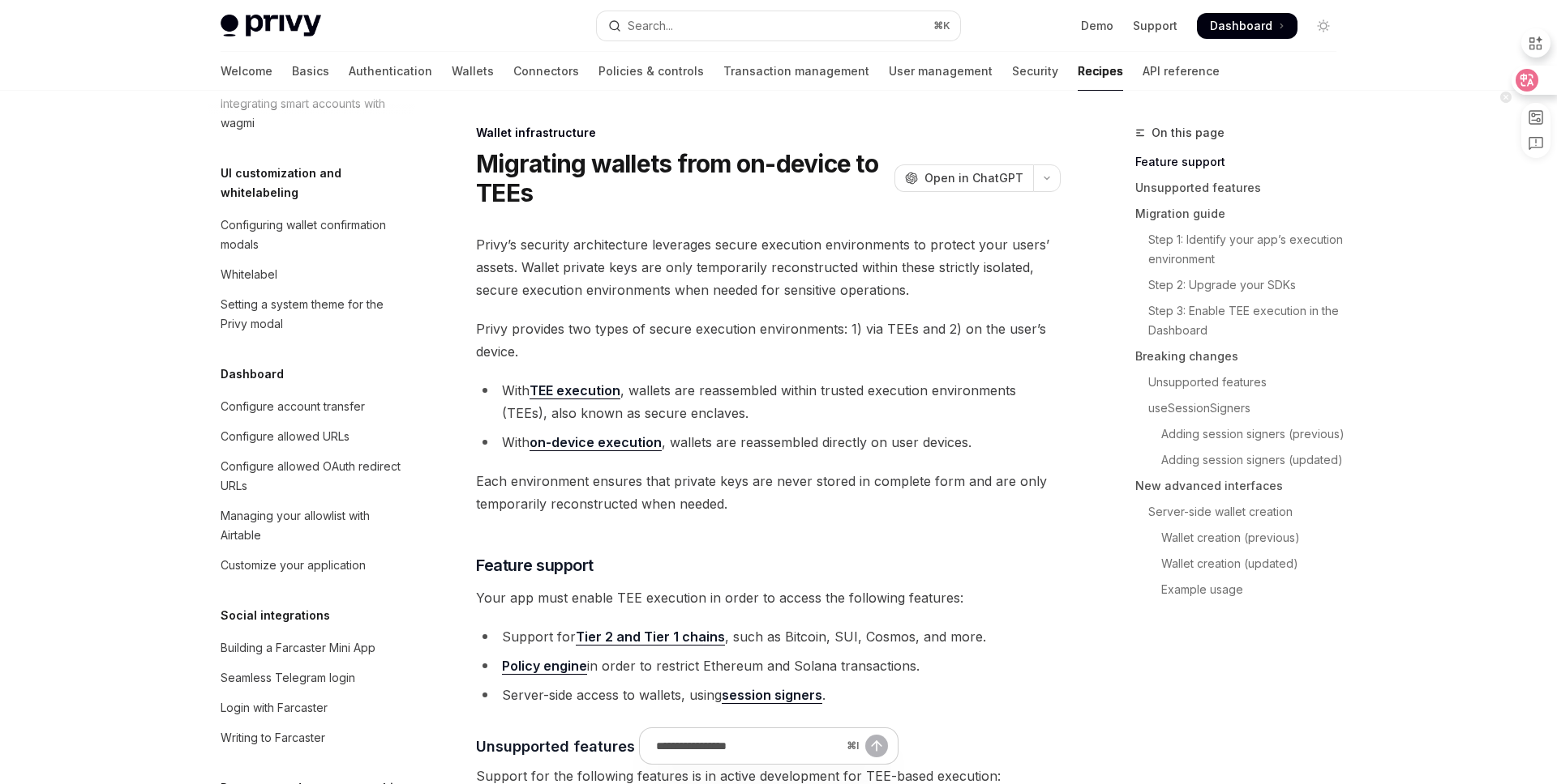
scroll to position [562, 0]
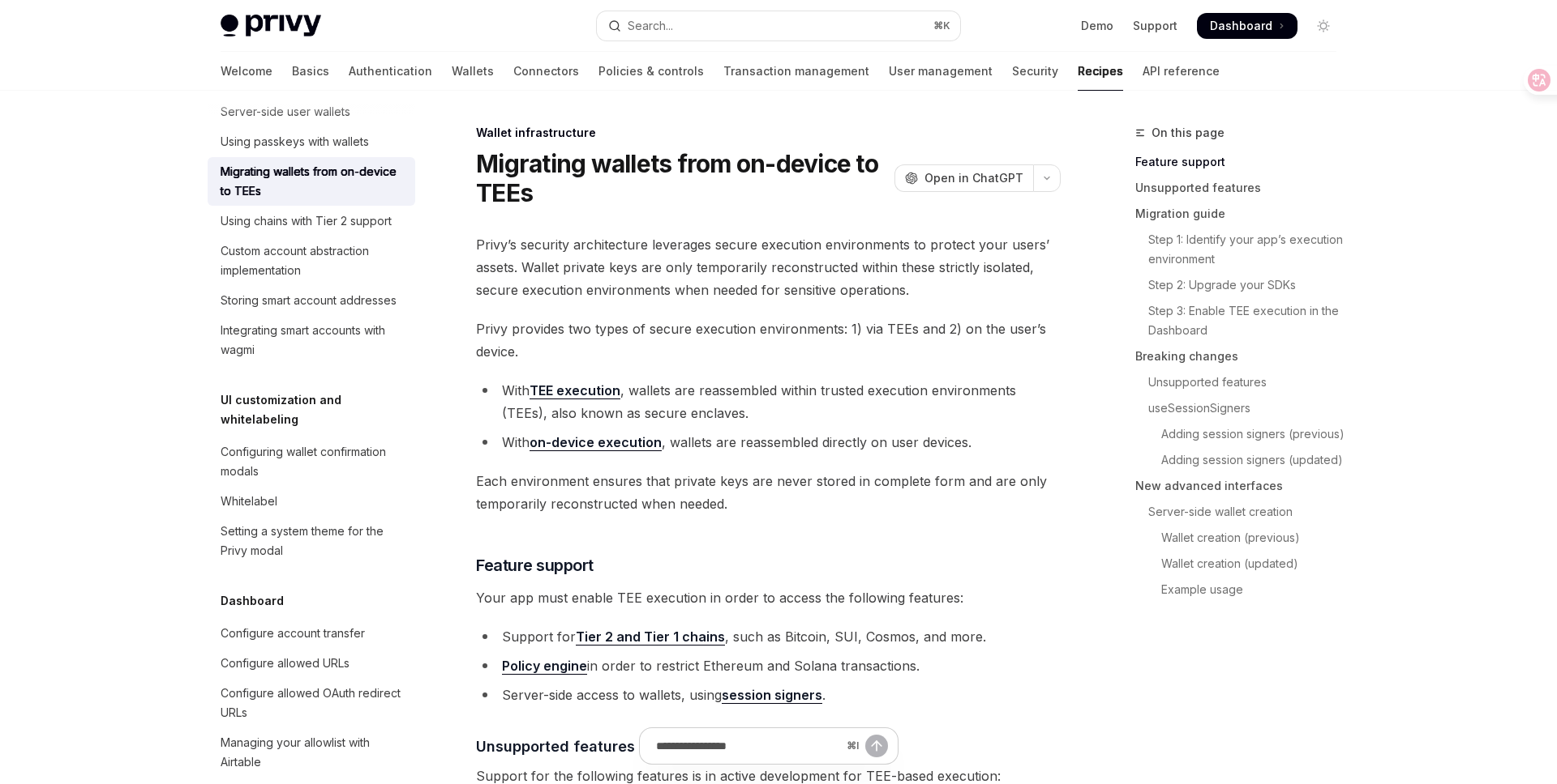
click at [846, 186] on h1 "Migrating wallets from on-device to TEEs" at bounding box center [682, 178] width 412 height 58
click at [795, 177] on h1 "Migrating wallets from on-device to TEEs" at bounding box center [682, 178] width 412 height 58
click at [722, 195] on h1 "Migrating wallets from on-device to TEEs" at bounding box center [682, 178] width 412 height 58
click at [803, 156] on h1 "Migrating wallets from on-device to TEEs" at bounding box center [682, 178] width 412 height 58
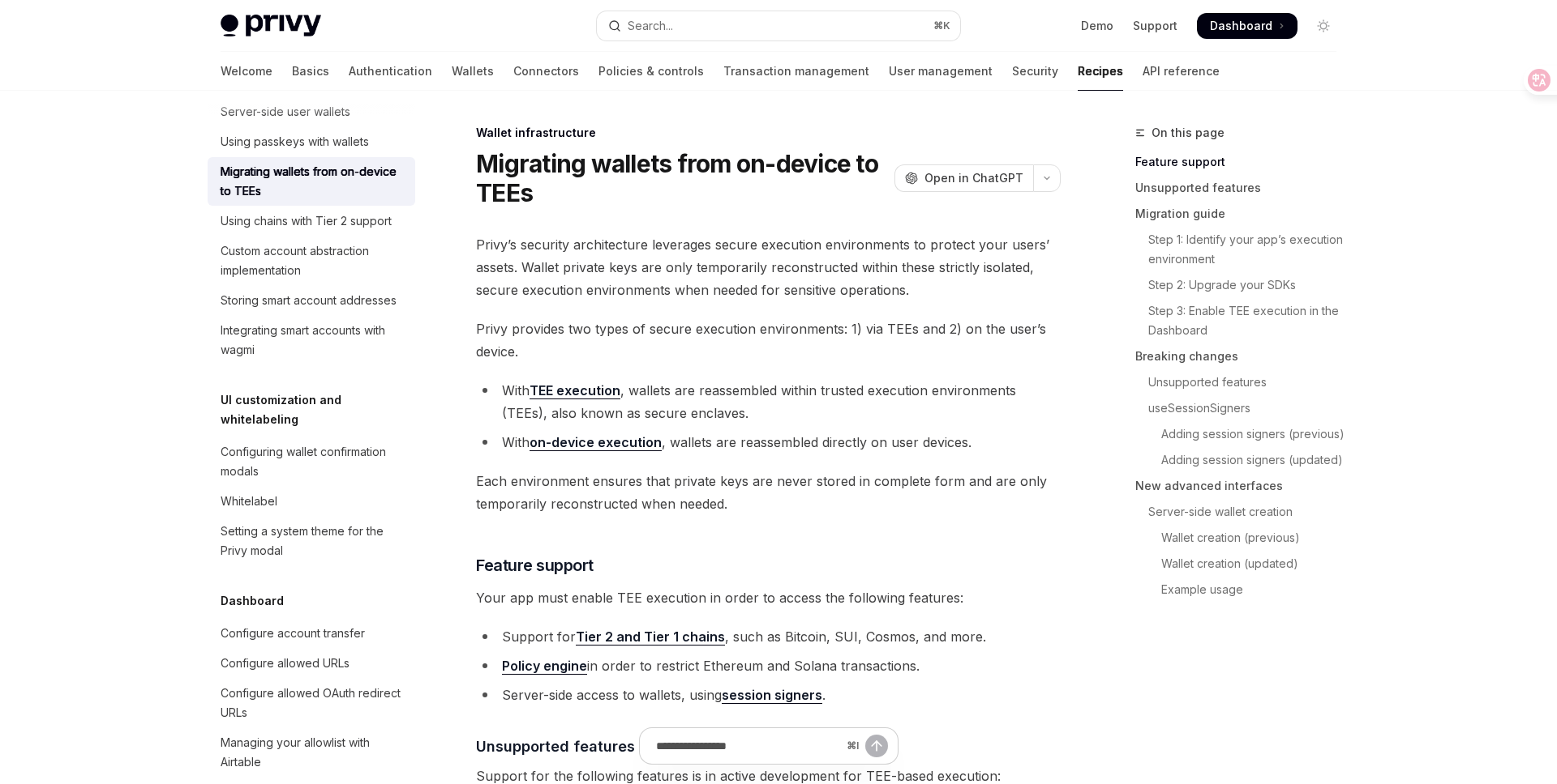
click at [803, 156] on h1 "Migrating wallets from on-device to TEEs" at bounding box center [682, 178] width 412 height 58
click at [715, 161] on h1 "Migrating wallets from on-device to TEEs" at bounding box center [682, 178] width 412 height 58
click at [524, 165] on h1 "Migrating wallets from on-device to TEEs" at bounding box center [682, 178] width 412 height 58
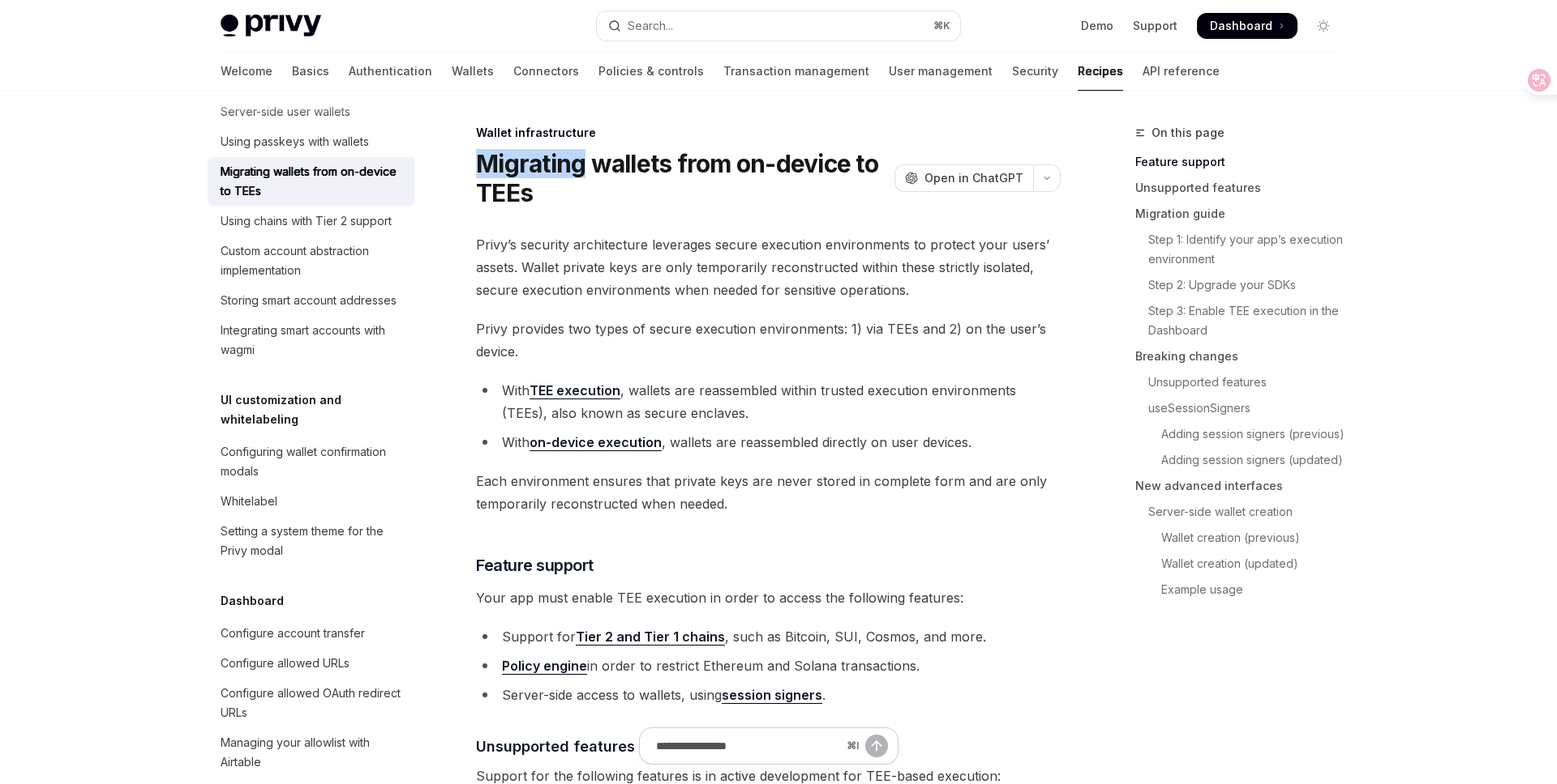
click at [512, 189] on h1 "Migrating wallets from on-device to TEEs" at bounding box center [682, 178] width 412 height 58
click at [684, 24] on button "Search... ⌘ K" at bounding box center [778, 26] width 363 height 29
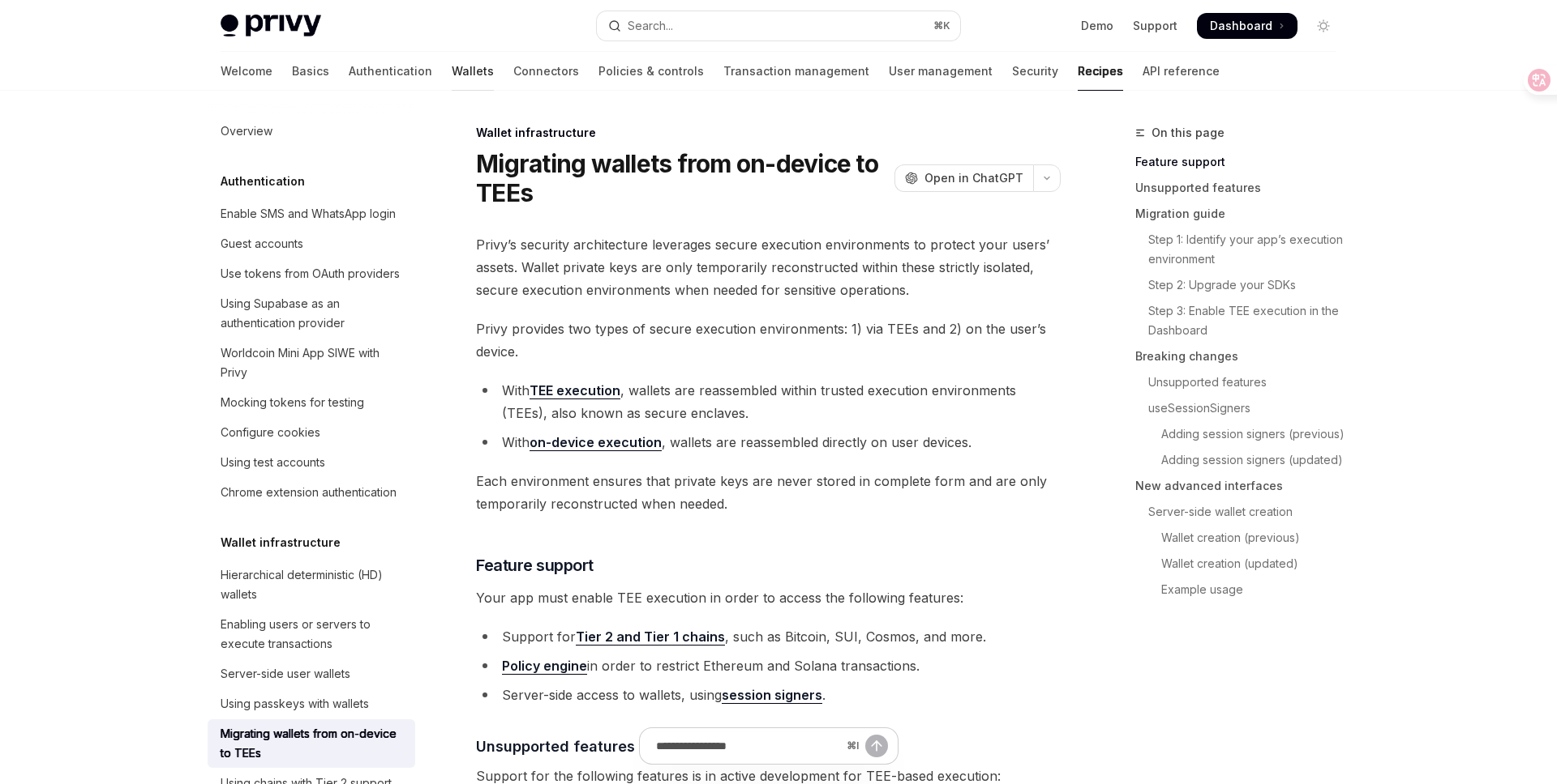
click at [452, 75] on link "Wallets" at bounding box center [472, 72] width 42 height 39
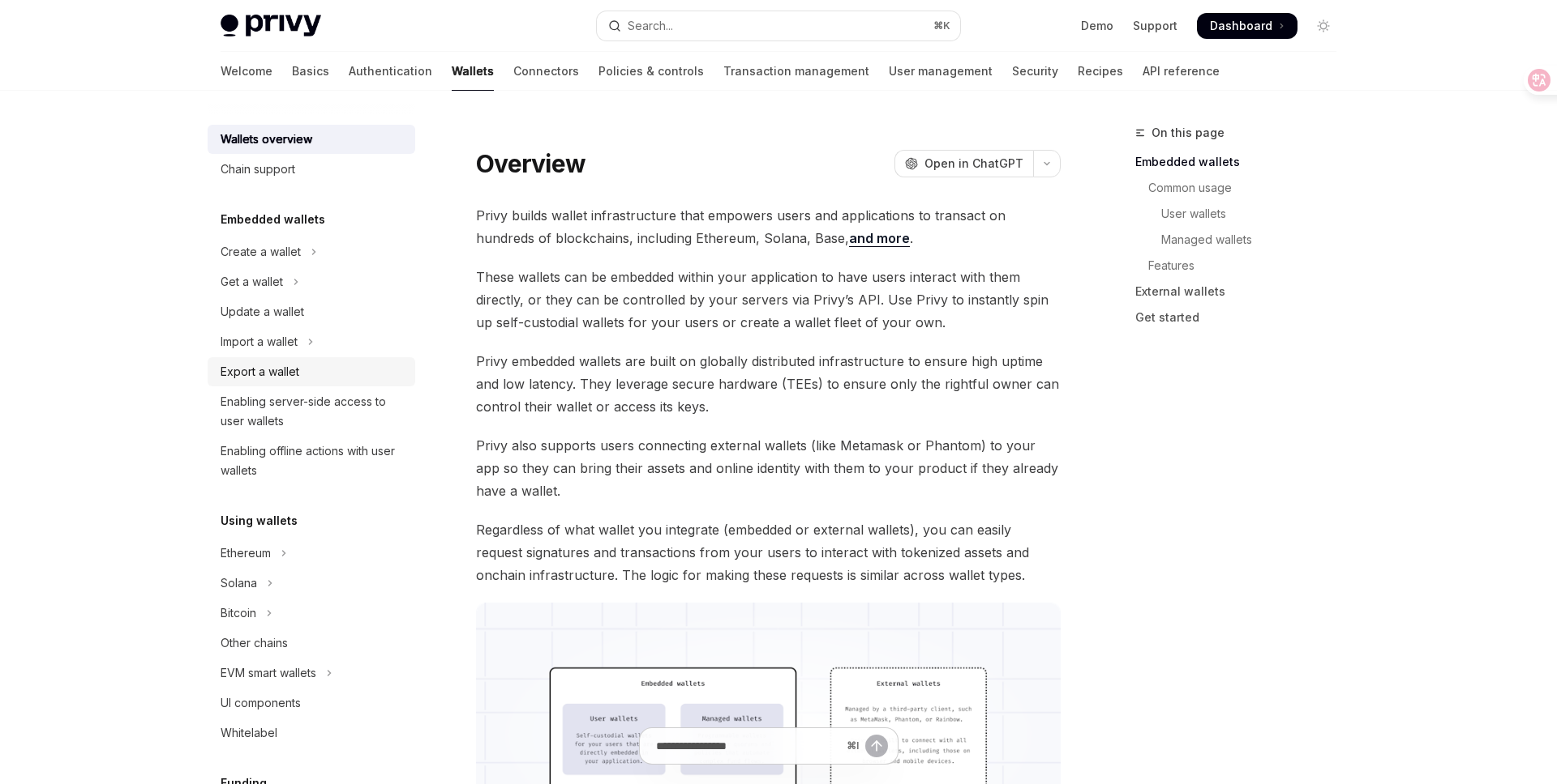
click at [306, 370] on div "Export a wallet" at bounding box center [313, 372] width 185 height 20
type textarea "*"
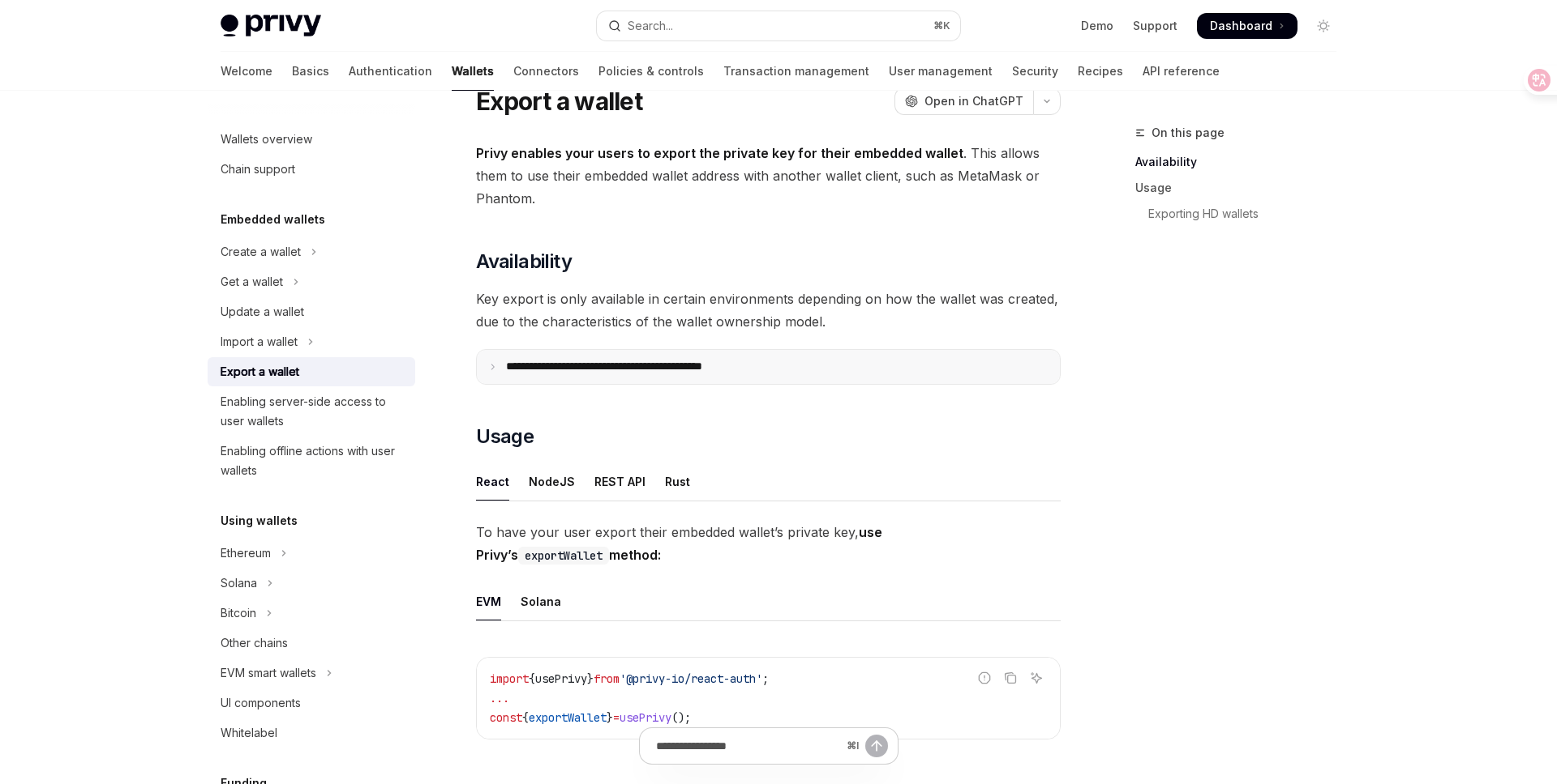
scroll to position [65, 0]
click at [765, 360] on p "**********" at bounding box center [639, 364] width 268 height 15
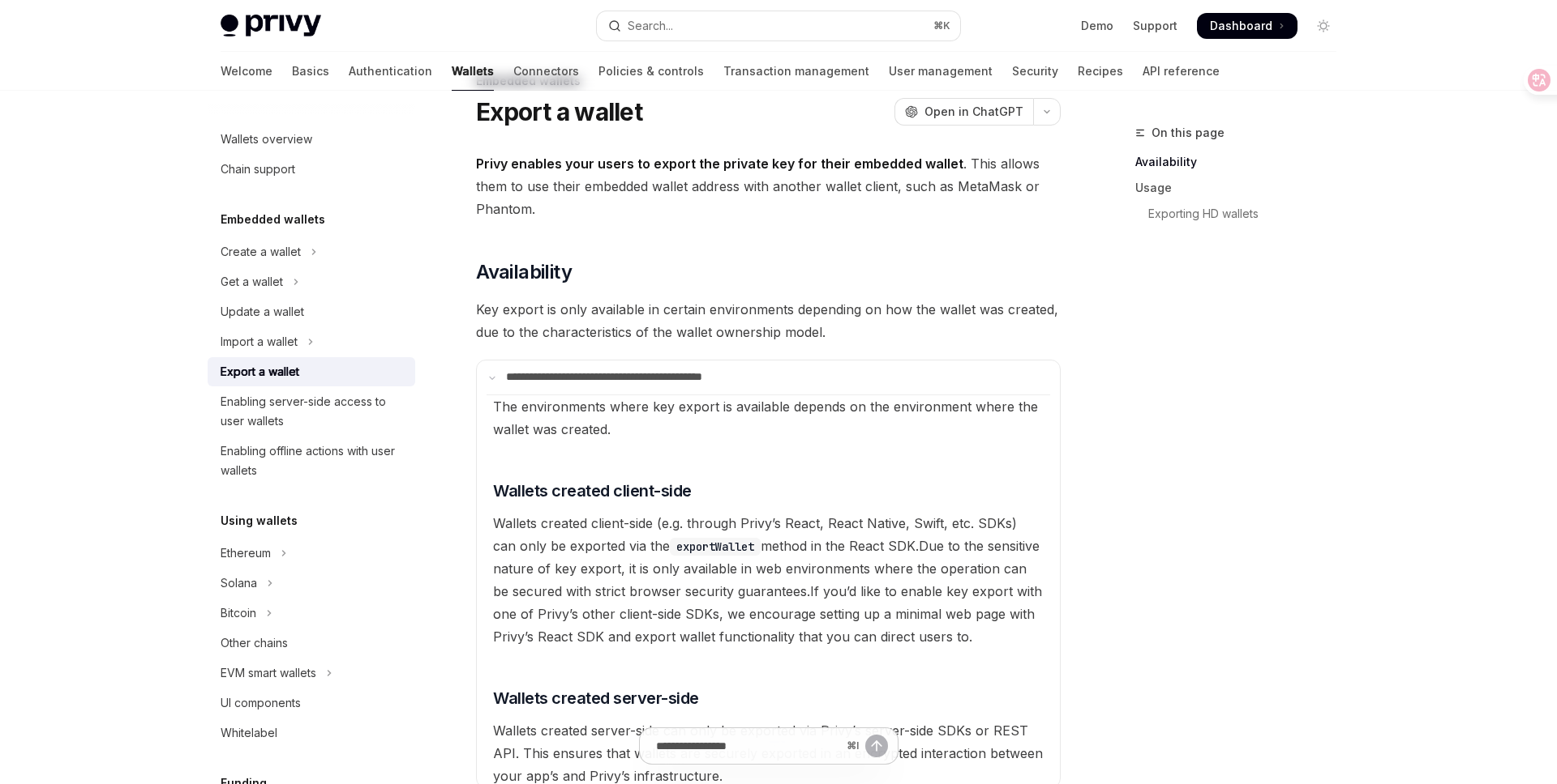
scroll to position [0, 0]
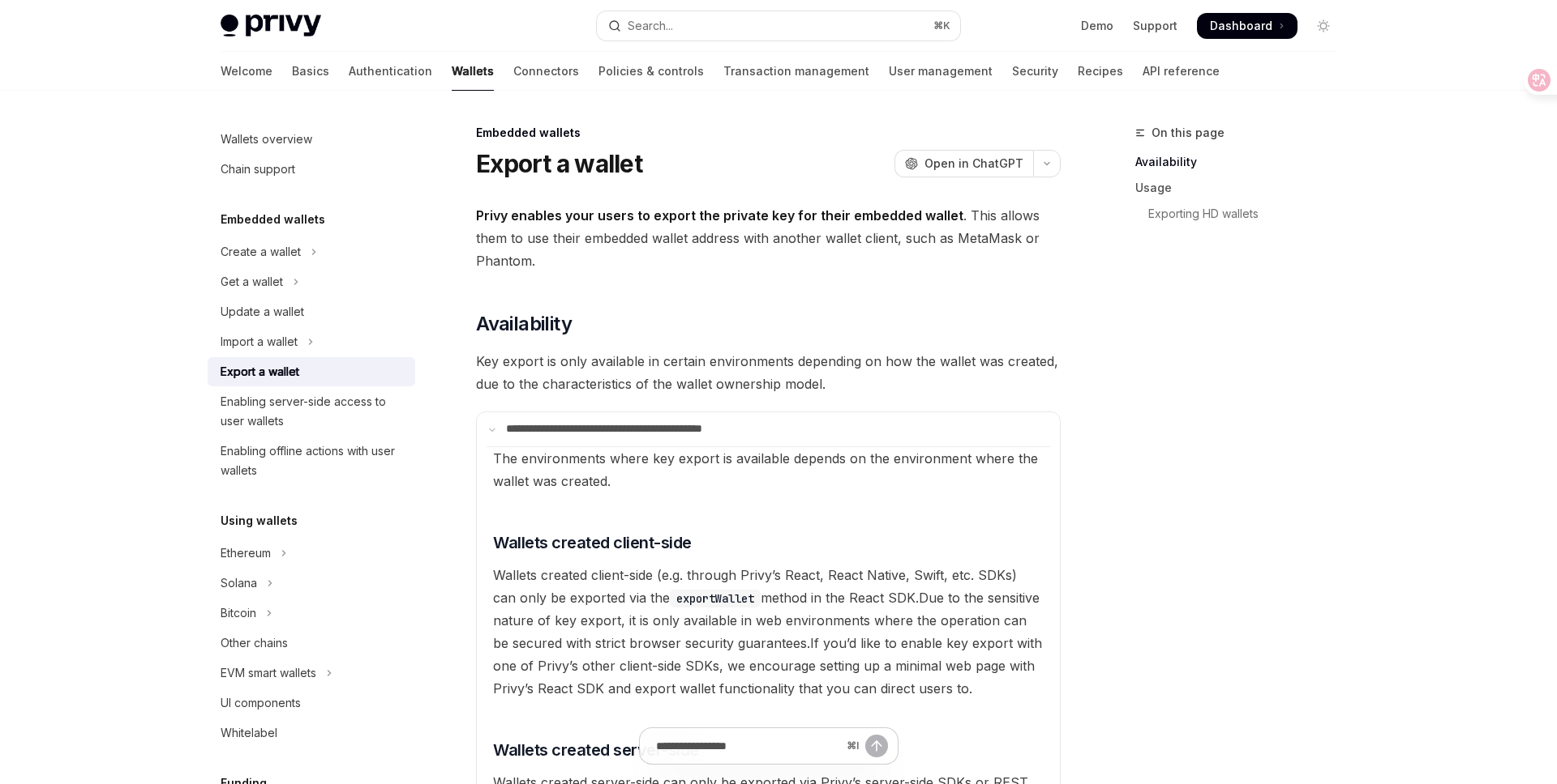
click at [606, 383] on span "Key export is only available in certain environments depending on how the walle…" at bounding box center [768, 373] width 584 height 45
click at [792, 414] on summary "**********" at bounding box center [769, 429] width 583 height 34
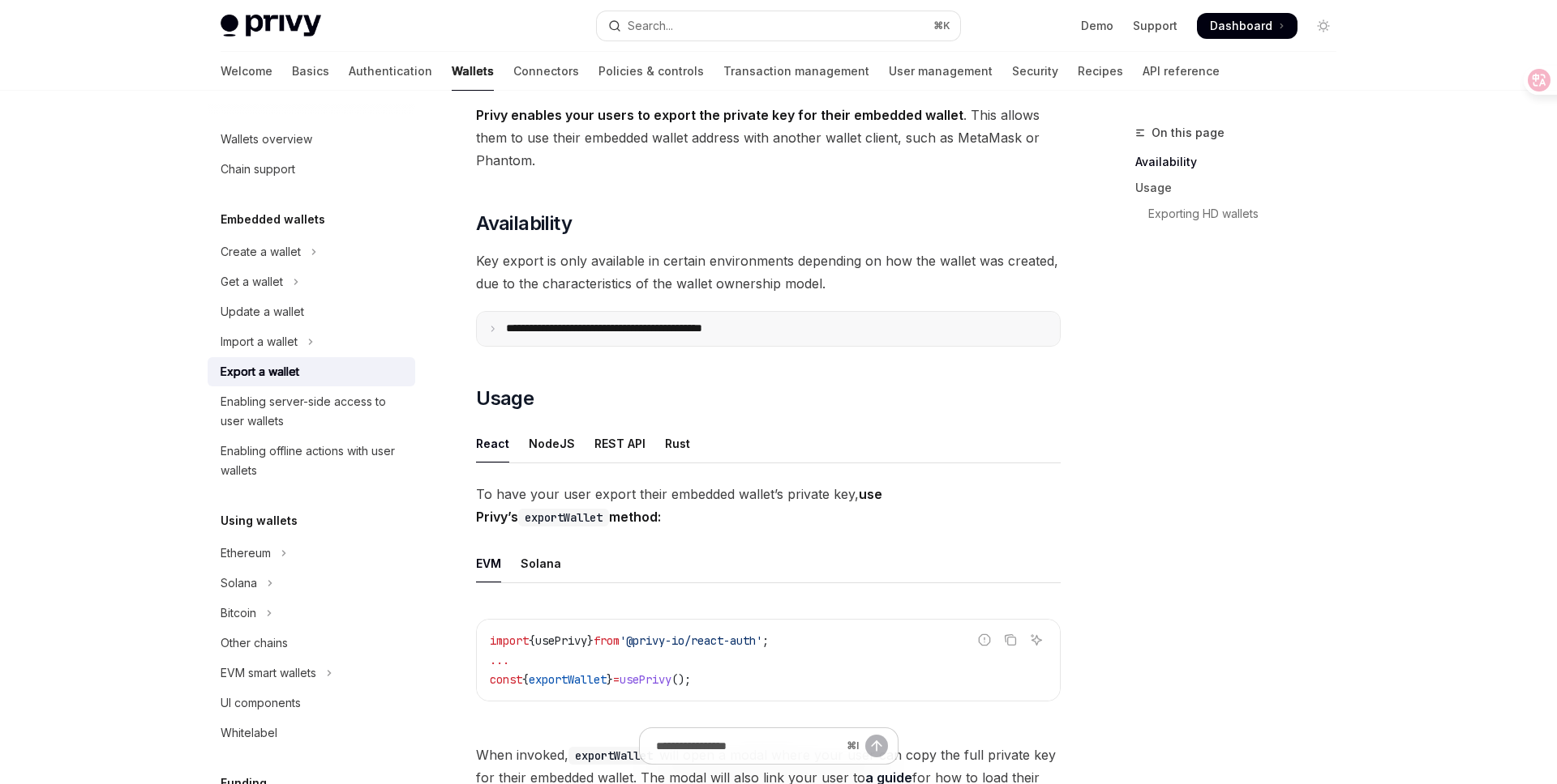
scroll to position [105, 0]
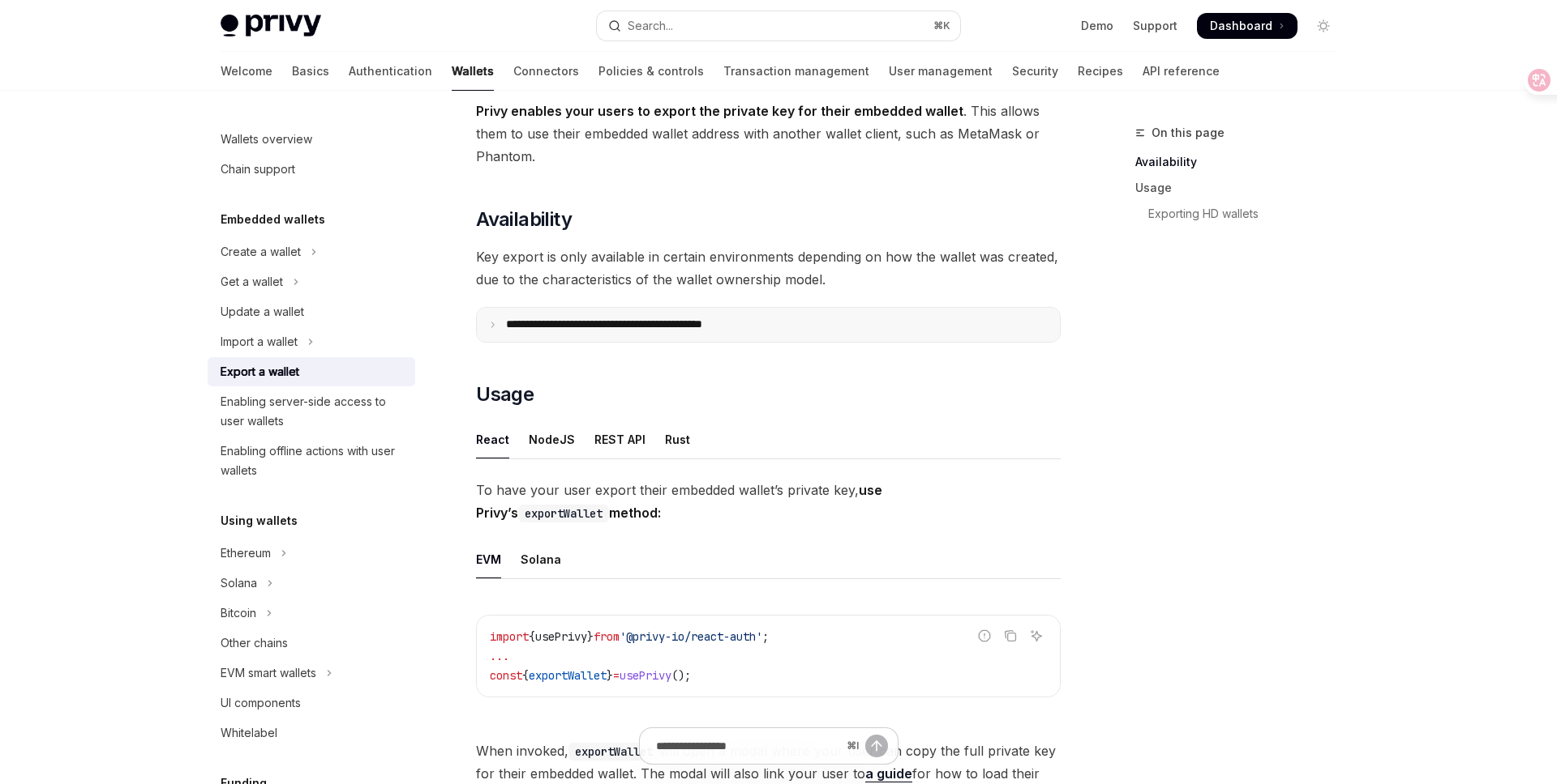
click at [742, 328] on p "**********" at bounding box center [639, 325] width 268 height 15
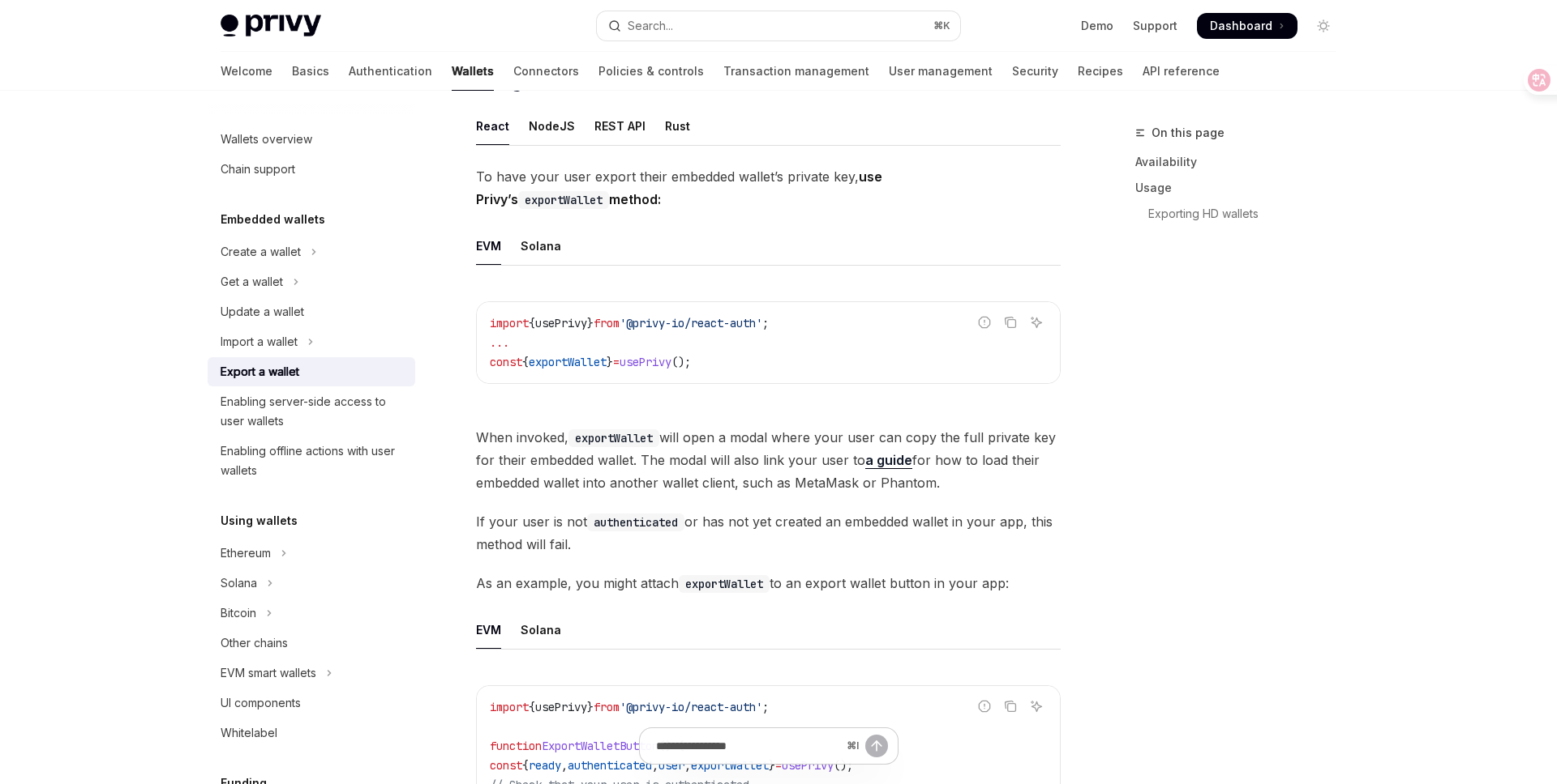
scroll to position [813, 0]
click at [605, 474] on span "When invoked, exportWallet will open a modal where your user can copy the full …" at bounding box center [768, 457] width 584 height 68
click at [882, 458] on link "a guide" at bounding box center [888, 457] width 47 height 17
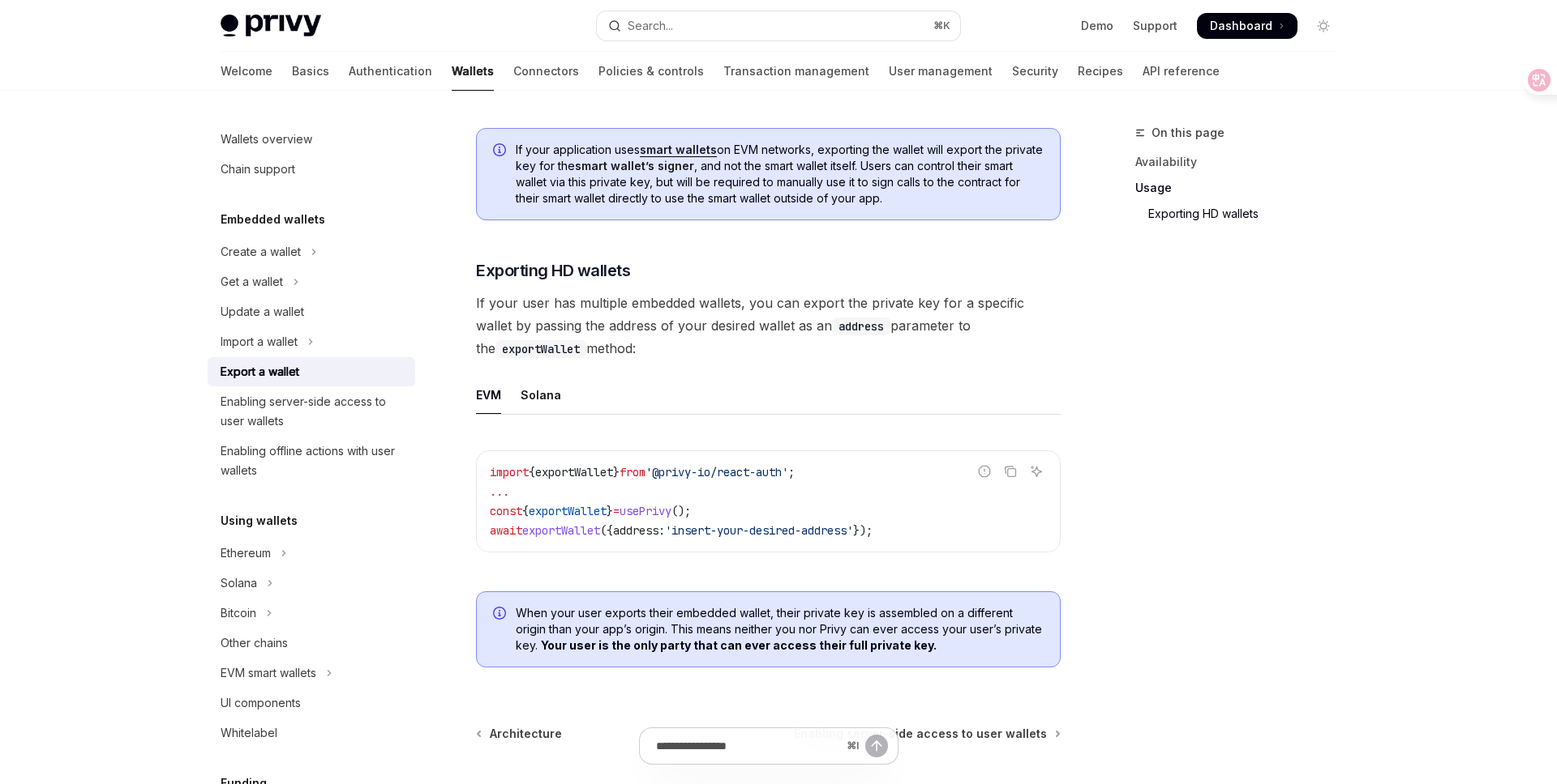
scroll to position [1835, 0]
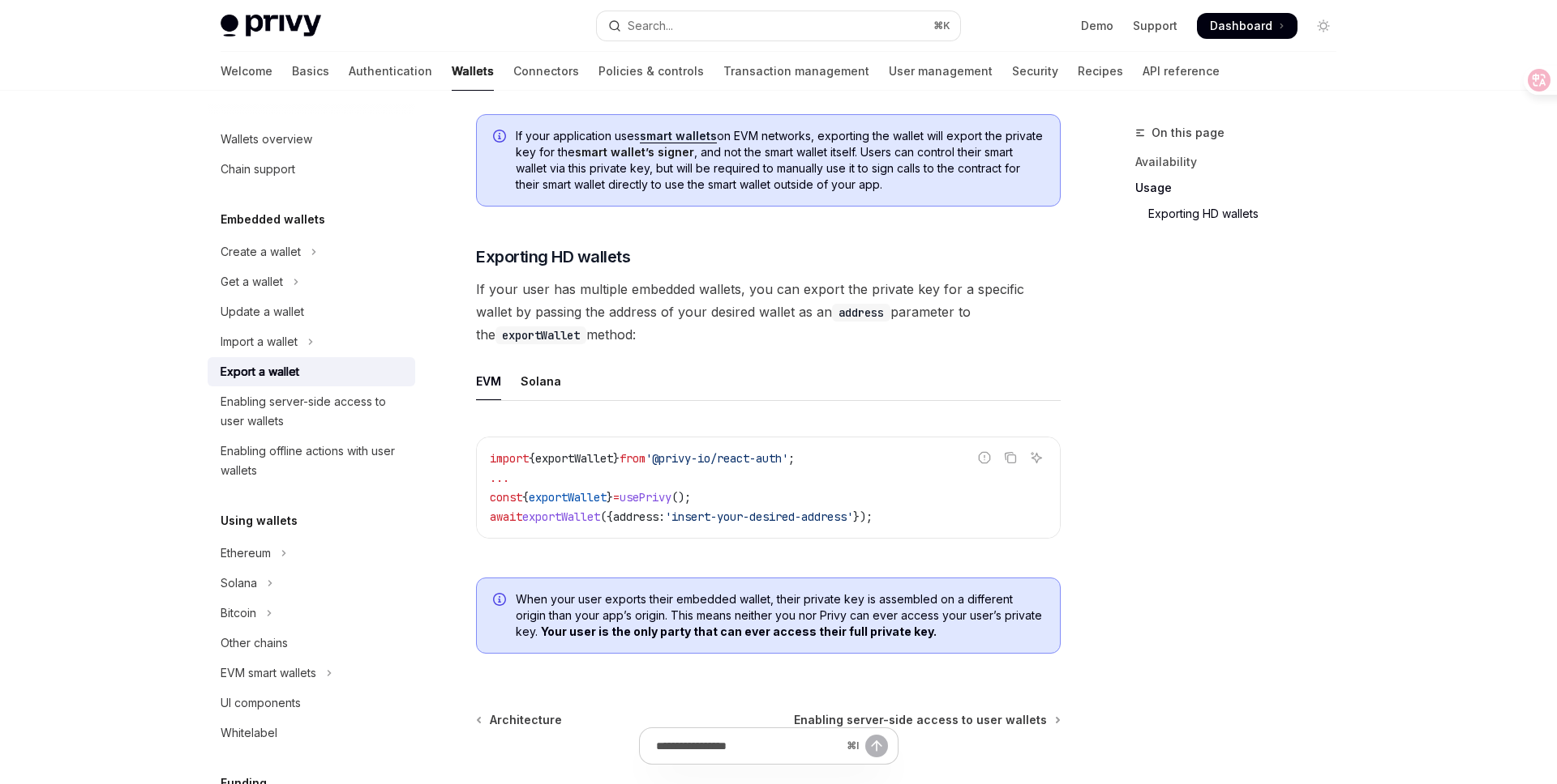
click at [492, 295] on span "If your user has multiple embedded wallets, you can export the private key for …" at bounding box center [768, 311] width 584 height 68
click at [529, 296] on span "If your user has multiple embedded wallets, you can export the private key for …" at bounding box center [768, 311] width 584 height 68
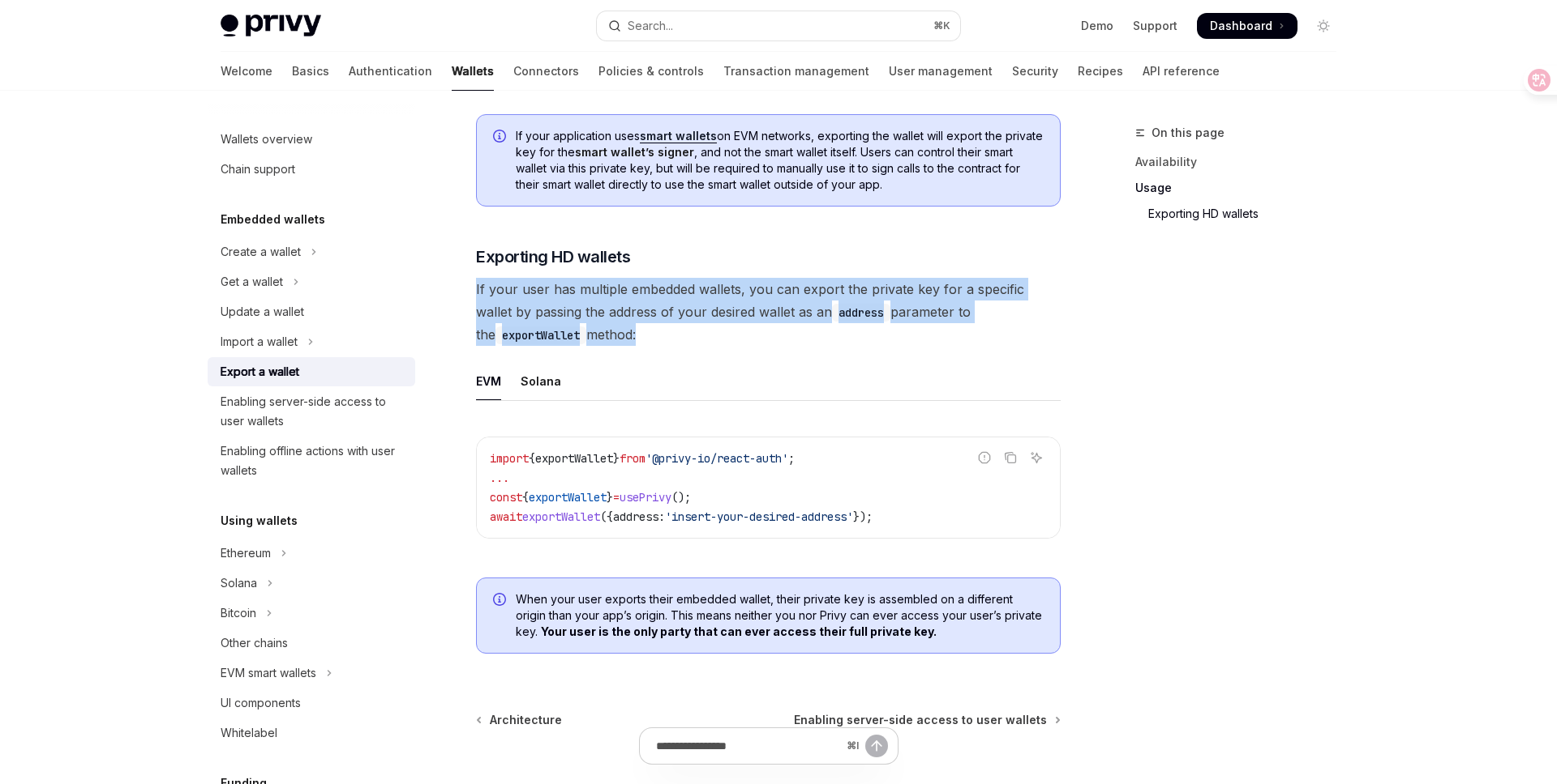
click at [529, 296] on span "If your user has multiple embedded wallets, you can export the private key for …" at bounding box center [768, 311] width 584 height 68
click at [532, 295] on span "If your user has multiple embedded wallets, you can export the private key for …" at bounding box center [768, 311] width 584 height 68
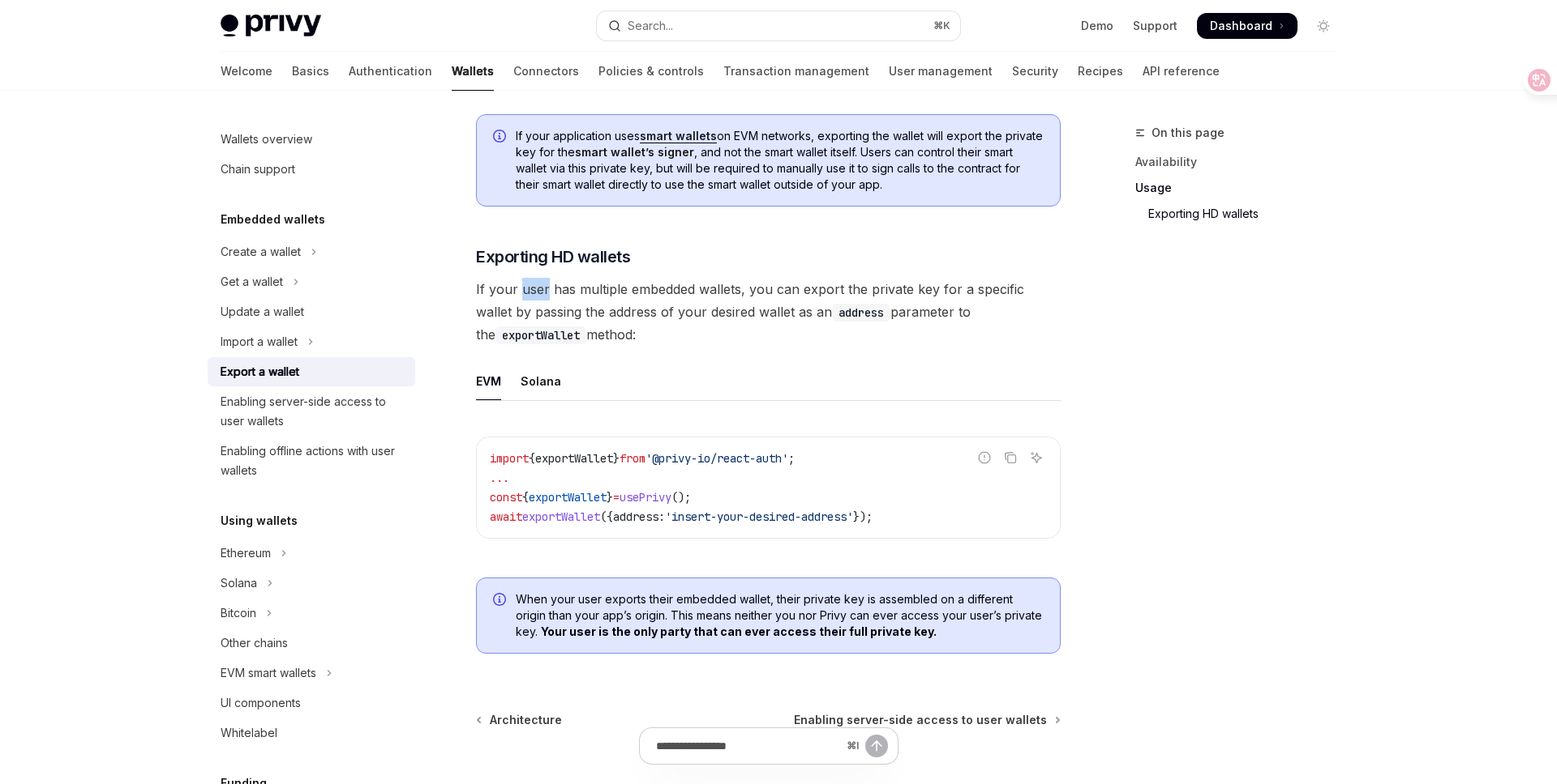
click at [532, 295] on span "If your user has multiple embedded wallets, you can export the private key for …" at bounding box center [768, 311] width 584 height 68
click at [548, 299] on span "If your user has multiple embedded wallets, you can export the private key for …" at bounding box center [768, 311] width 584 height 68
click at [564, 299] on span "If your user has multiple embedded wallets, you can export the private key for …" at bounding box center [768, 311] width 584 height 68
click at [597, 305] on span "If your user has multiple embedded wallets, you can export the private key for …" at bounding box center [768, 311] width 584 height 68
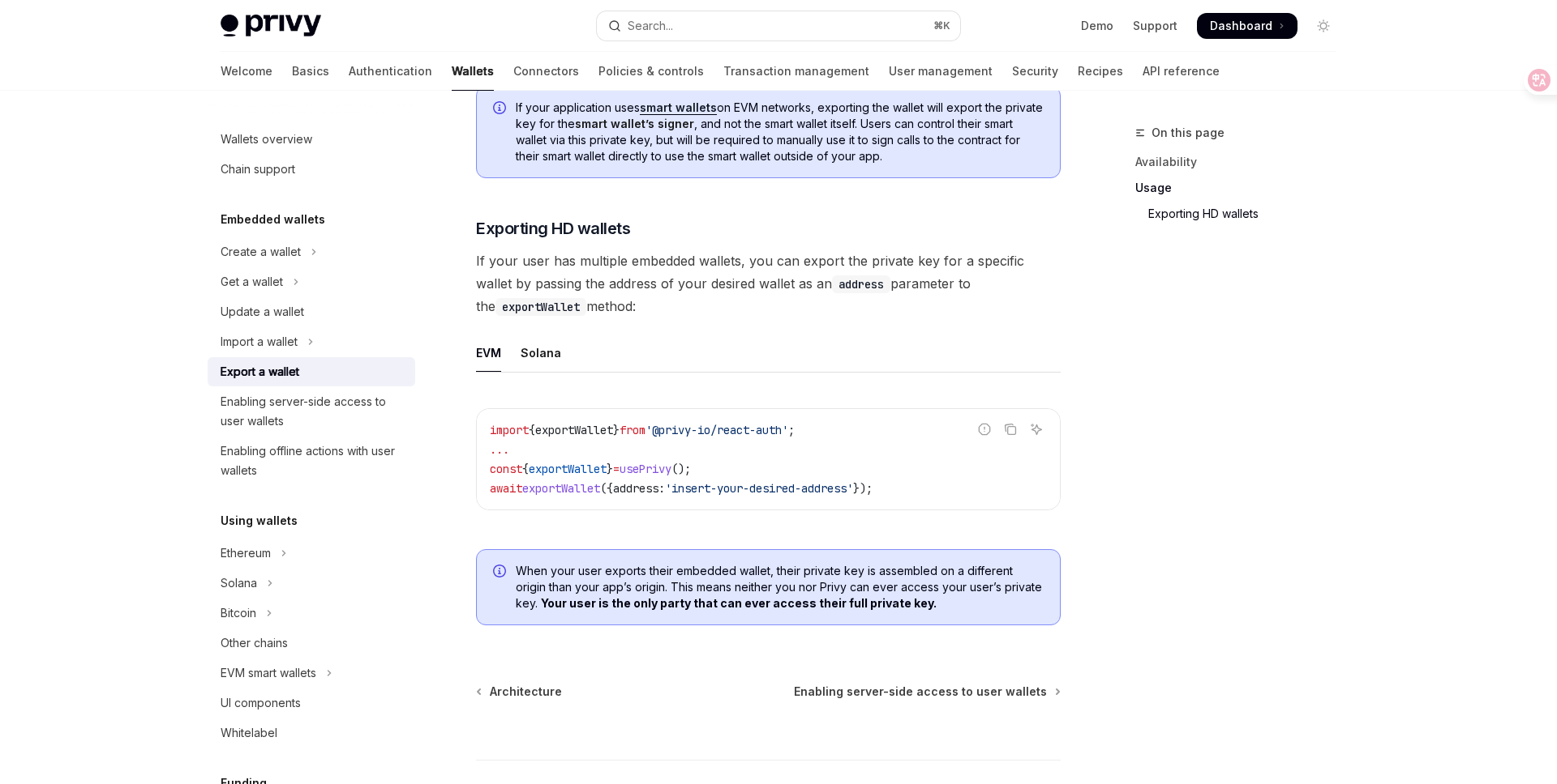
scroll to position [1865, 0]
drag, startPoint x: 774, startPoint y: 265, endPoint x: 795, endPoint y: 264, distance: 21.0
click at [795, 264] on span "If your user has multiple embedded wallets, you can export the private key for …" at bounding box center [768, 281] width 584 height 68
click at [821, 266] on span "If your user has multiple embedded wallets, you can export the private key for …" at bounding box center [768, 281] width 584 height 68
click at [1531, 76] on icon at bounding box center [1527, 79] width 14 height 13
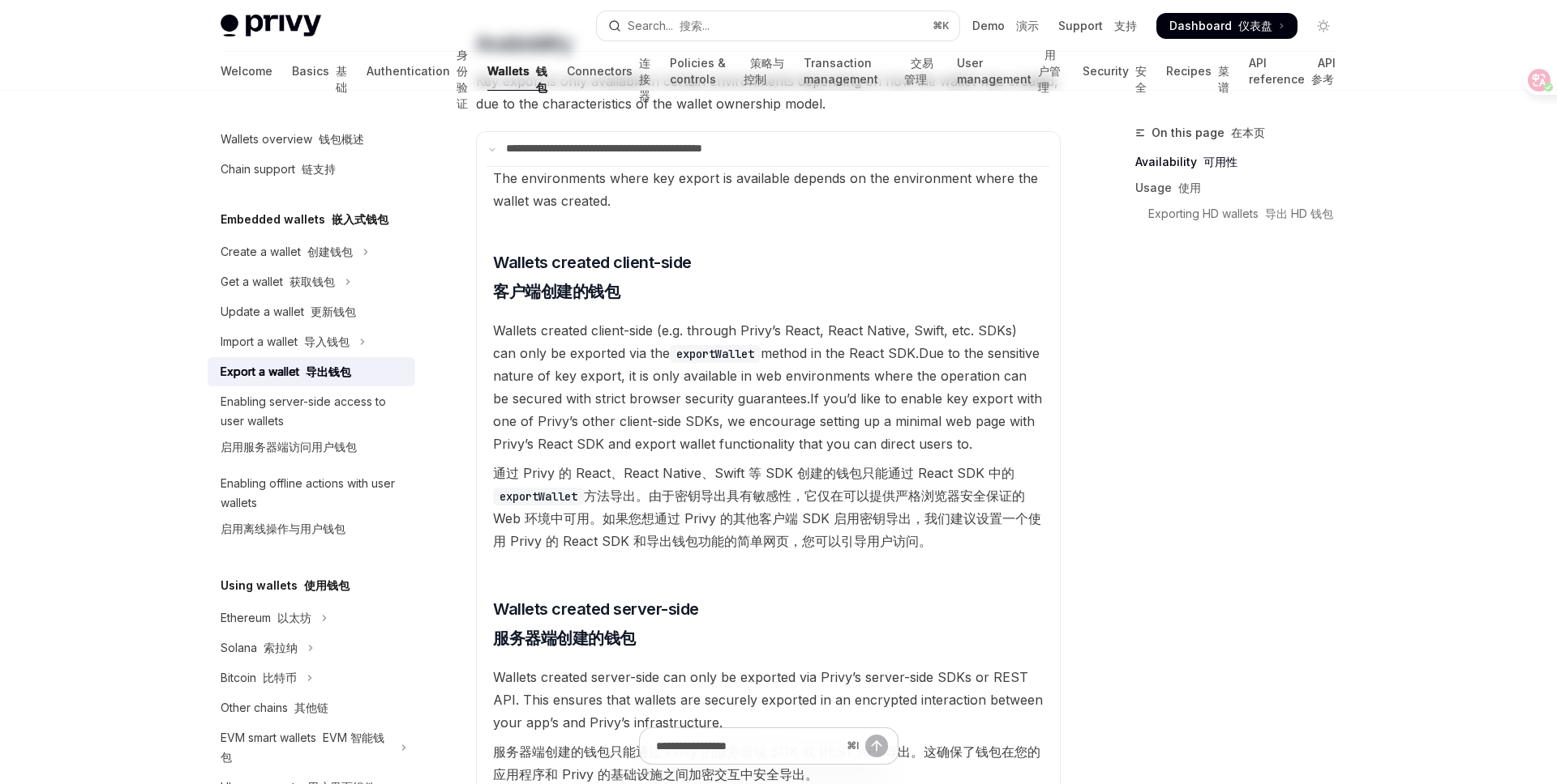
scroll to position [0, 0]
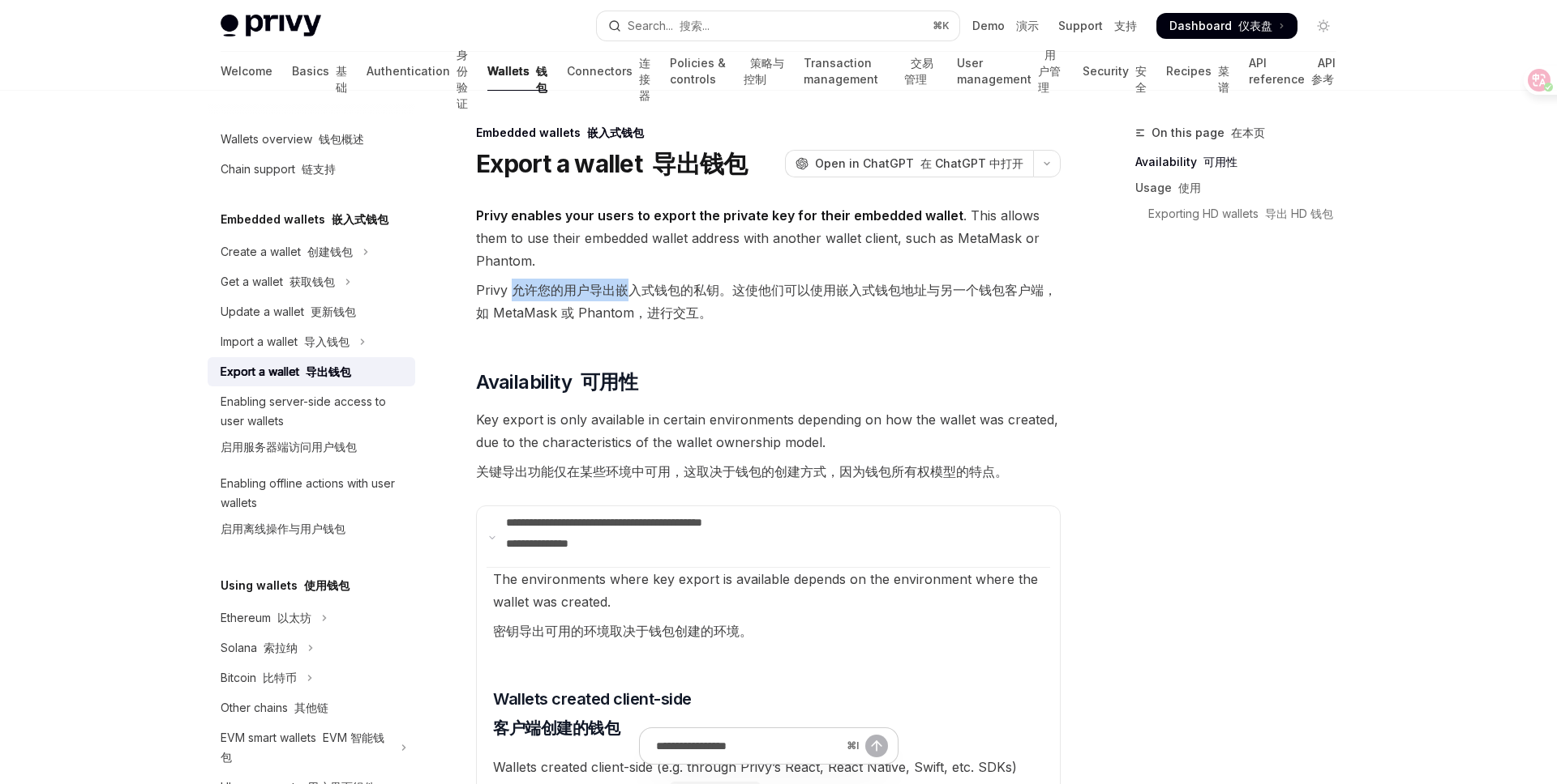
drag, startPoint x: 512, startPoint y: 295, endPoint x: 621, endPoint y: 294, distance: 109.0
click at [621, 294] on font "Privy 允许您的用户导出嵌入式钱包的私钥。这使他们可以使用嵌入式钱包地址与另一个钱包客户端，如 MetaMask 或 Phantom，进行交互。" at bounding box center [766, 301] width 580 height 39
click at [681, 299] on font "Privy 允许您的用户导出嵌入式钱包的私钥。这使他们可以使用嵌入式钱包地址与另一个钱包客户端，如 MetaMask 或 Phantom，进行交互。" at bounding box center [768, 301] width 584 height 45
drag, startPoint x: 628, startPoint y: 286, endPoint x: 714, endPoint y: 287, distance: 86.0
click at [714, 287] on font "Privy 允许您的用户导出嵌入式钱包的私钥。这使他们可以使用嵌入式钱包地址与另一个钱包客户端，如 MetaMask 或 Phantom，进行交互。" at bounding box center [766, 301] width 580 height 39
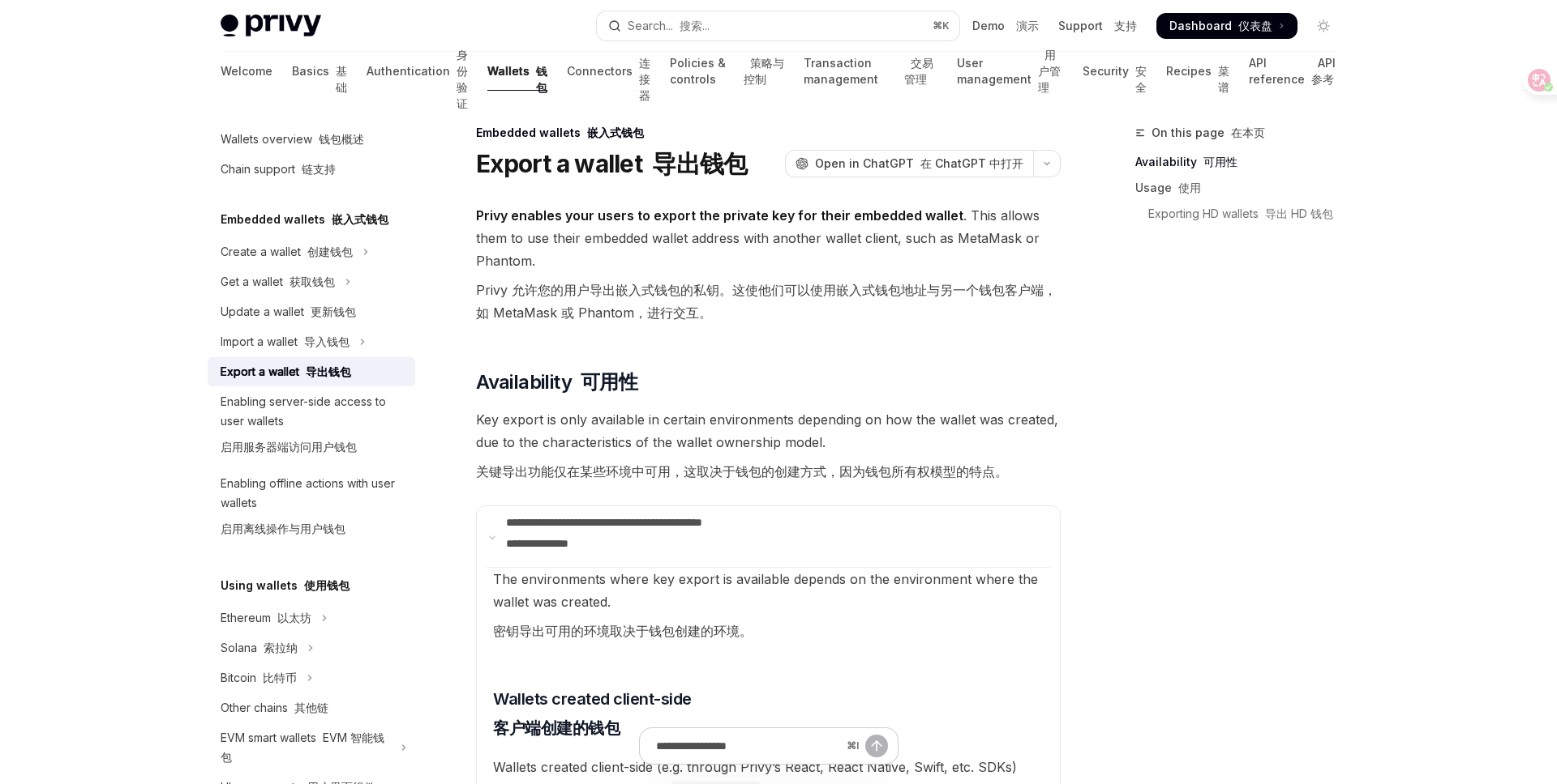
click at [744, 305] on font "Privy 允许您的用户导出嵌入式钱包的私钥。这使他们可以使用嵌入式钱包地址与另一个钱包客户端，如 MetaMask 或 Phantom，进行交互。" at bounding box center [768, 301] width 584 height 45
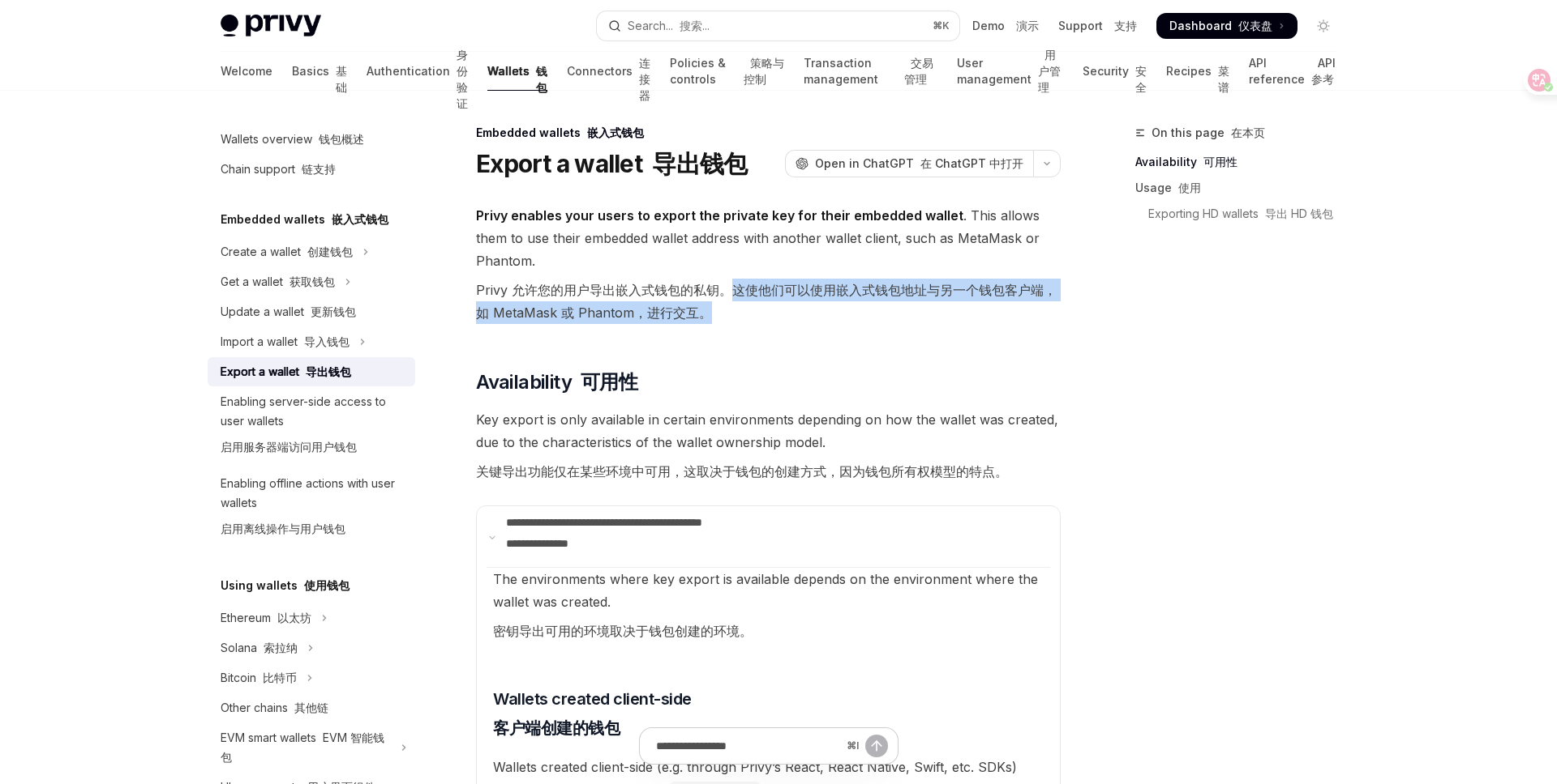
drag, startPoint x: 730, startPoint y: 289, endPoint x: 935, endPoint y: 301, distance: 205.4
click at [935, 301] on font "Privy 允许您的用户导出嵌入式钱包的私钥。这使他们可以使用嵌入式钱包地址与另一个钱包客户端，如 MetaMask 或 Phantom，进行交互。" at bounding box center [768, 301] width 584 height 45
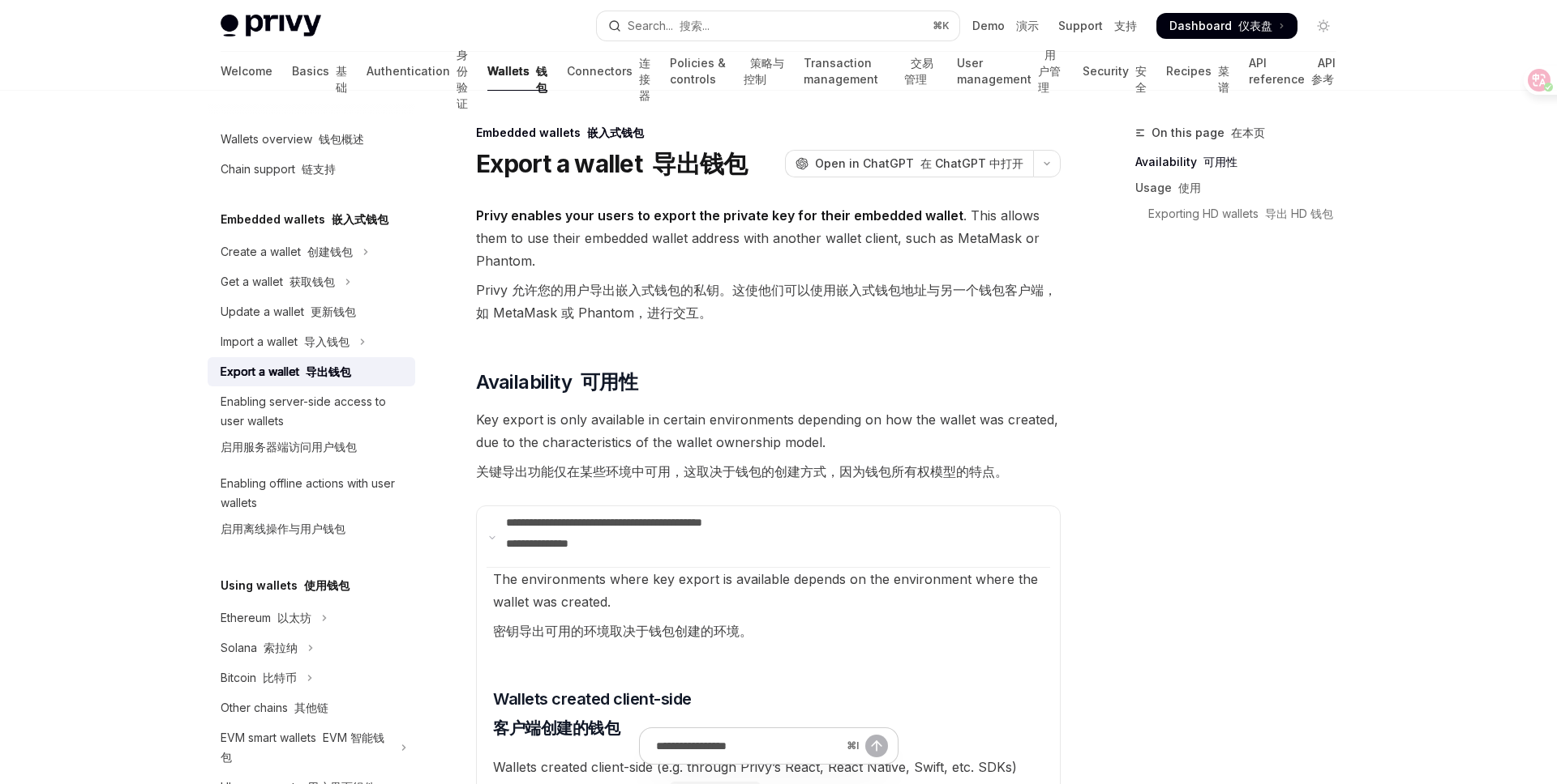
click at [686, 324] on span "Privy enables your users to export the private key for their embedded wallet . …" at bounding box center [768, 267] width 584 height 127
drag, startPoint x: 509, startPoint y: 288, endPoint x: 617, endPoint y: 288, distance: 108.0
click at [617, 288] on font "Privy 允许您的用户导出嵌入式钱包的私钥。这使他们可以使用嵌入式钱包地址与另一个钱包客户端，如 MetaMask 或 Phantom，进行交互。" at bounding box center [766, 301] width 580 height 39
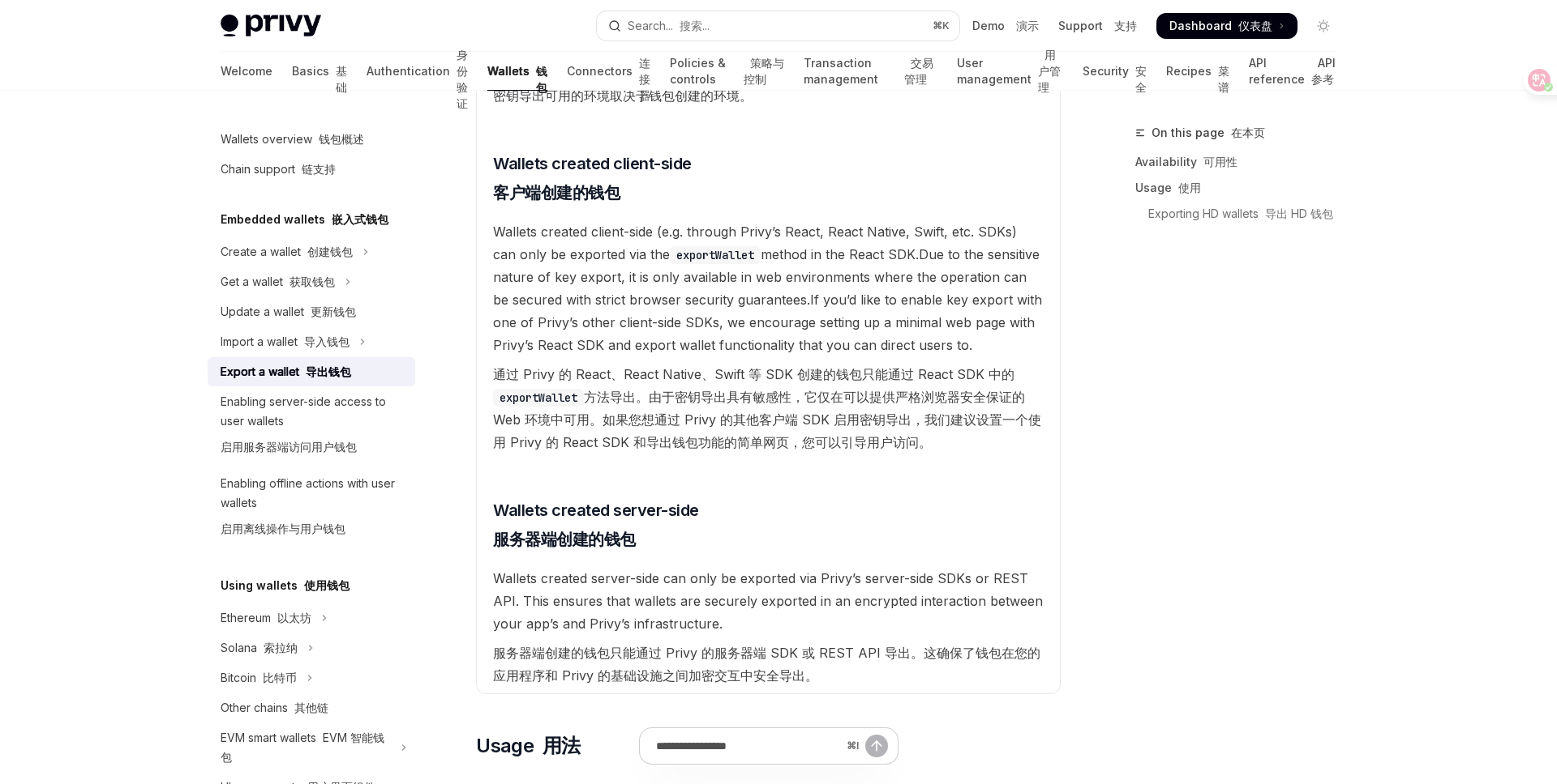
scroll to position [540, 0]
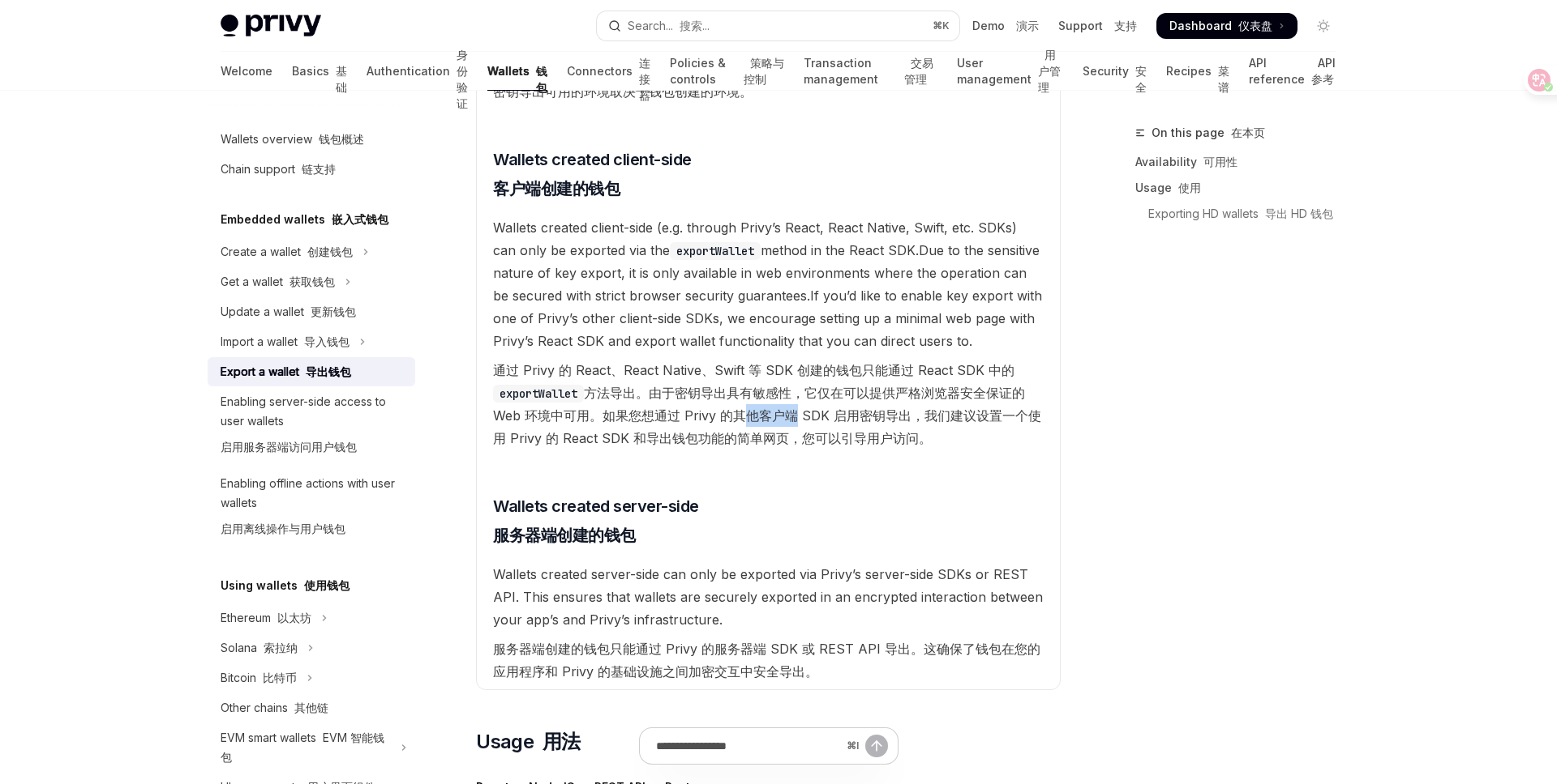
drag, startPoint x: 725, startPoint y: 416, endPoint x: 784, endPoint y: 413, distance: 59.1
click at [784, 413] on font "通过 Privy 的 React、React Native、Swift 等 SDK 创建的钱包只能通过 React SDK 中的 exportWallet 方…" at bounding box center [767, 404] width 548 height 84
click at [787, 440] on font "通过 Privy 的 React、React Native、Swift 等 SDK 创建的钱包只能通过 React SDK 中的 exportWallet 方…" at bounding box center [767, 404] width 548 height 84
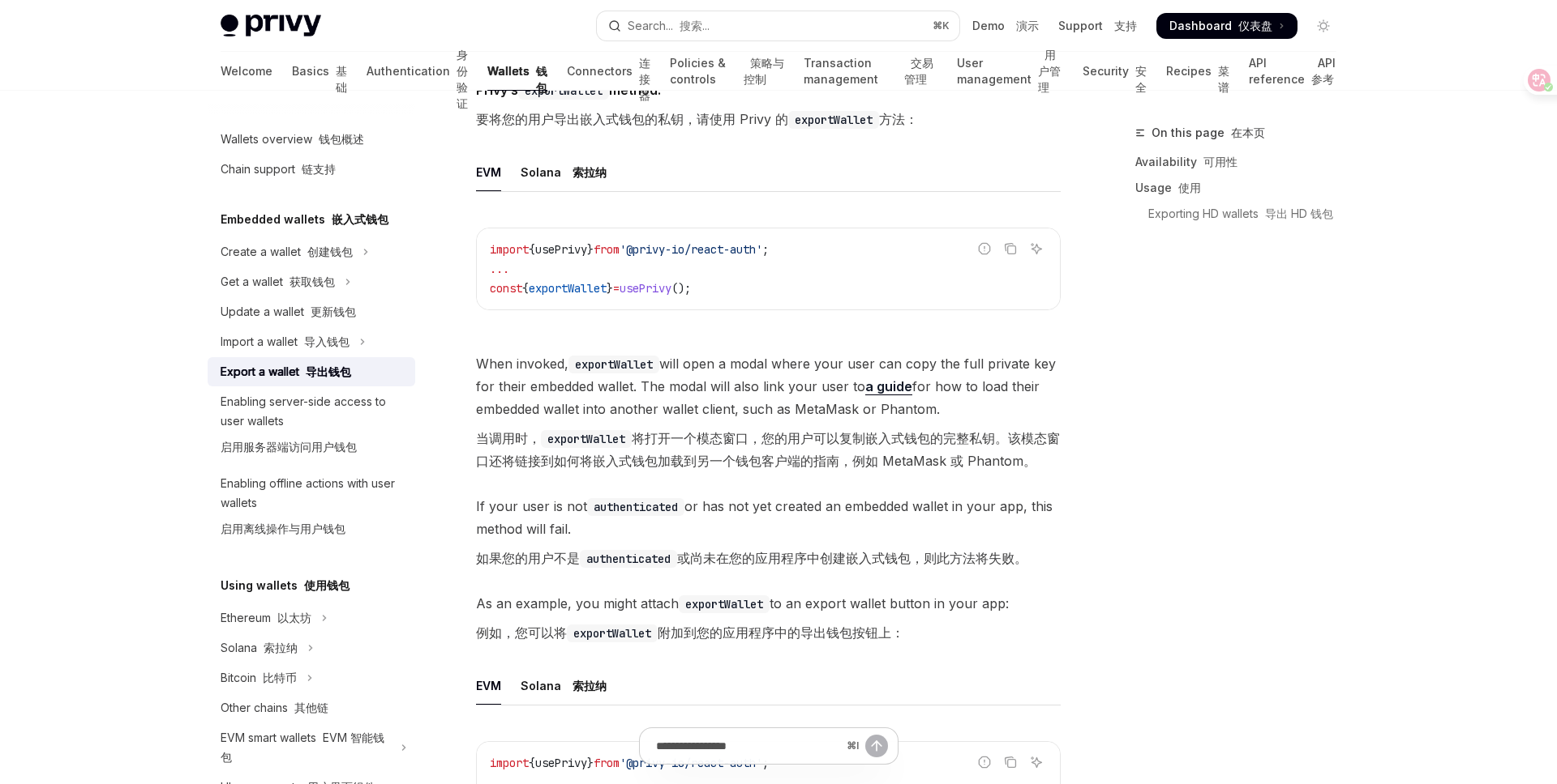
scroll to position [1343, 0]
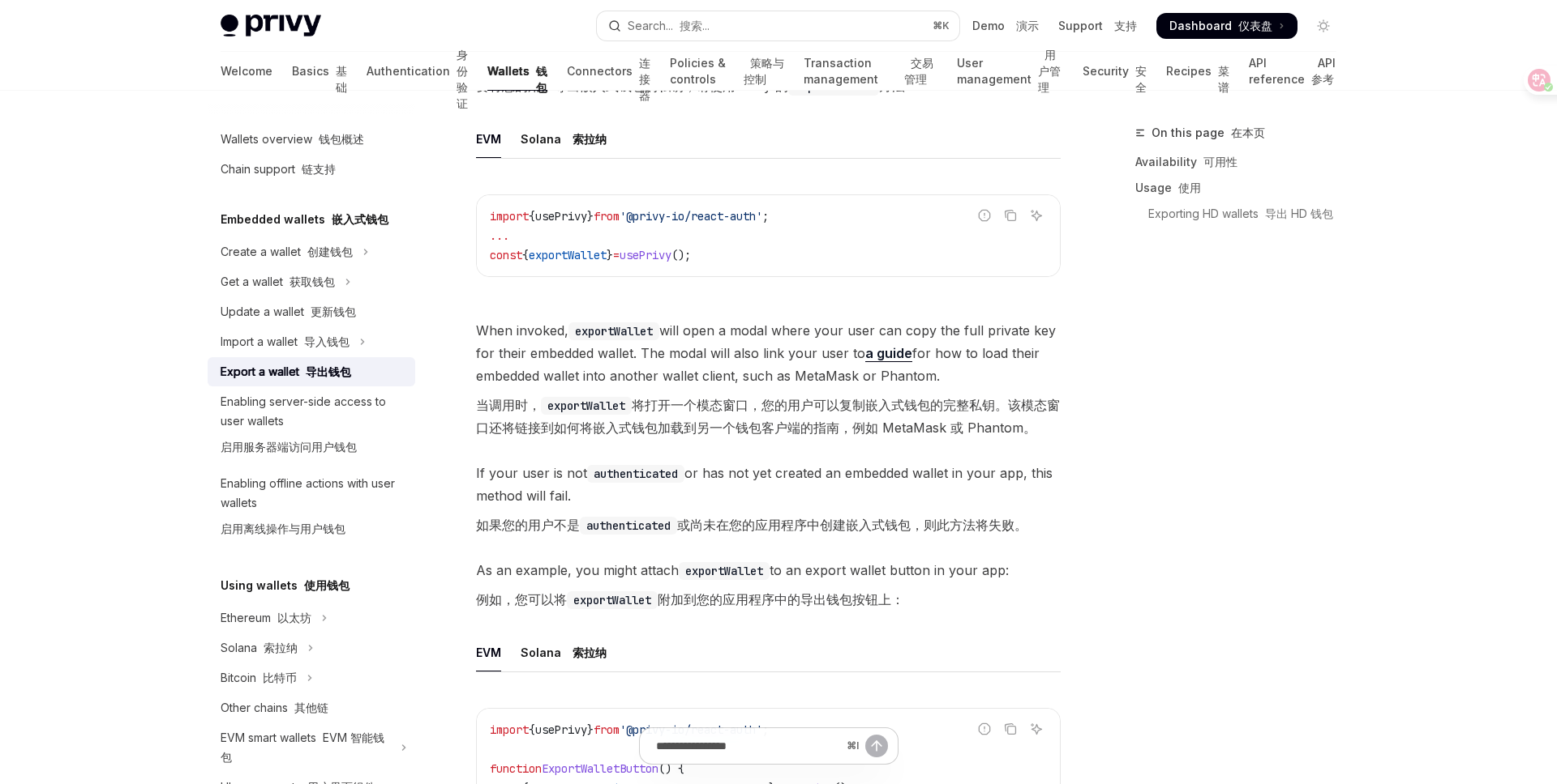
click at [598, 410] on code "exportWallet" at bounding box center [586, 406] width 90 height 18
click at [556, 412] on code "exportWallet" at bounding box center [586, 406] width 90 height 18
drag, startPoint x: 645, startPoint y: 399, endPoint x: 849, endPoint y: 397, distance: 204.0
click at [849, 397] on font "当调用时， exportWallet 将打开一个模态窗口，您的用户可以复制嵌入式钱包的完整私钥。该模态窗口还将链接到如何将嵌入式钱包加载到另一个钱包客户端的指…" at bounding box center [768, 417] width 584 height 39
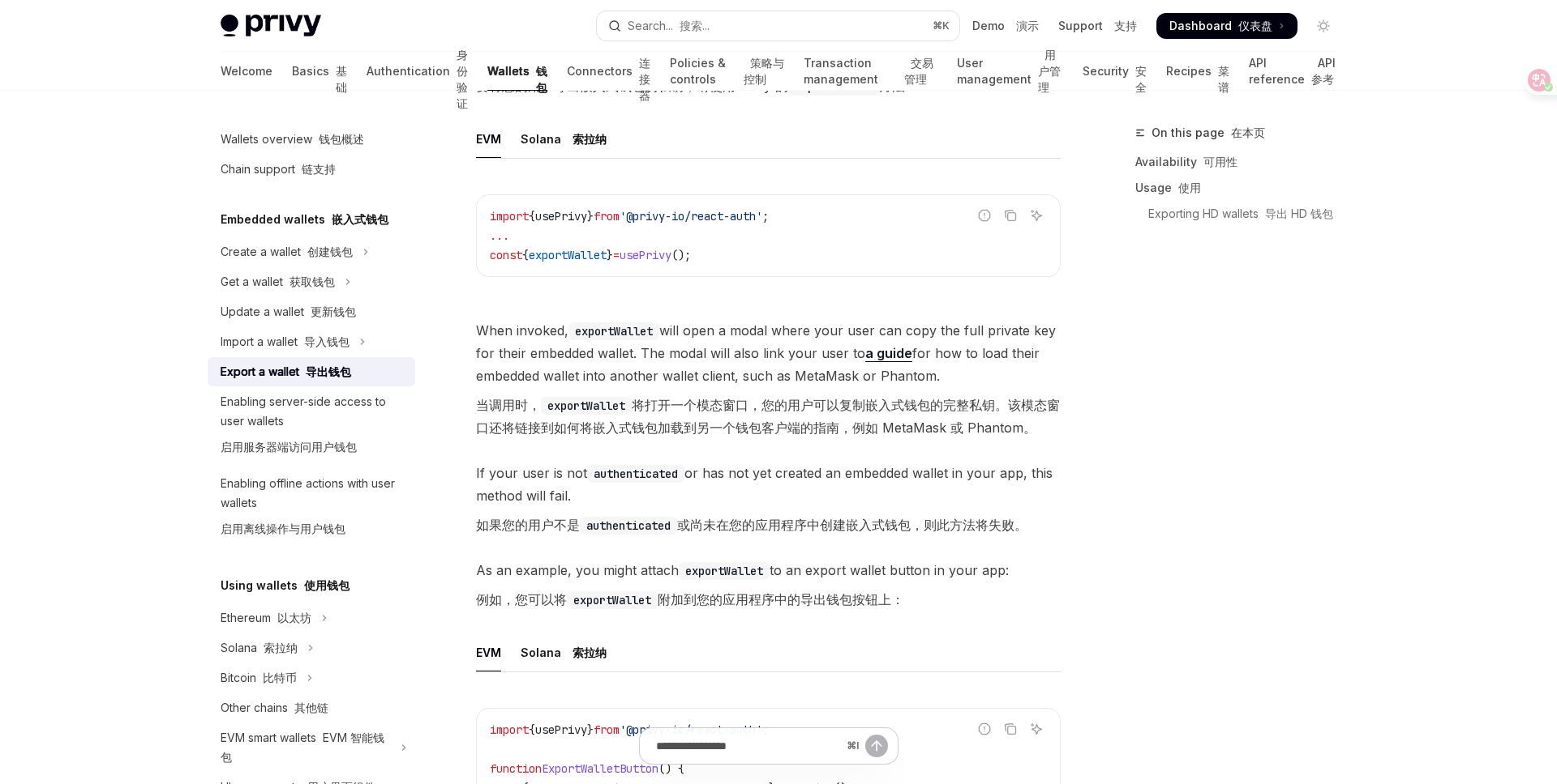
click at [936, 412] on font "当调用时， exportWallet 将打开一个模态窗口，您的用户可以复制嵌入式钱包的完整私钥。该模态窗口还将链接到如何将嵌入式钱包加载到另一个钱包客户端的指…" at bounding box center [768, 417] width 584 height 39
drag, startPoint x: 579, startPoint y: 430, endPoint x: 839, endPoint y: 416, distance: 260.4
click at [839, 416] on font "当调用时， exportWallet 将打开一个模态窗口，您的用户可以复制嵌入式钱包的完整私钥。该模态窗口还将链接到如何将嵌入式钱包加载到另一个钱包客户端的指…" at bounding box center [768, 416] width 584 height 45
click at [761, 465] on span "If your user is not authenticated or has not yet created an embedded wallet in …" at bounding box center [768, 502] width 584 height 81
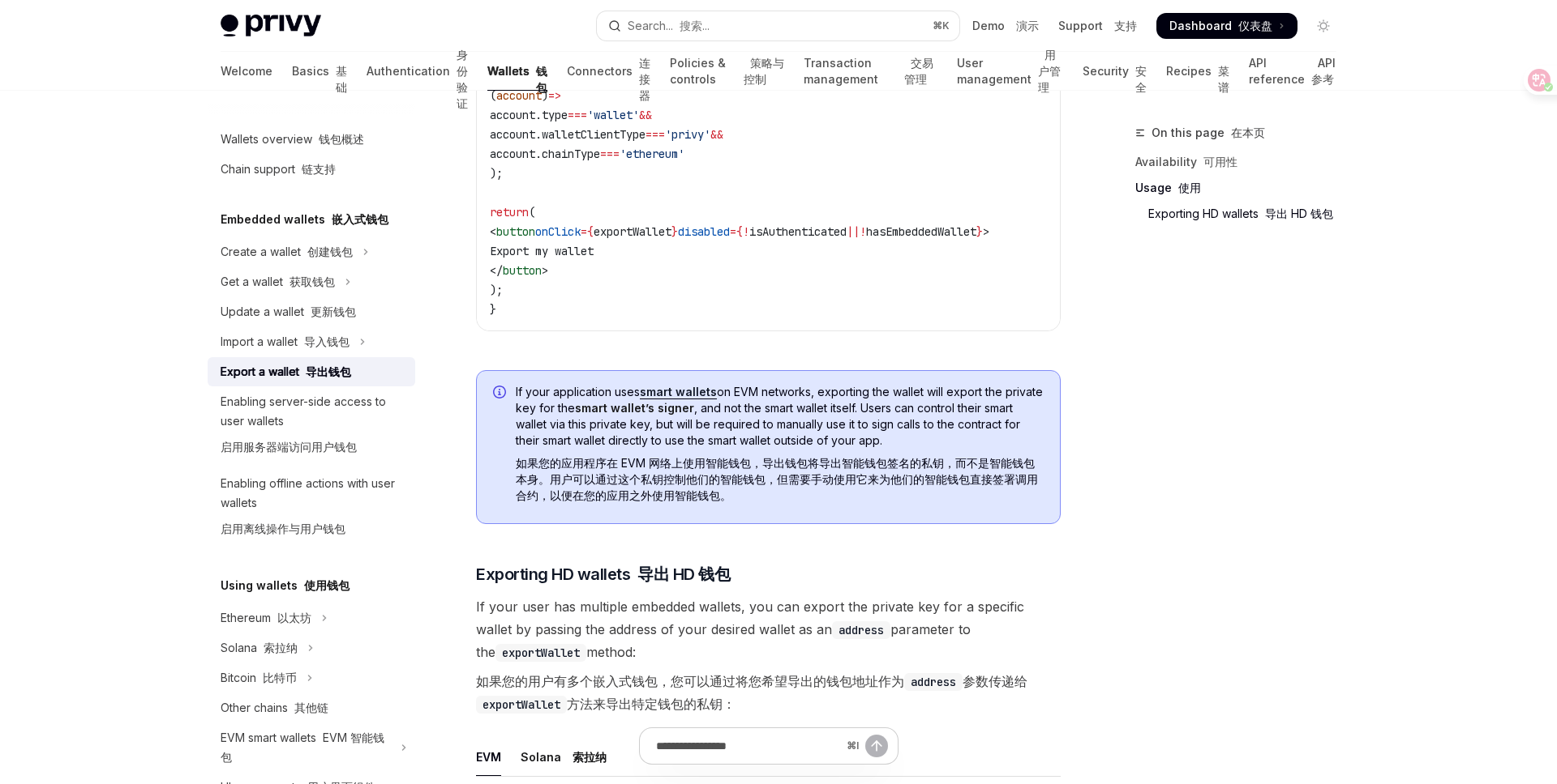
scroll to position [2133, 0]
drag, startPoint x: 565, startPoint y: 472, endPoint x: 808, endPoint y: 467, distance: 243.1
click at [808, 467] on font "如果您的应用程序在 EVM 网络上使用智能钱包，导出钱包将导出智能钱包签名的私钥，而不是智能钱包本身。用户可以通过这个私钥控制他们的智能钱包，但需要手动使用它…" at bounding box center [777, 480] width 522 height 46
click at [815, 468] on font "如果您的应用程序在 EVM 网络上使用智能钱包，导出钱包将导出智能钱包签名的私钥，而不是智能钱包本身。用户可以通过这个私钥控制他们的智能钱包，但需要手动使用它…" at bounding box center [777, 480] width 522 height 46
drag, startPoint x: 828, startPoint y: 470, endPoint x: 960, endPoint y: 461, distance: 132.3
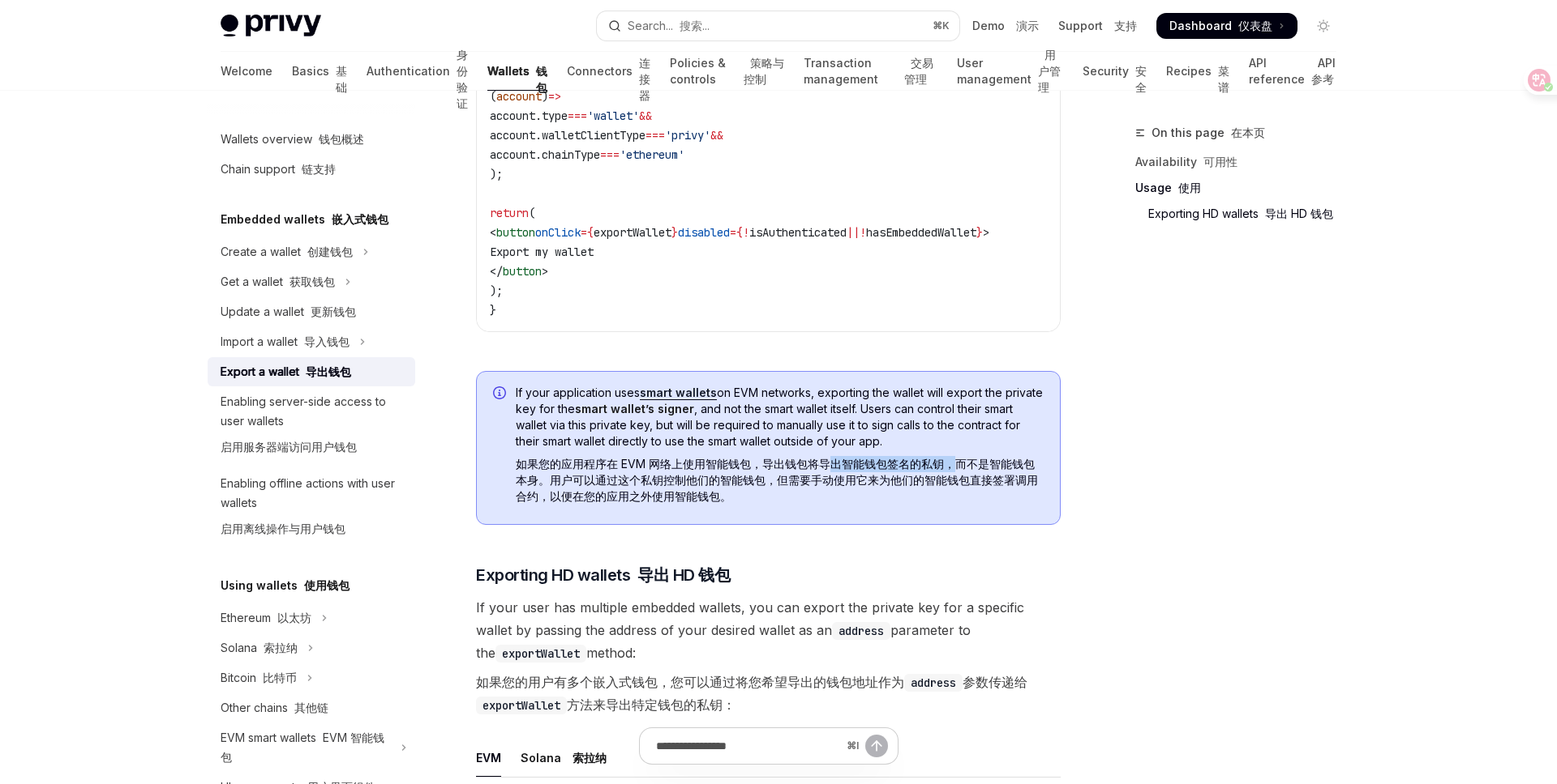
click at [960, 461] on span "If your application uses smart wallets on EVM networks, exporting the wallet wi…" at bounding box center [779, 447] width 528 height 127
click at [855, 470] on font "如果您的应用程序在 EVM 网络上使用智能钱包，导出钱包将导出智能钱包签名的私钥，而不是智能钱包本身。用户可以通过这个私钥控制他们的智能钱包，但需要手动使用它…" at bounding box center [777, 480] width 522 height 46
drag, startPoint x: 820, startPoint y: 470, endPoint x: 939, endPoint y: 474, distance: 119.1
click at [940, 474] on font "如果您的应用程序在 EVM 网络上使用智能钱包，导出钱包将导出智能钱包签名的私钥，而不是智能钱包本身。用户可以通过这个私钥控制他们的智能钱包，但需要手动使用它…" at bounding box center [777, 480] width 522 height 46
click at [570, 496] on font "如果您的应用程序在 EVM 网络上使用智能钱包，导出钱包将导出智能钱包签名的私钥，而不是智能钱包本身。用户可以通过这个私钥控制他们的智能钱包，但需要手动使用它…" at bounding box center [777, 480] width 522 height 46
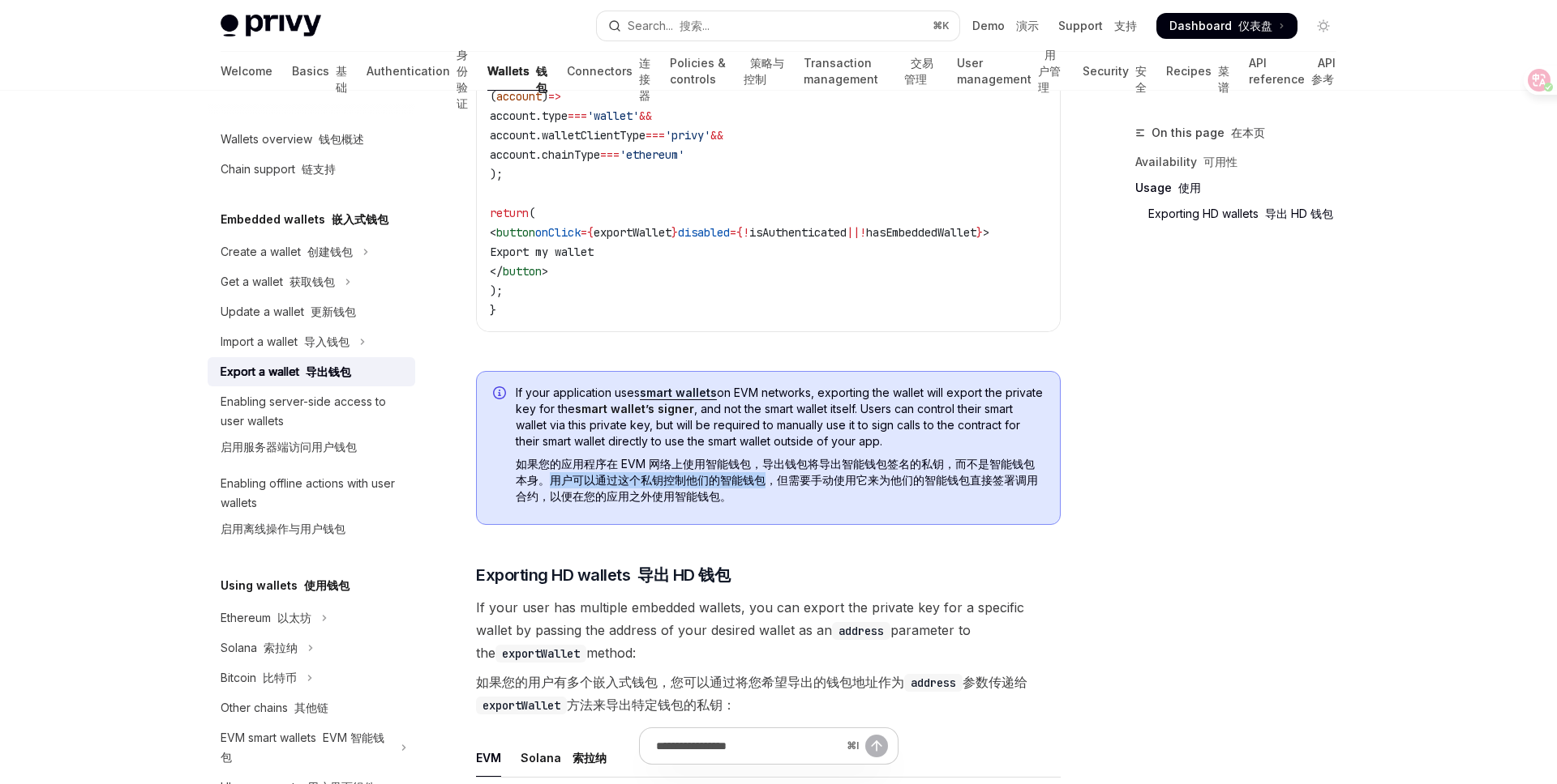
drag, startPoint x: 550, startPoint y: 482, endPoint x: 770, endPoint y: 485, distance: 220.0
click at [770, 485] on font "如果您的应用程序在 EVM 网络上使用智能钱包，导出钱包将导出智能钱包签名的私钥，而不是智能钱包本身。用户可以通过这个私钥控制他们的智能钱包，但需要手动使用它…" at bounding box center [777, 480] width 522 height 46
click at [778, 485] on font "如果您的应用程序在 EVM 网络上使用智能钱包，导出钱包将导出智能钱包签名的私钥，而不是智能钱包本身。用户可以通过这个私钥控制他们的智能钱包，但需要手动使用它…" at bounding box center [777, 480] width 522 height 46
drag, startPoint x: 773, startPoint y: 487, endPoint x: 950, endPoint y: 483, distance: 177.0
click at [950, 483] on font "如果您的应用程序在 EVM 网络上使用智能钱包，导出钱包将导出智能钱包签名的私钥，而不是智能钱包本身。用户可以通过这个私钥控制他们的智能钱包，但需要手动使用它…" at bounding box center [777, 480] width 522 height 46
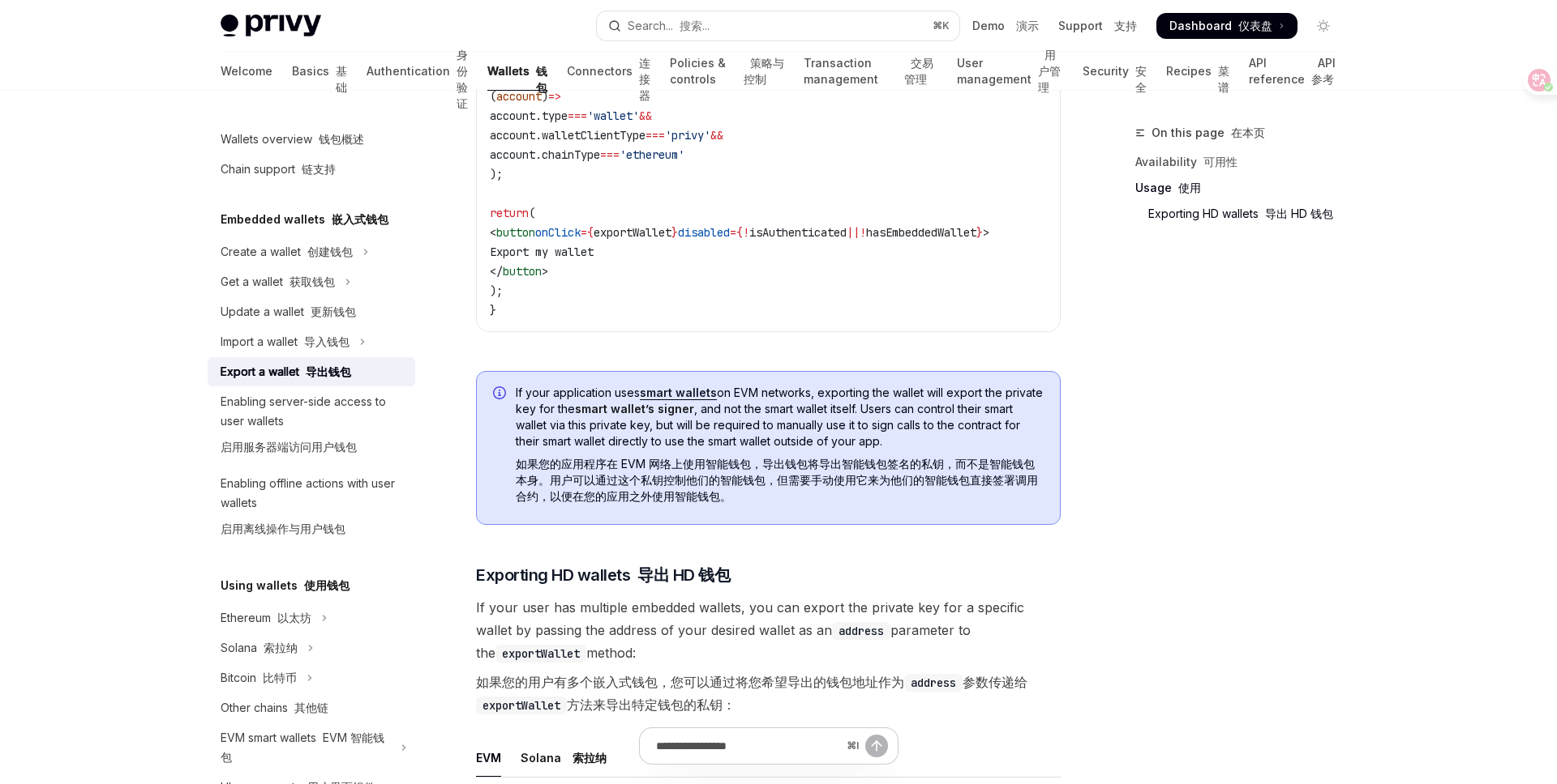
click at [924, 511] on span "If your application uses smart wallets on EVM networks, exporting the wallet wi…" at bounding box center [779, 447] width 528 height 127
drag, startPoint x: 771, startPoint y: 481, endPoint x: 899, endPoint y: 495, distance: 128.8
click at [899, 495] on font "如果您的应用程序在 EVM 网络上使用智能钱包，导出钱包将导出智能钱包签名的私钥，而不是智能钱包本身。用户可以通过这个私钥控制他们的智能钱包，但需要手动使用它…" at bounding box center [779, 481] width 528 height 49
click at [868, 504] on font "如果您的应用程序在 EVM 网络上使用智能钱包，导出钱包将导出智能钱包签名的私钥，而不是智能钱包本身。用户可以通过这个私钥控制他们的智能钱包，但需要手动使用它…" at bounding box center [779, 481] width 528 height 49
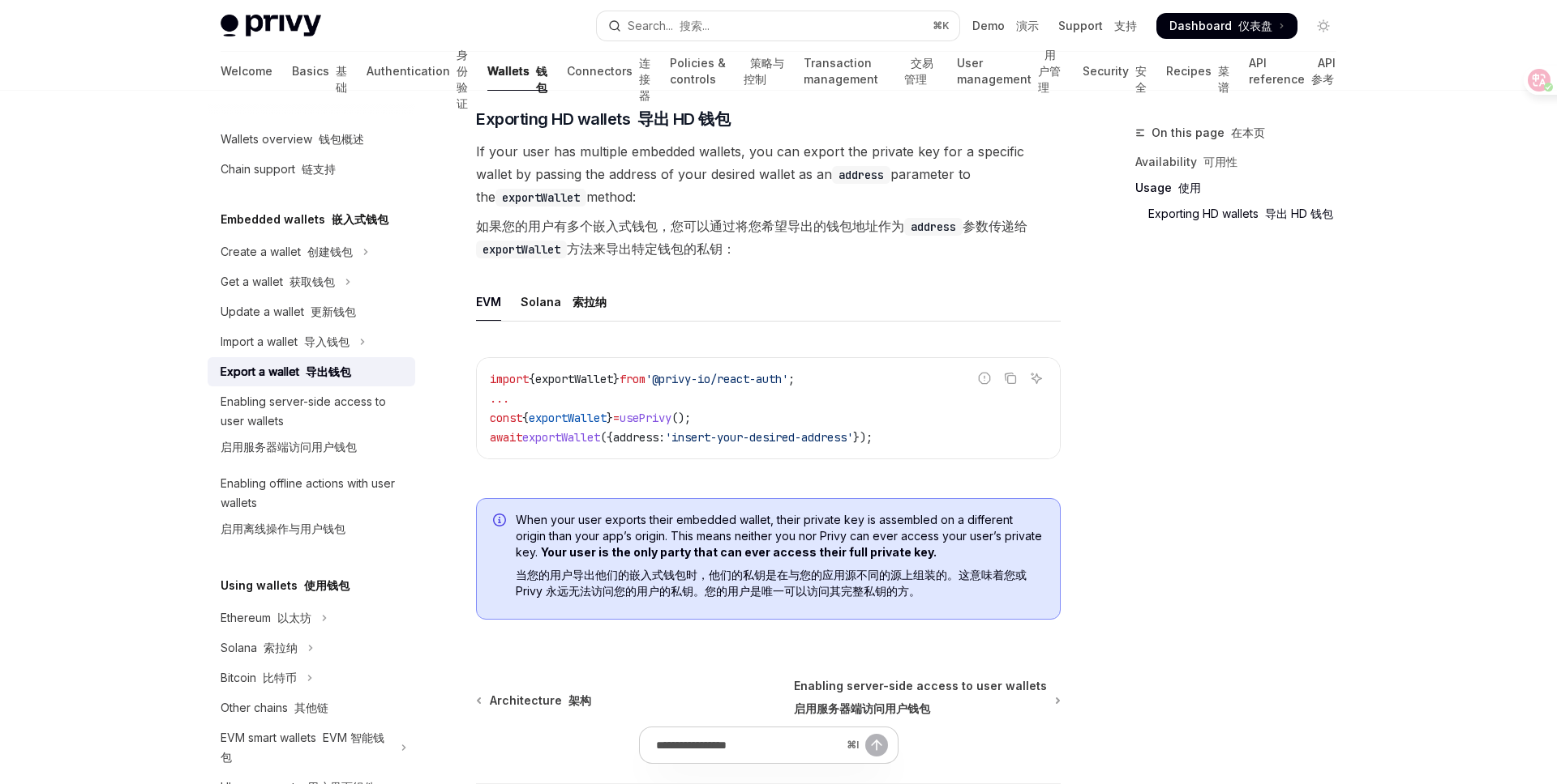
scroll to position [2593, 0]
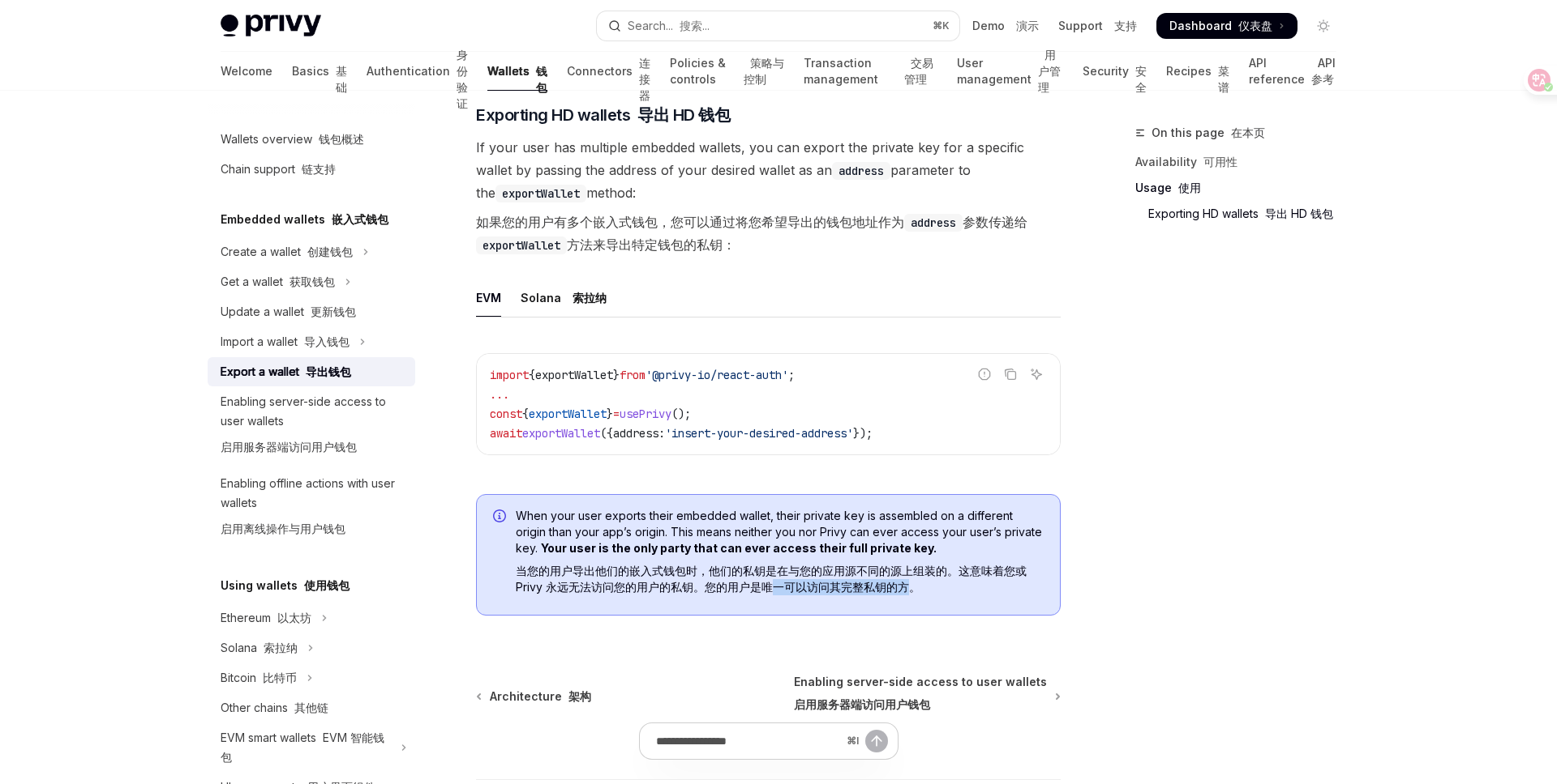
drag, startPoint x: 773, startPoint y: 594, endPoint x: 910, endPoint y: 594, distance: 137.0
click at [910, 594] on font "当您的用户导出他们的嵌入式钱包时，他们的私钥是在与您的应用源不同的源上组装的。这意味着您或 Privy 永远无法访问您的用户的私钥。您的用户是唯一可以访问其完…" at bounding box center [771, 579] width 510 height 30
click at [778, 602] on span "When your user exports their embedded wallet, their private key is assembled on…" at bounding box center [779, 555] width 528 height 94
drag, startPoint x: 722, startPoint y: 577, endPoint x: 905, endPoint y: 580, distance: 183.0
click at [905, 581] on font "当您的用户导出他们的嵌入式钱包时，他们的私钥是在与您的应用源不同的源上组装的。这意味着您或 Privy 永远无法访问您的用户的私钥。您的用户是唯一可以访问其完…" at bounding box center [771, 579] width 510 height 30
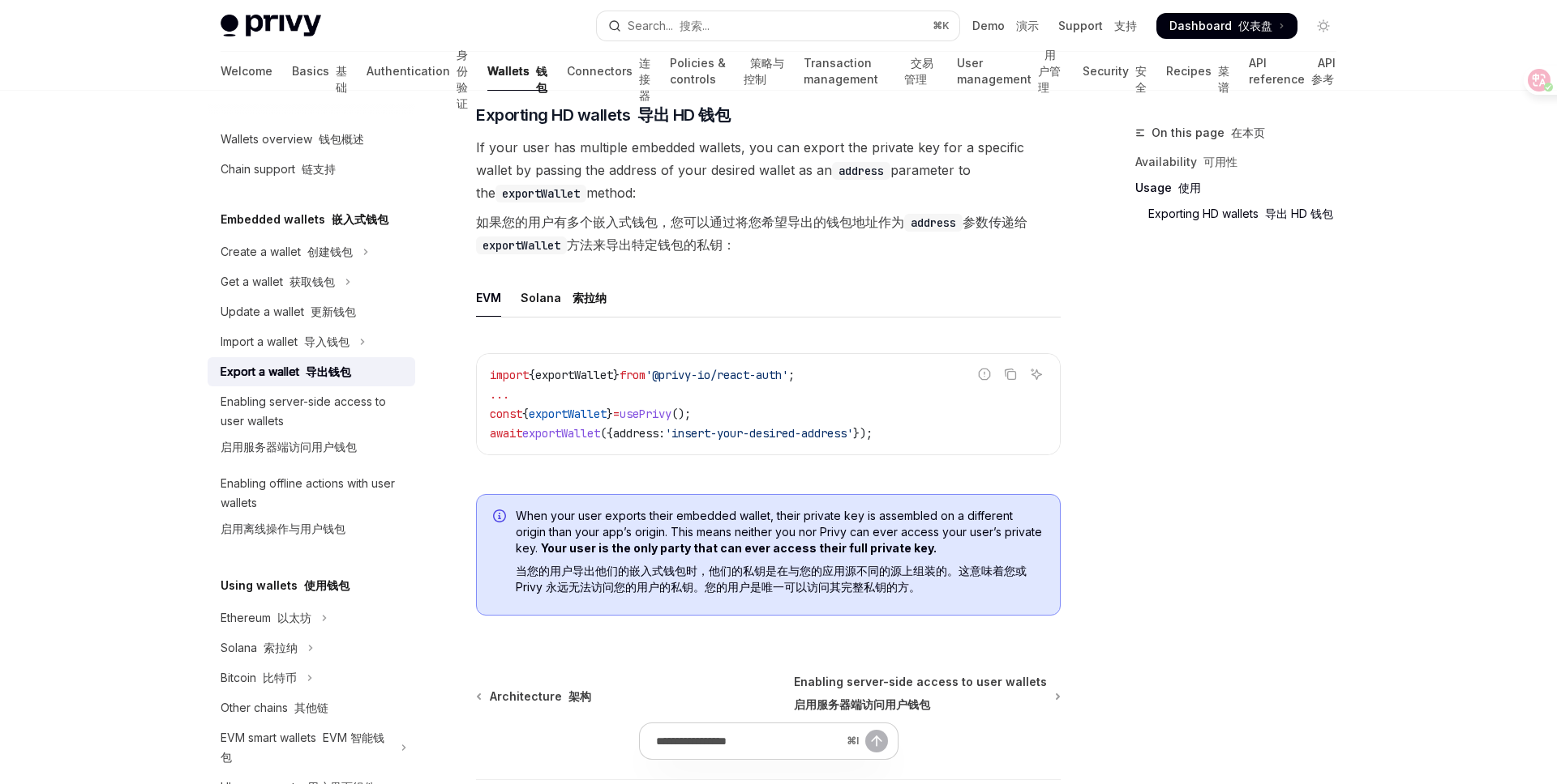
click at [767, 594] on font "当您的用户导出他们的嵌入式钱包时，他们的私钥是在与您的应用源不同的源上组装的。这意味着您或 Privy 永远无法访问您的用户的私钥。您的用户是唯一可以访问其完…" at bounding box center [771, 579] width 510 height 30
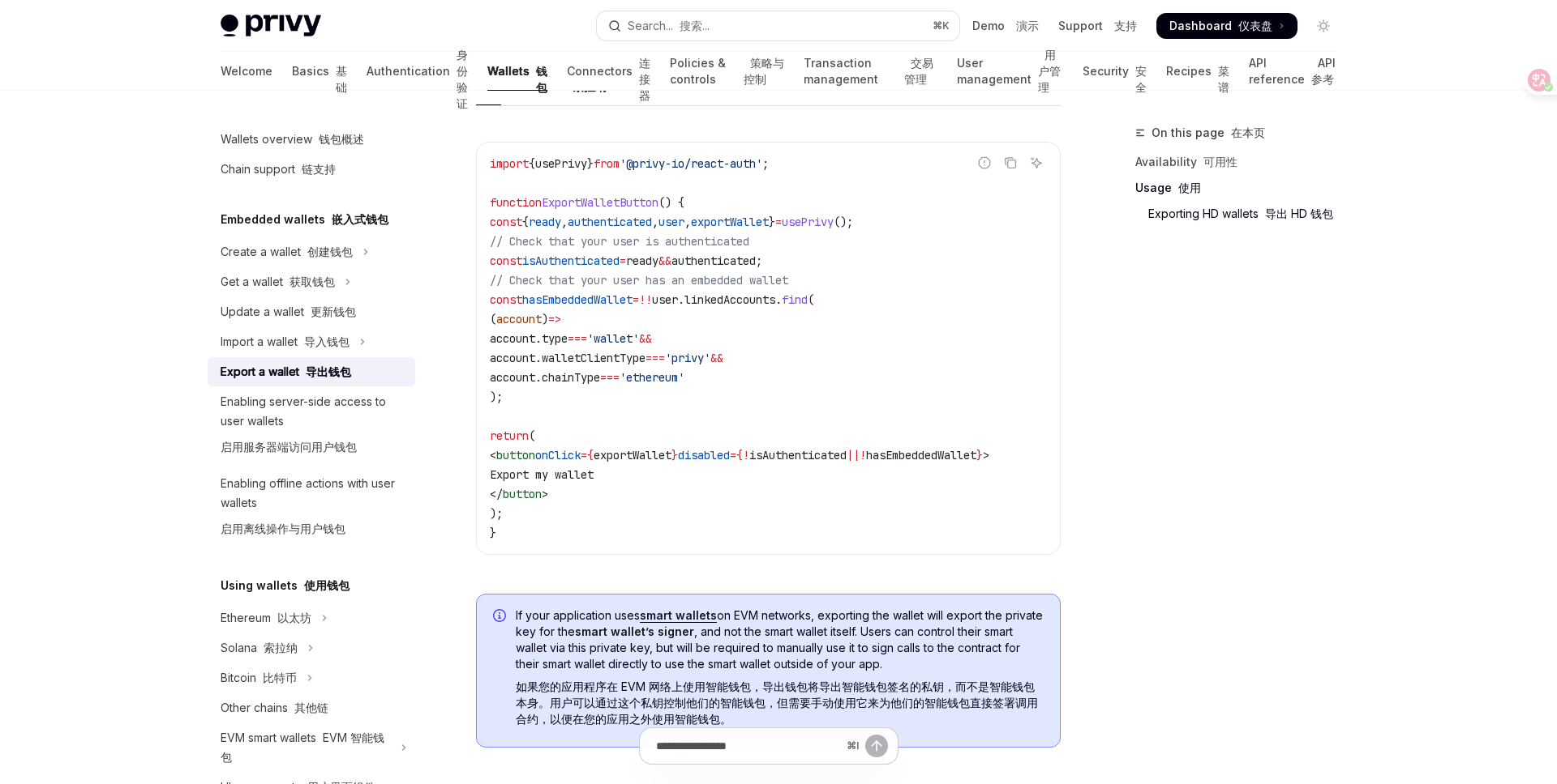
scroll to position [0, 0]
click at [666, 454] on span "exportWallet" at bounding box center [632, 455] width 78 height 15
copy span "exportWallet"
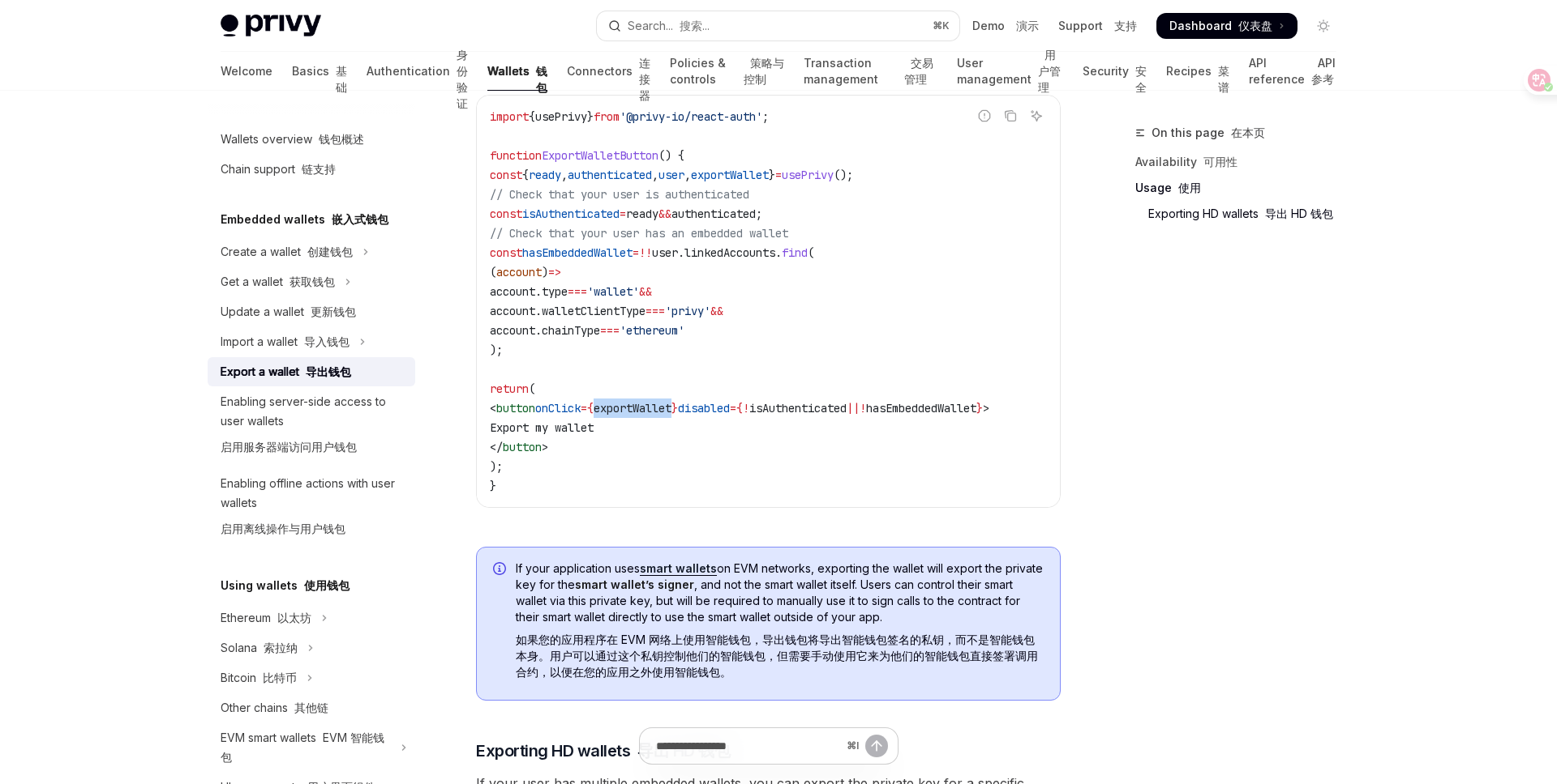
scroll to position [1993, 0]
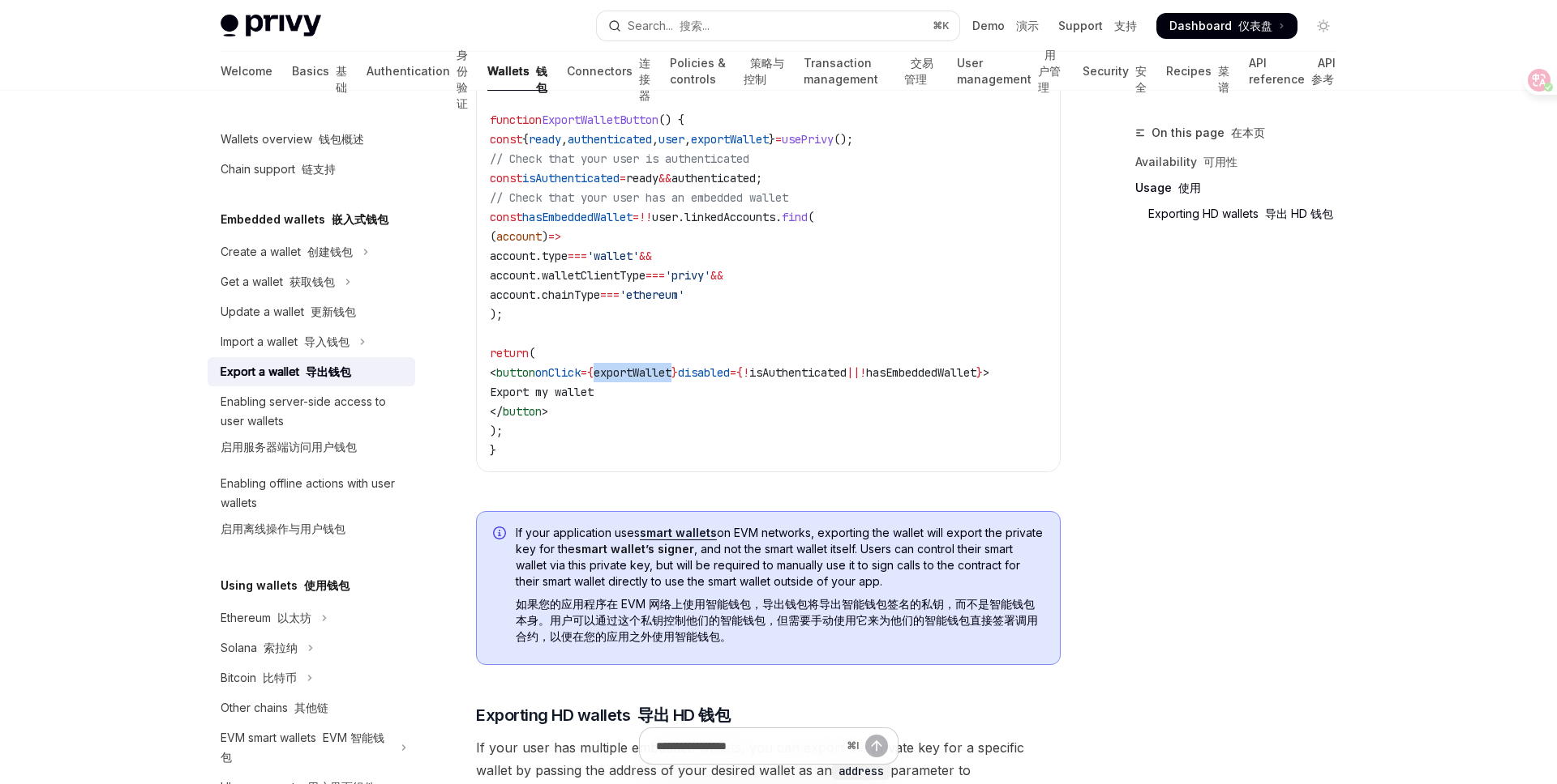
click at [688, 540] on link "smart wallets" at bounding box center [678, 533] width 77 height 15
click at [1527, 78] on icon at bounding box center [1527, 79] width 14 height 13
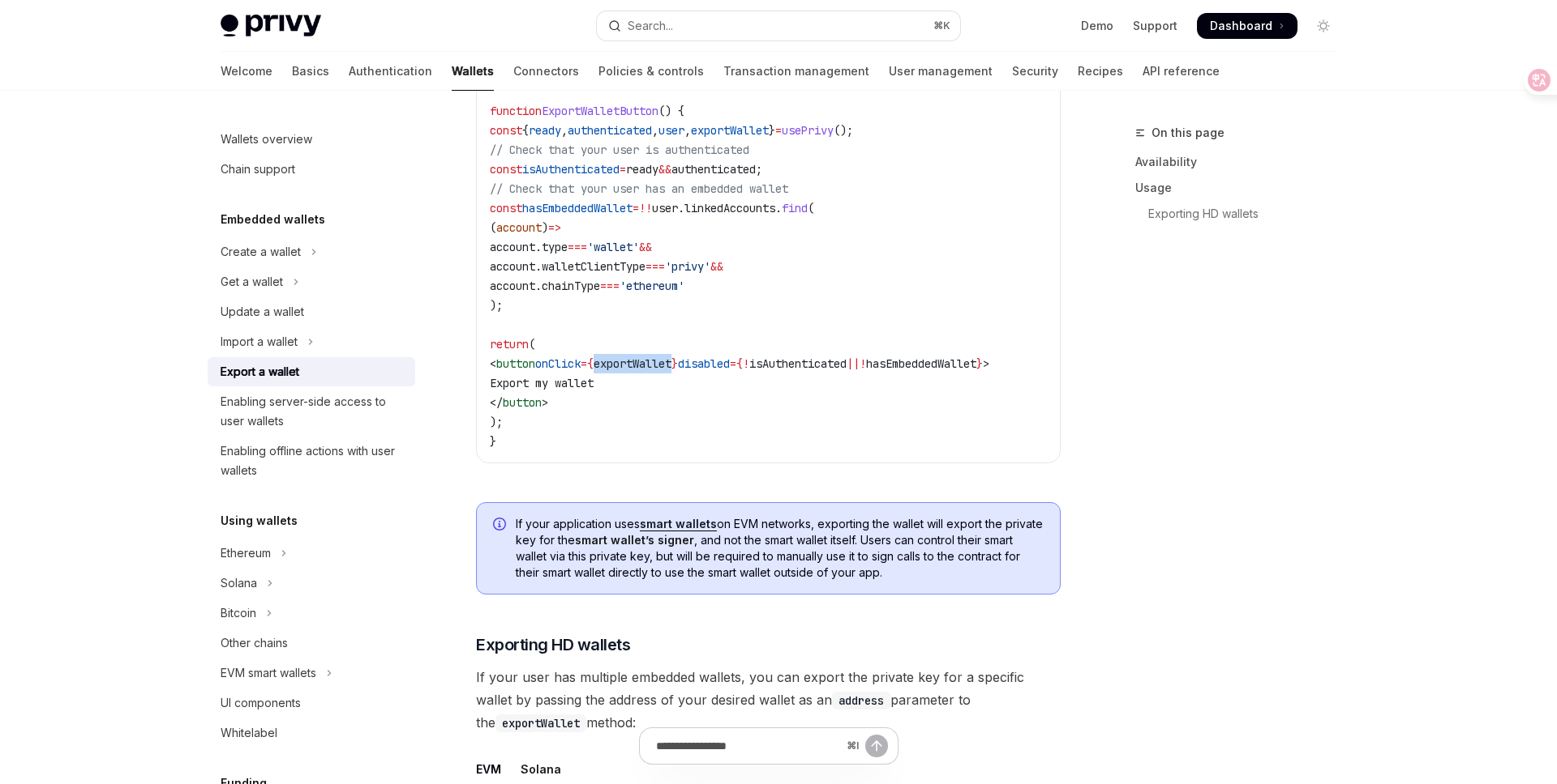
scroll to position [1482, 0]
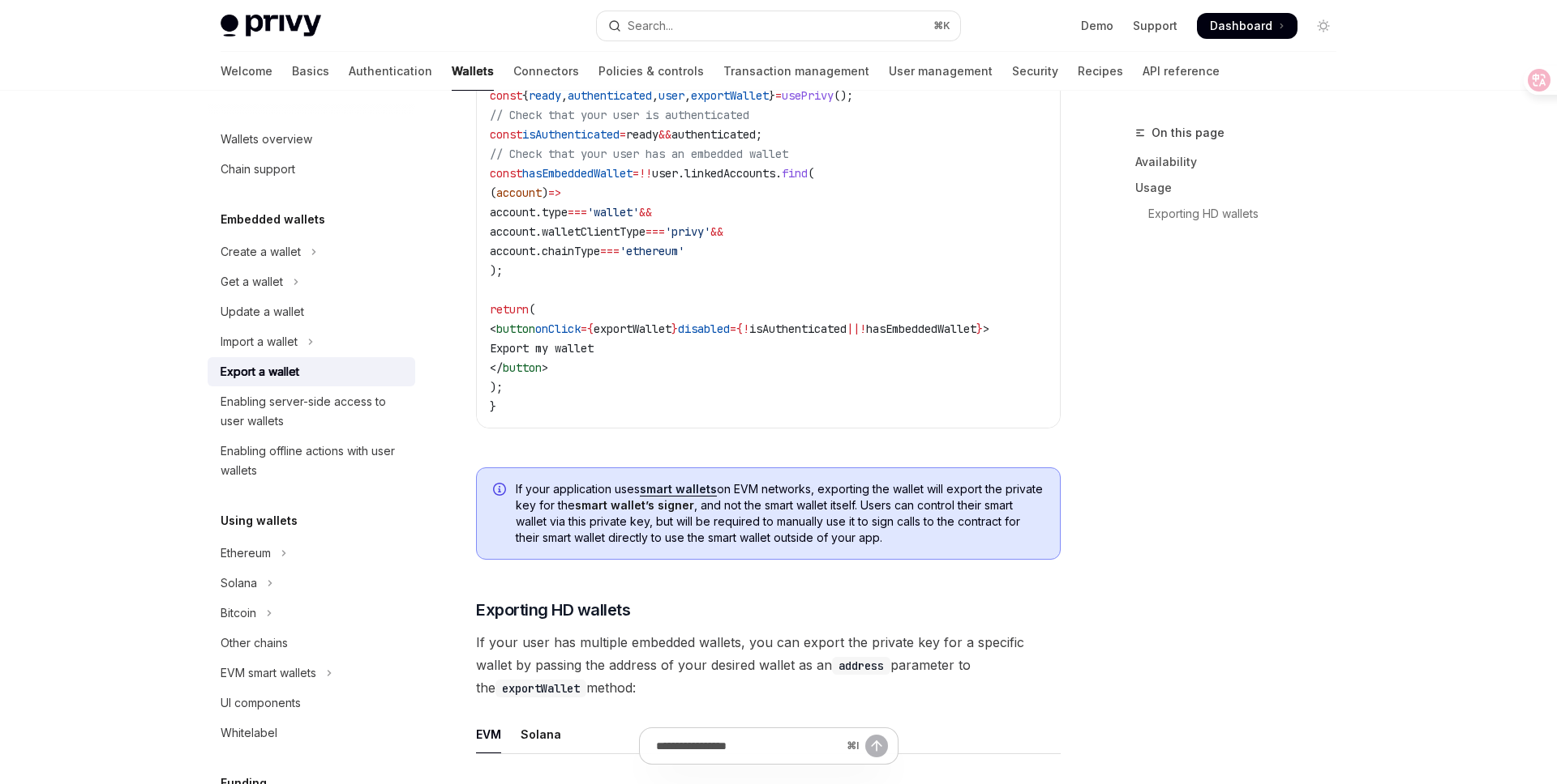
click at [1160, 468] on div "On this page Availability Usage Exporting HD wallets" at bounding box center [1225, 454] width 246 height 661
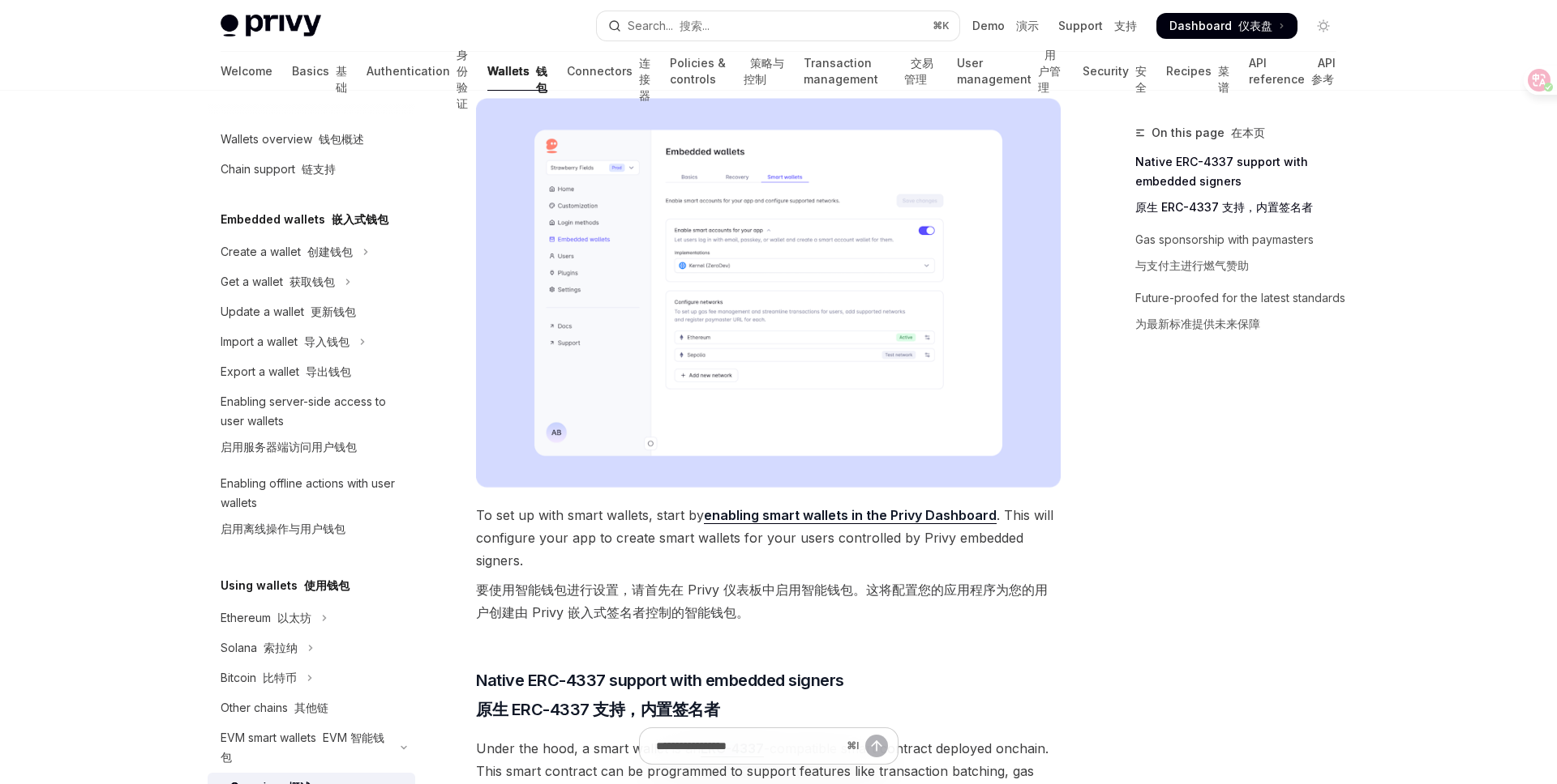
scroll to position [505, 0]
